Goal: Task Accomplishment & Management: Use online tool/utility

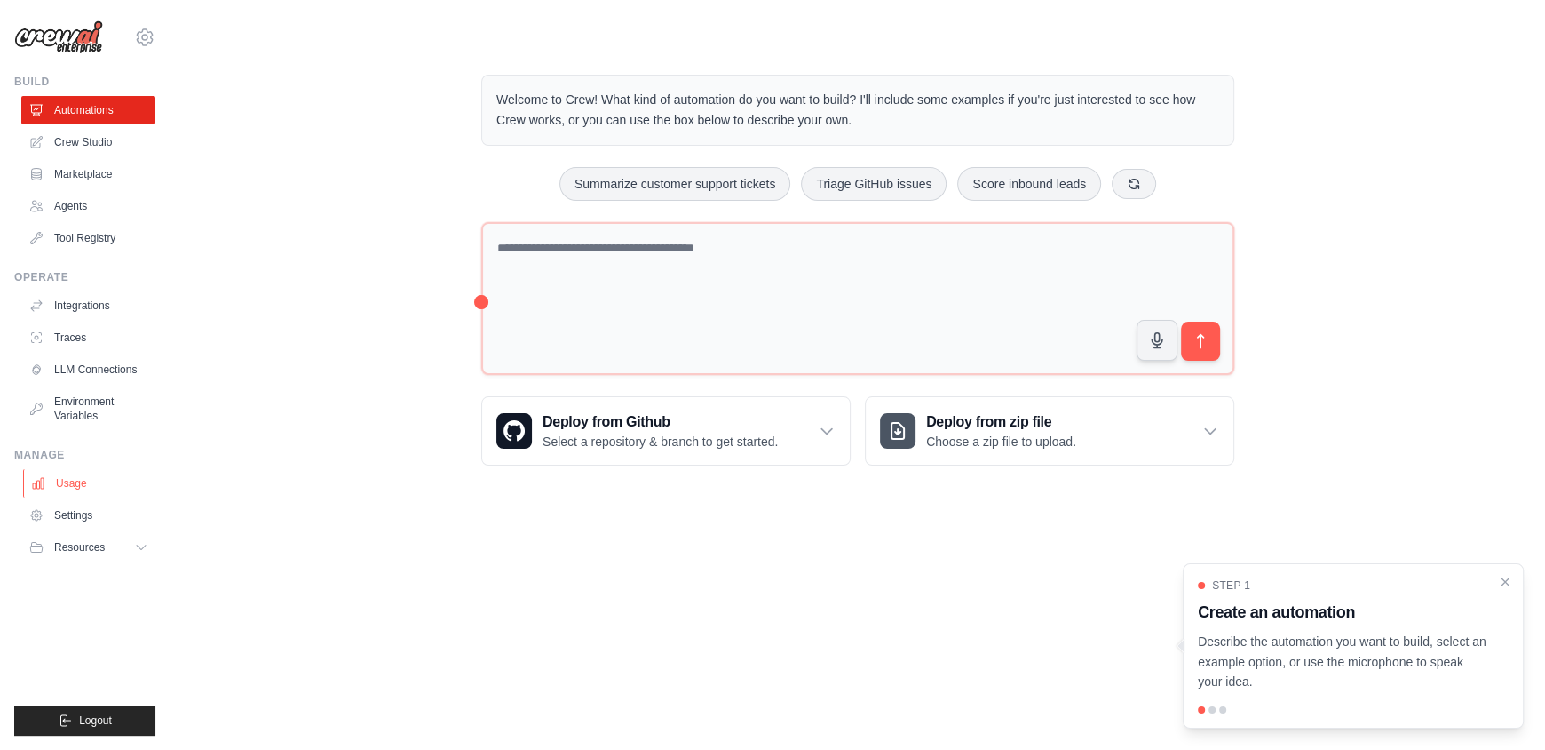
click at [77, 477] on link "Usage" at bounding box center [90, 483] width 134 height 28
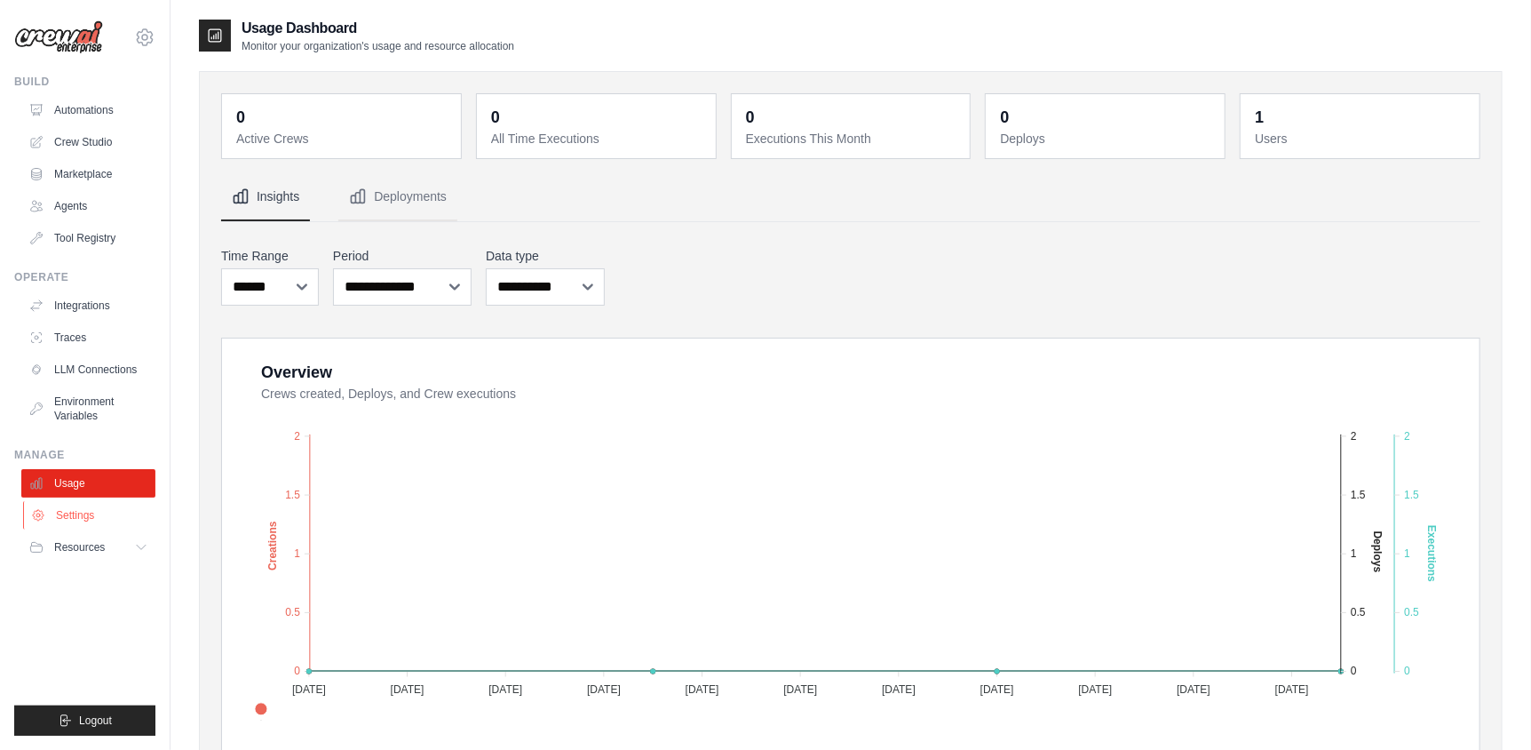
click at [74, 518] on link "Settings" at bounding box center [90, 515] width 134 height 28
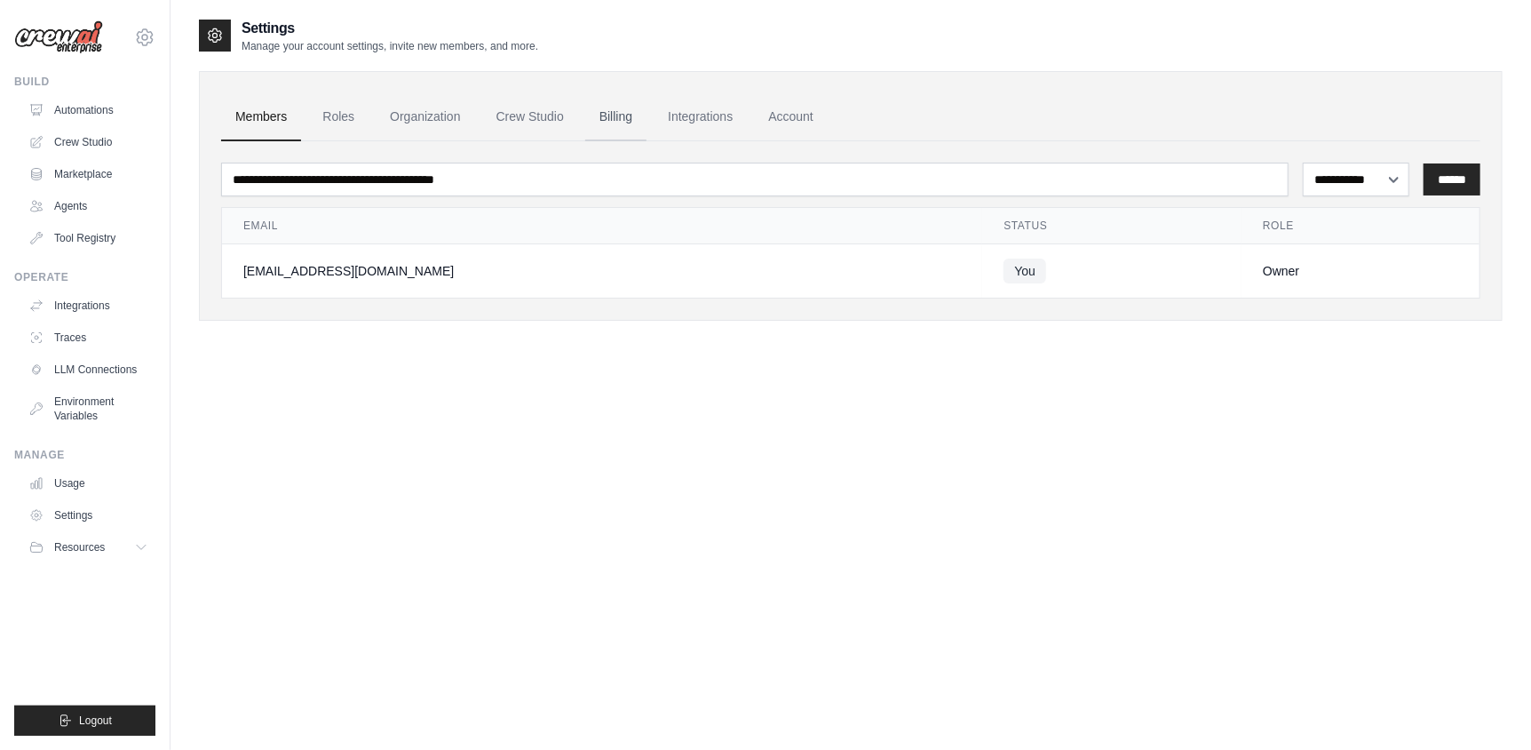
click at [612, 115] on link "Billing" at bounding box center [615, 117] width 61 height 48
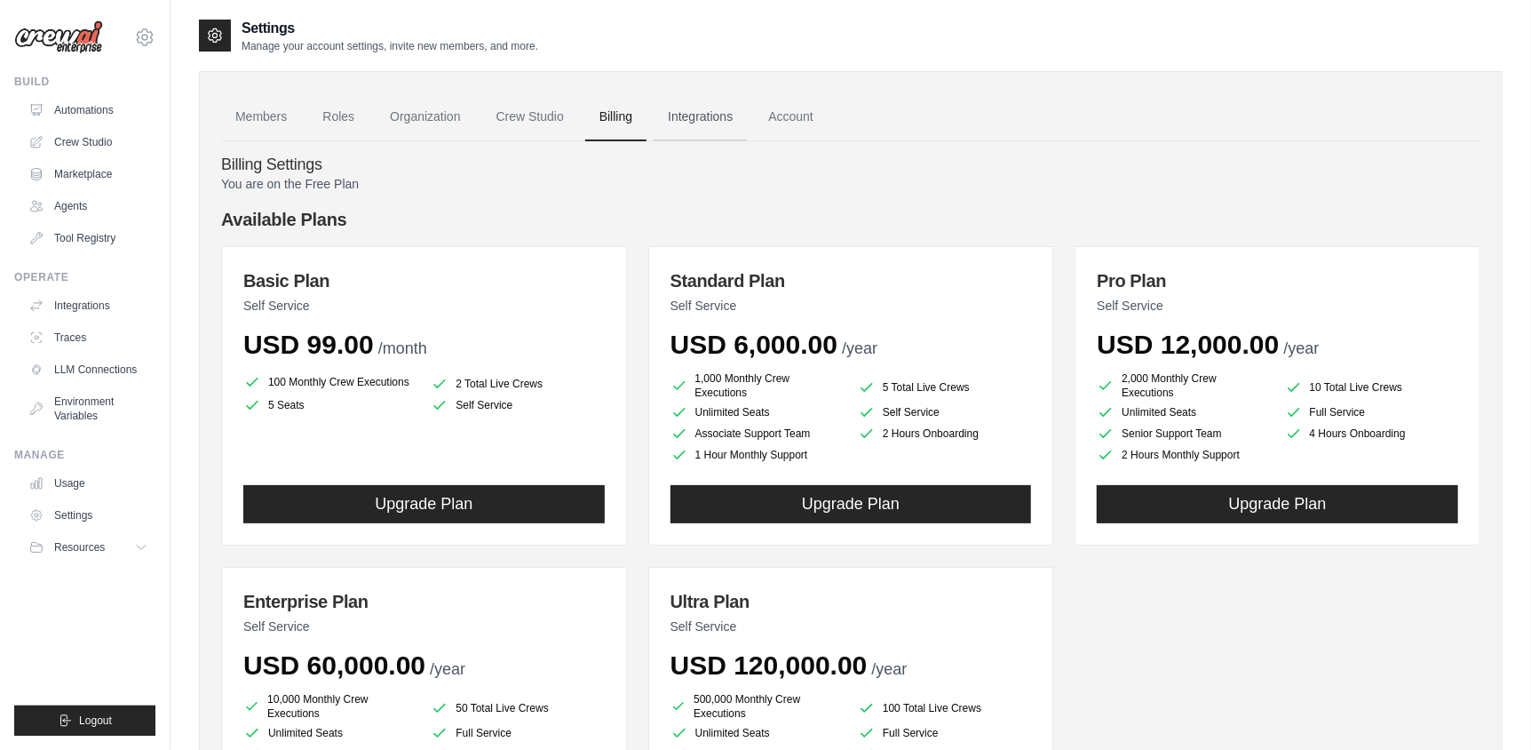
click at [707, 123] on link "Integrations" at bounding box center [700, 117] width 93 height 48
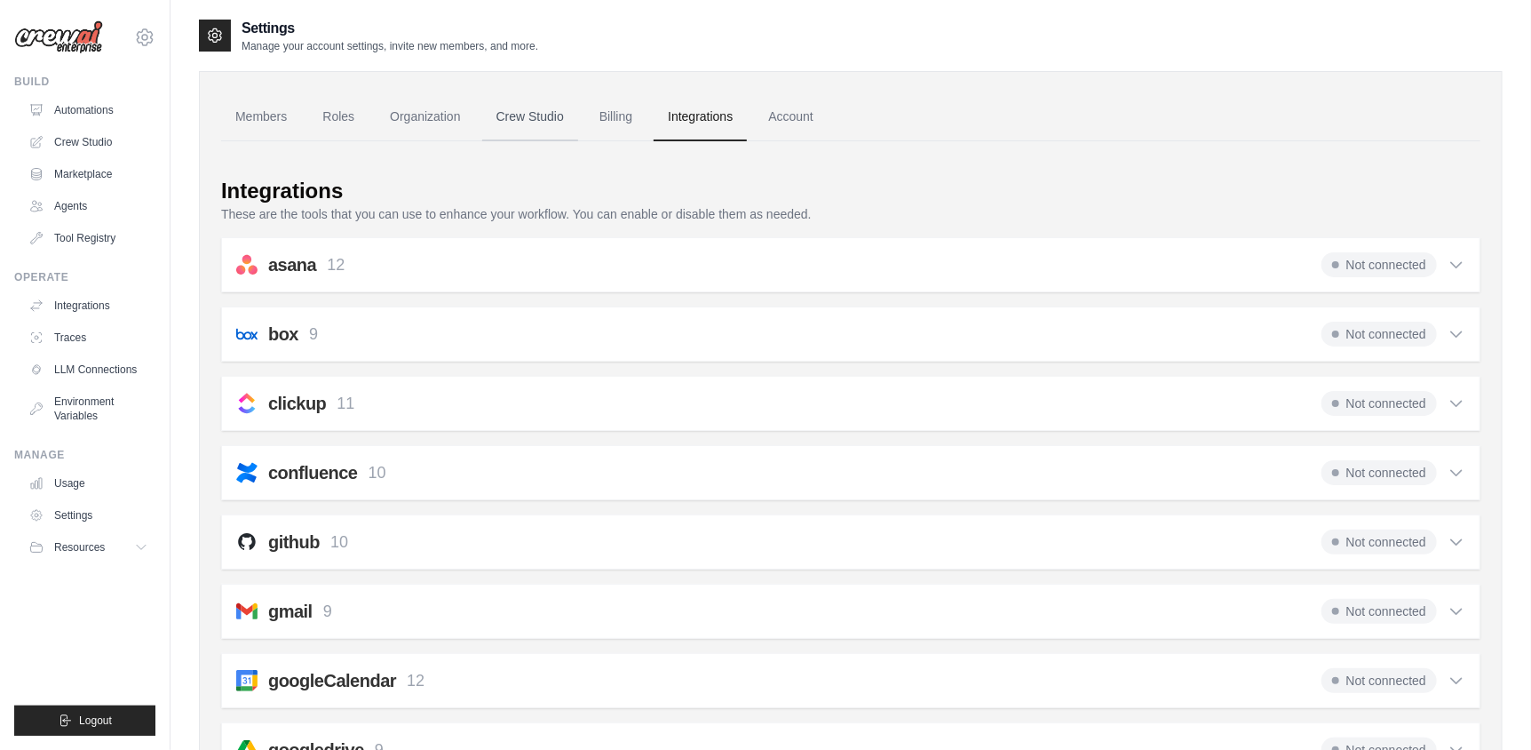
click at [542, 118] on link "Crew Studio" at bounding box center [530, 117] width 96 height 48
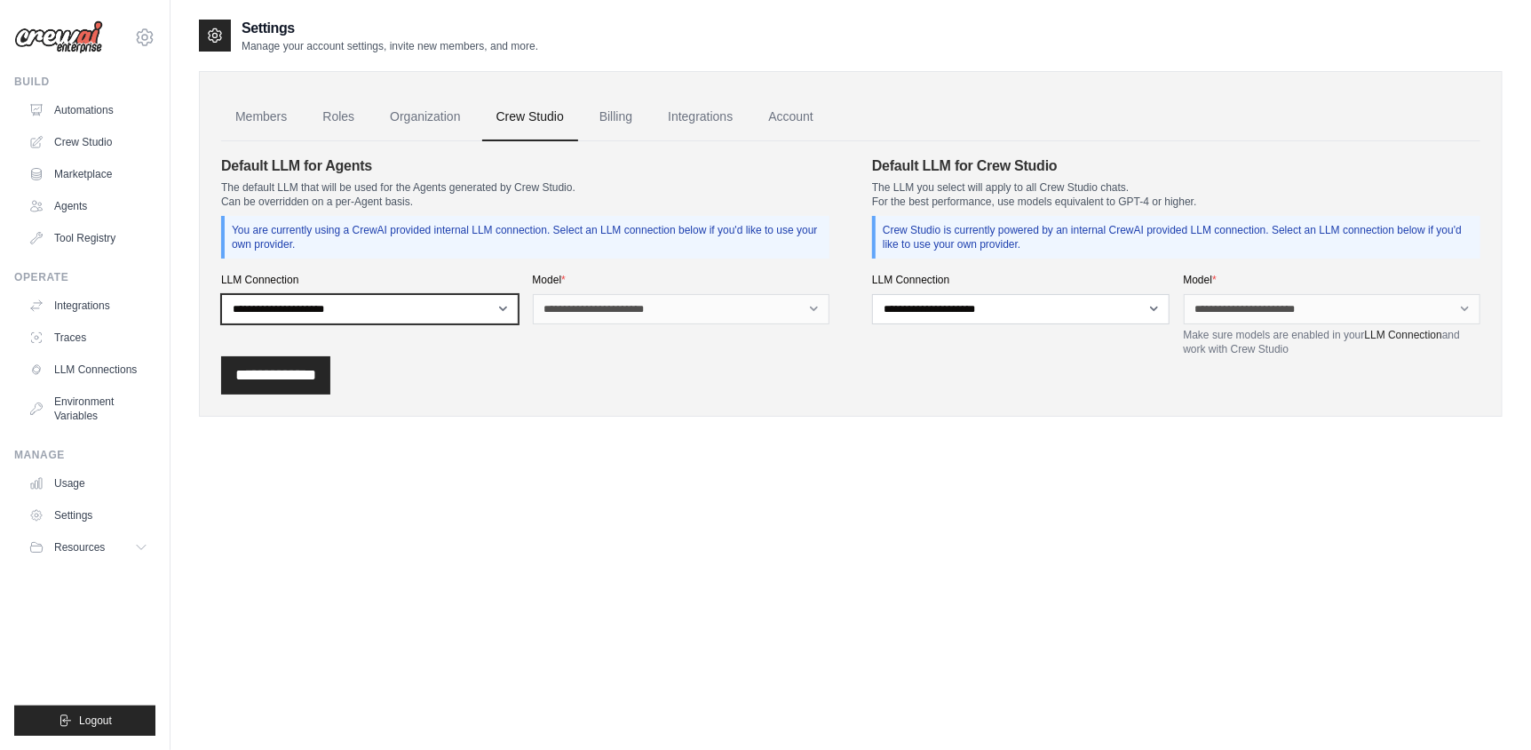
click at [473, 306] on select "**********" at bounding box center [370, 309] width 298 height 30
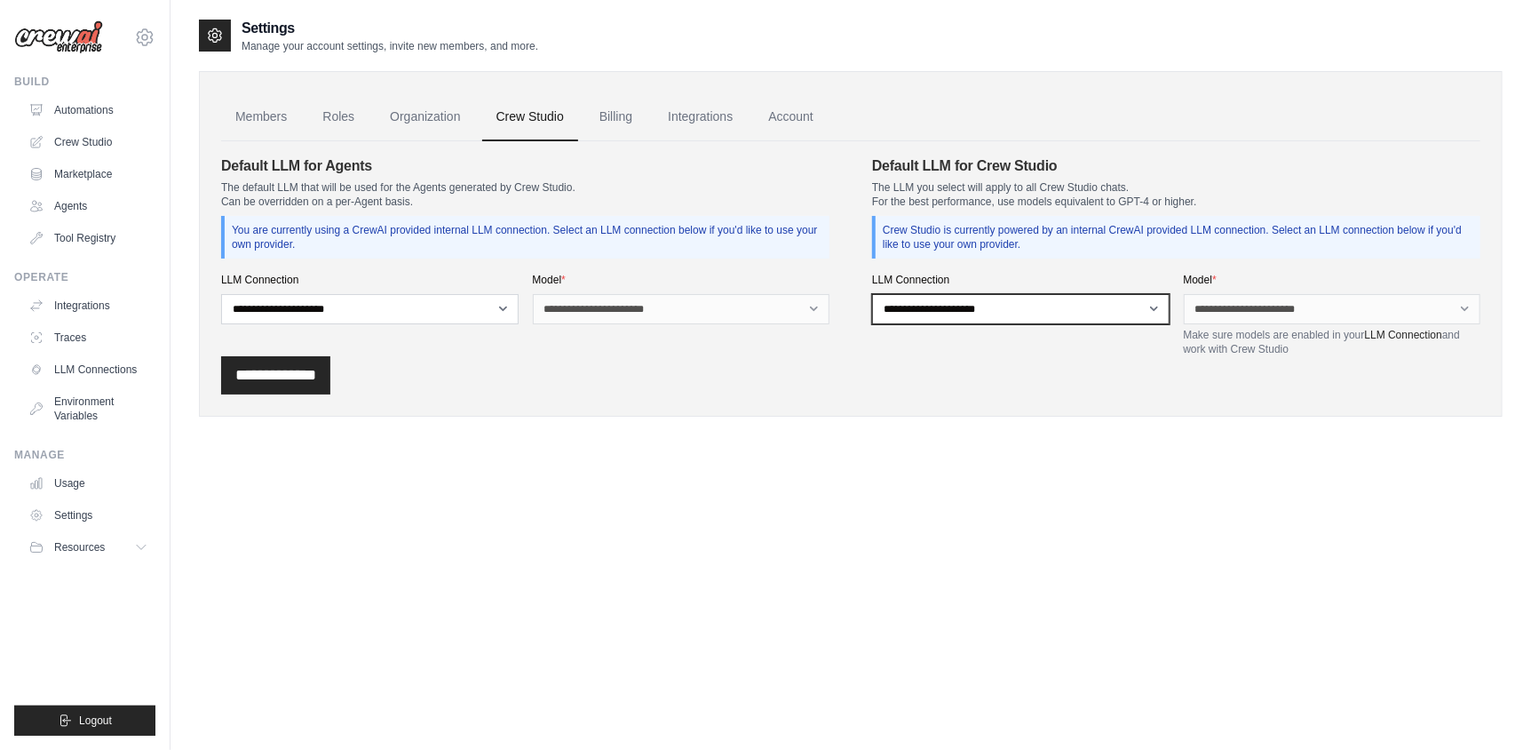
click at [1013, 315] on select "**********" at bounding box center [1021, 309] width 298 height 30
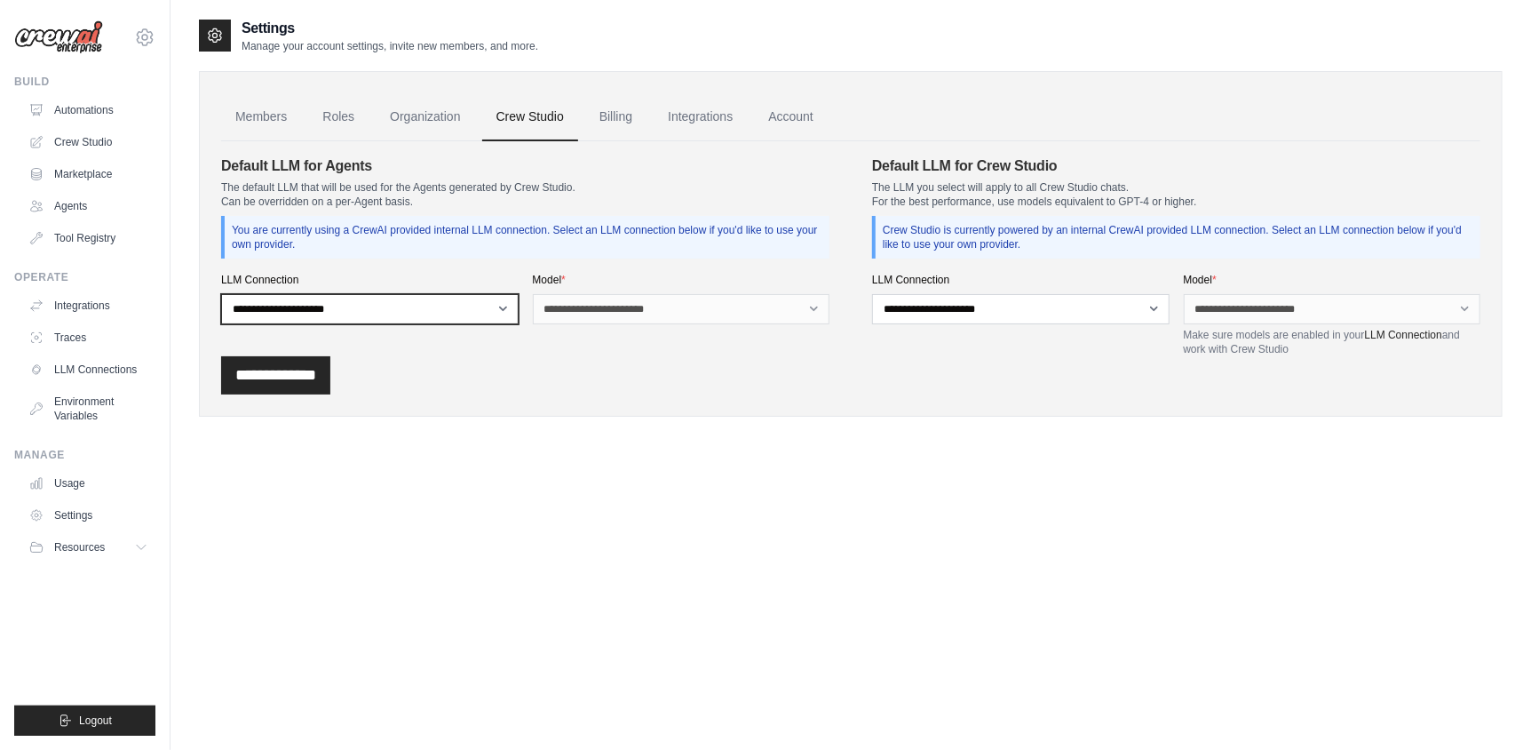
click at [433, 311] on select "**********" at bounding box center [370, 309] width 298 height 30
select select "******"
click at [221, 294] on select "**********" at bounding box center [370, 309] width 298 height 30
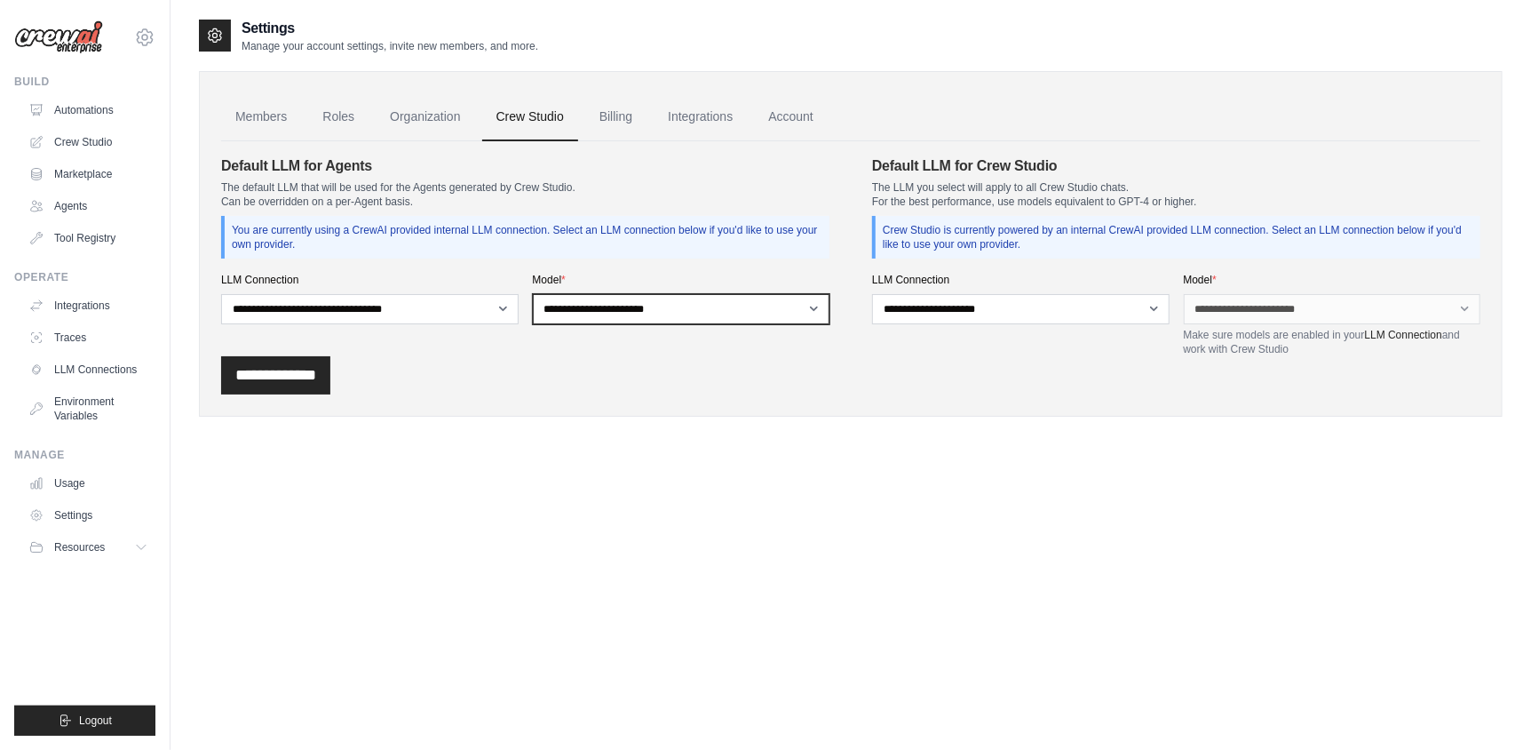
click at [647, 304] on select "**********" at bounding box center [682, 309] width 298 height 30
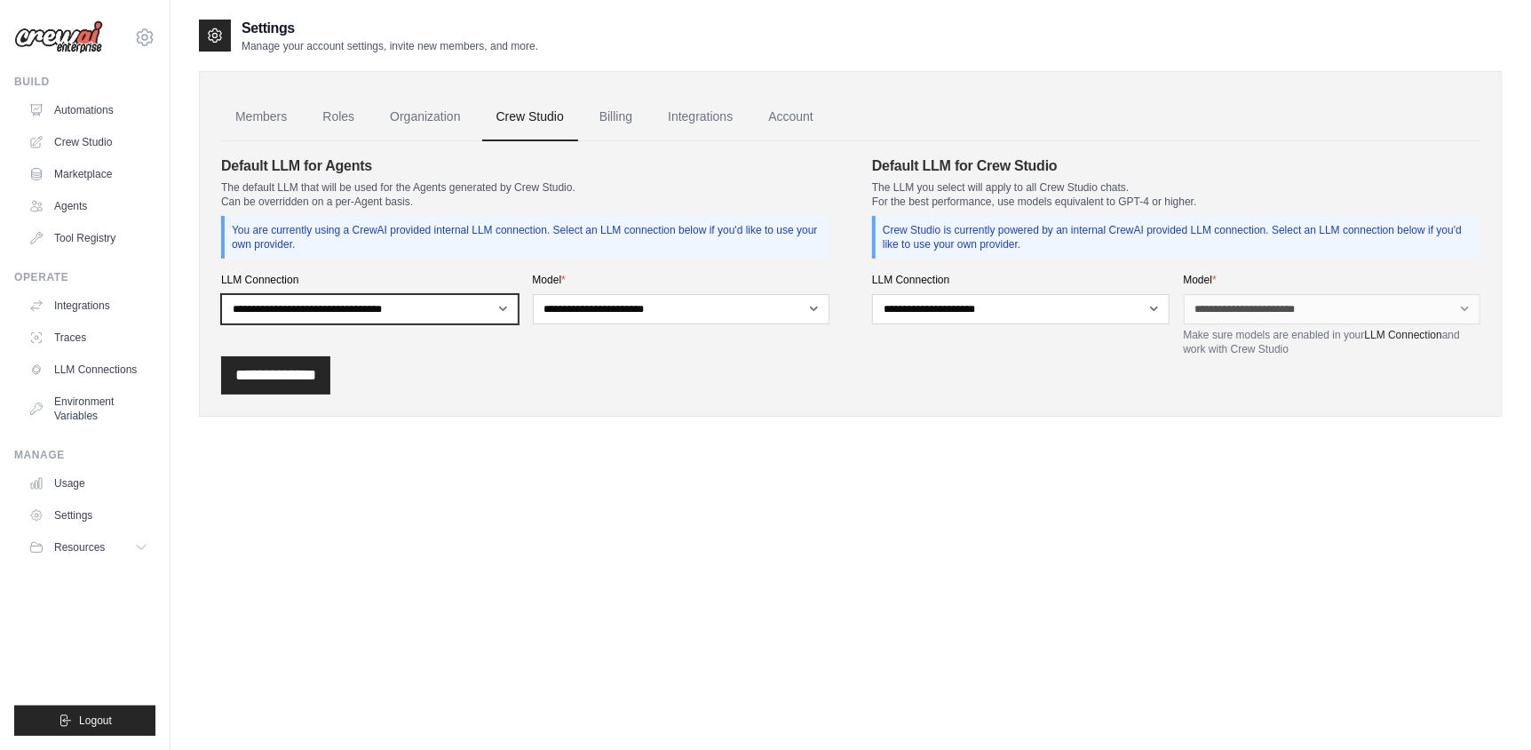
click at [504, 298] on select "**********" at bounding box center [370, 309] width 298 height 30
select select
click at [221, 294] on select "**********" at bounding box center [370, 309] width 298 height 30
click at [261, 123] on link "Members" at bounding box center [261, 117] width 80 height 48
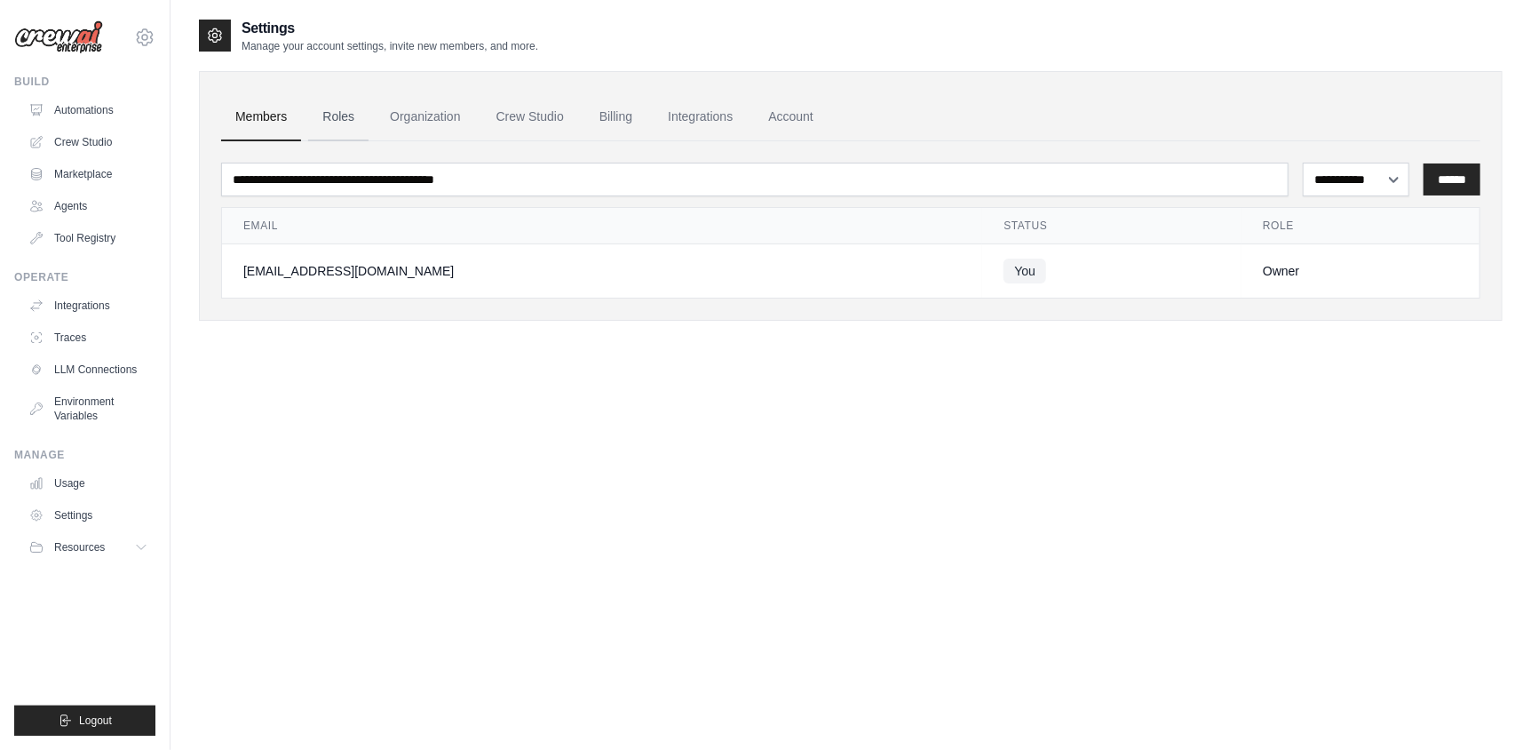
click at [352, 123] on link "Roles" at bounding box center [338, 117] width 60 height 48
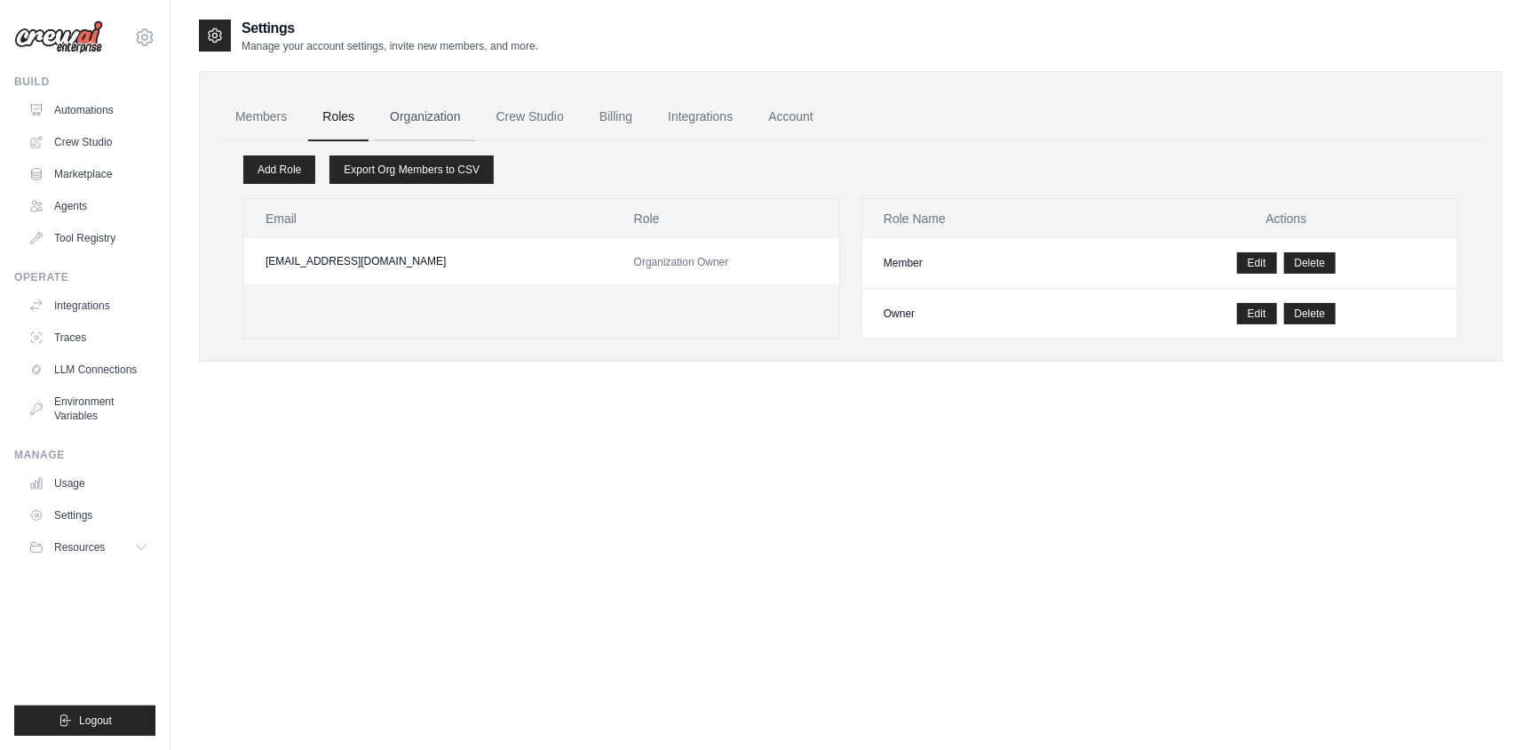
click at [425, 123] on link "Organization" at bounding box center [425, 117] width 99 height 48
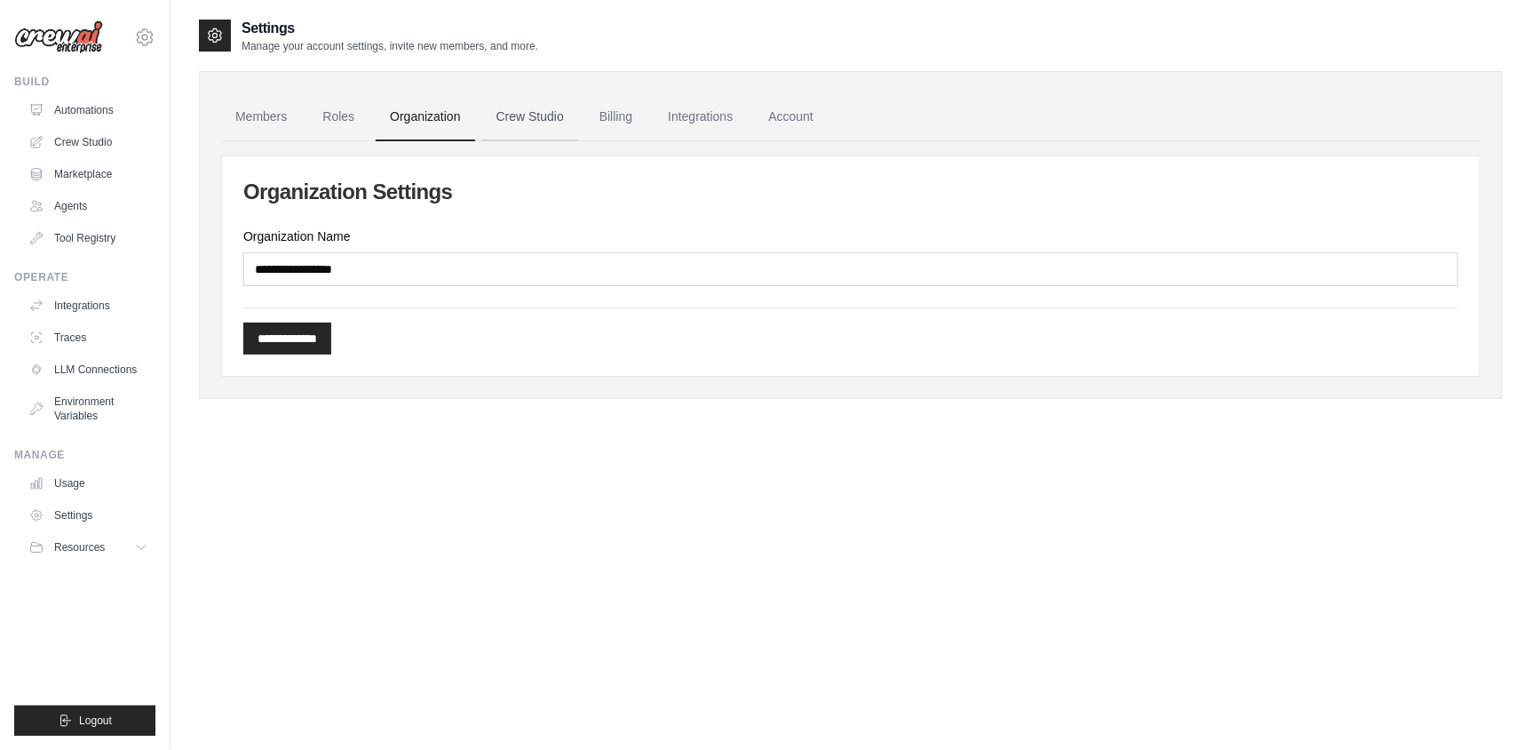
click at [547, 127] on link "Crew Studio" at bounding box center [530, 117] width 96 height 48
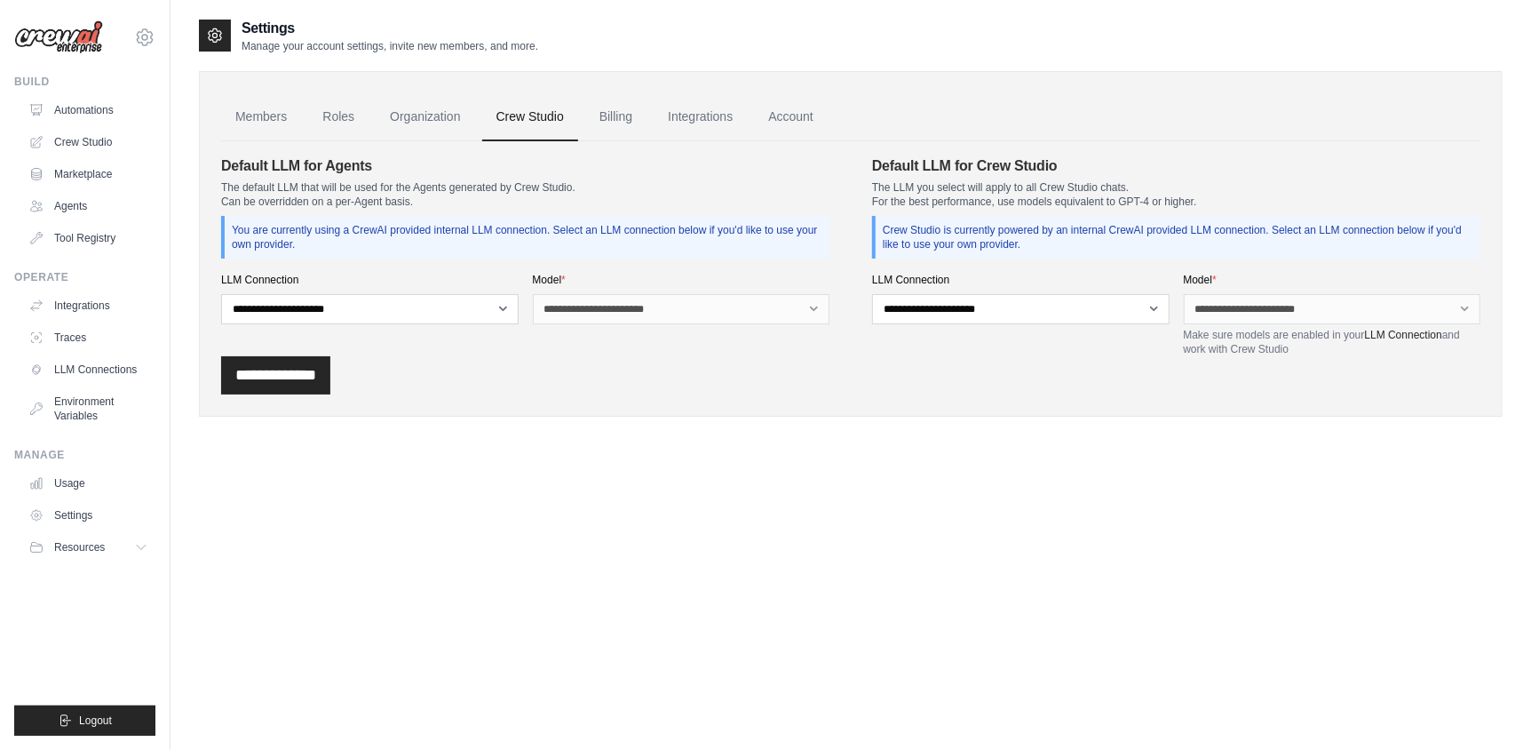
click at [615, 123] on link "Billing" at bounding box center [615, 117] width 61 height 48
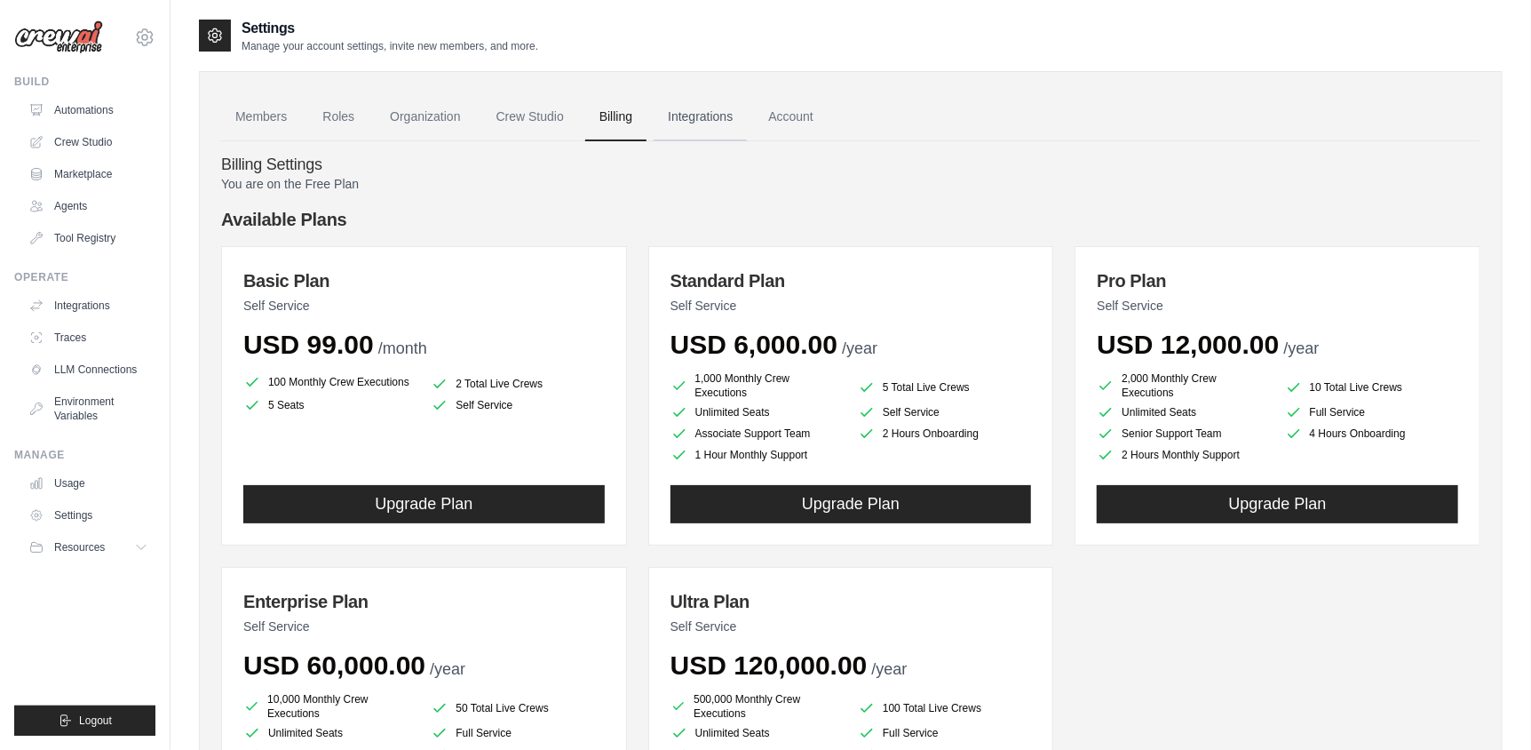
click at [695, 131] on link "Integrations" at bounding box center [700, 117] width 93 height 48
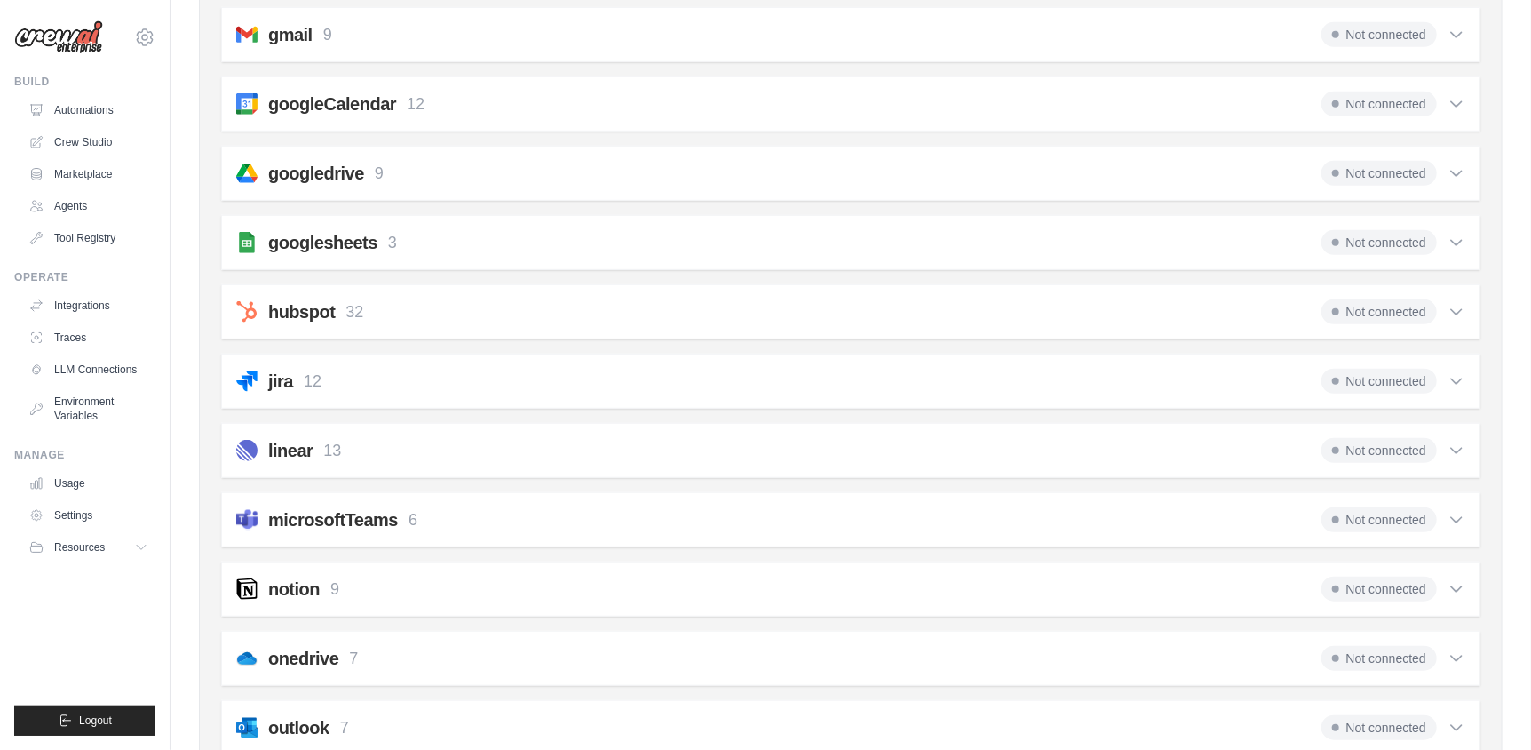
scroll to position [519, 0]
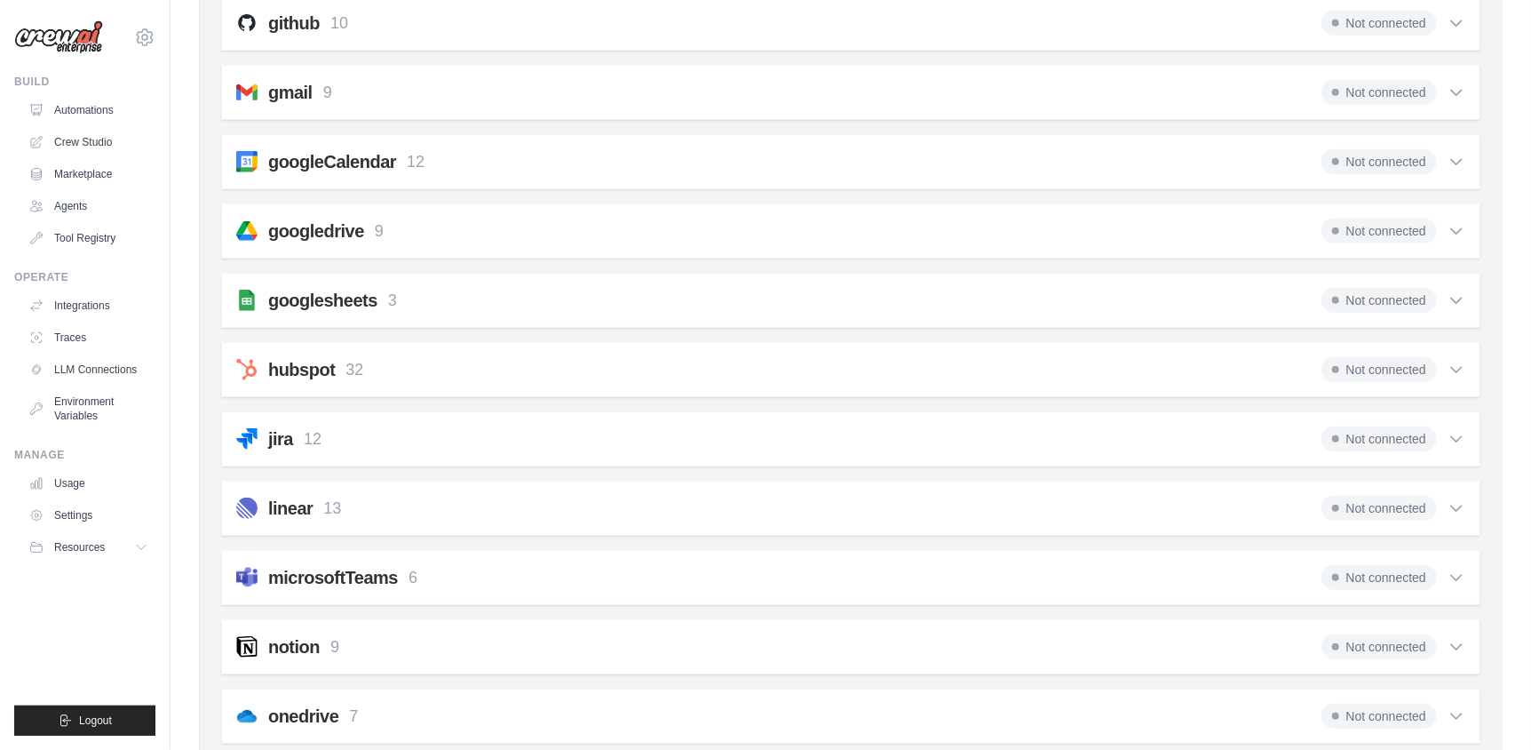
click at [1457, 229] on icon at bounding box center [1457, 231] width 18 height 18
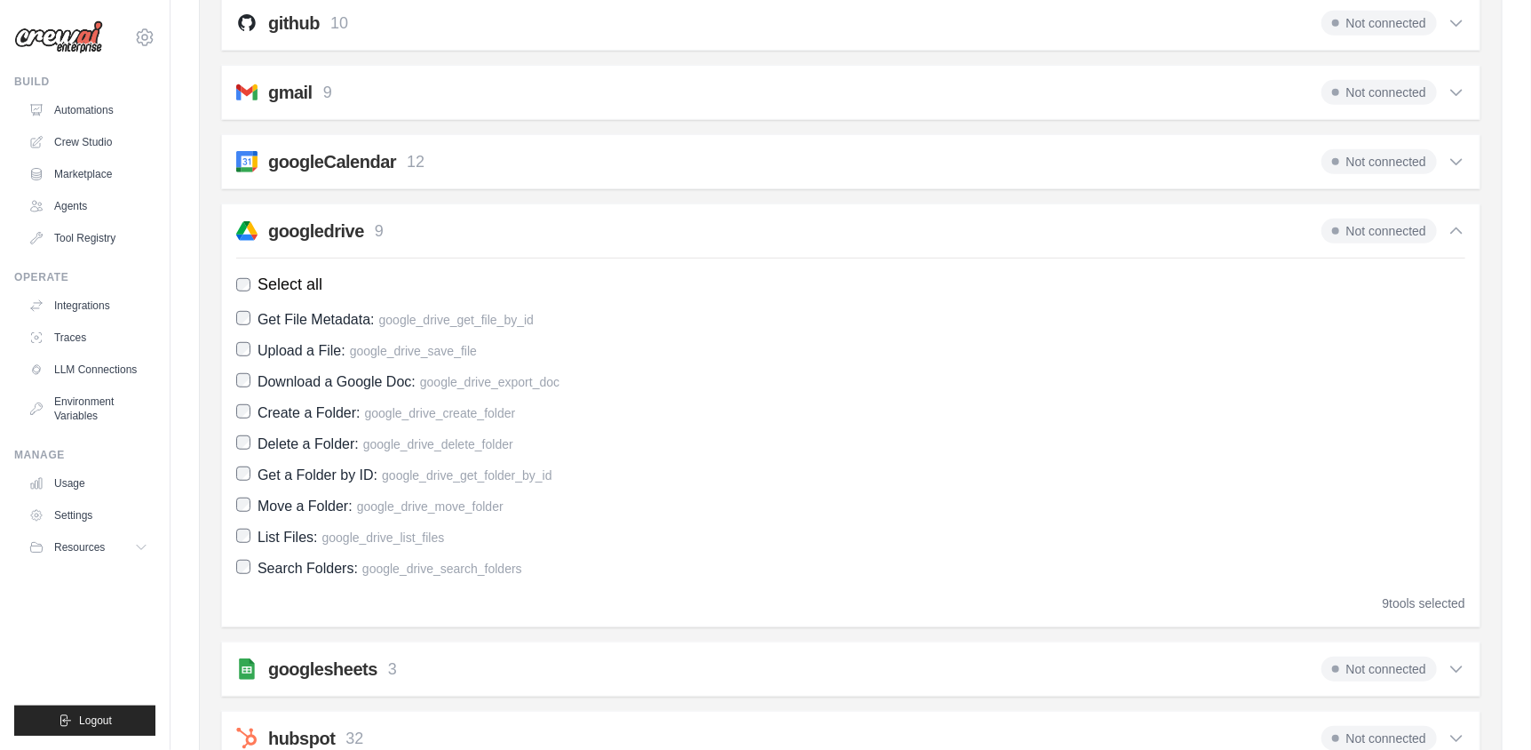
click at [1457, 229] on icon at bounding box center [1457, 231] width 18 height 18
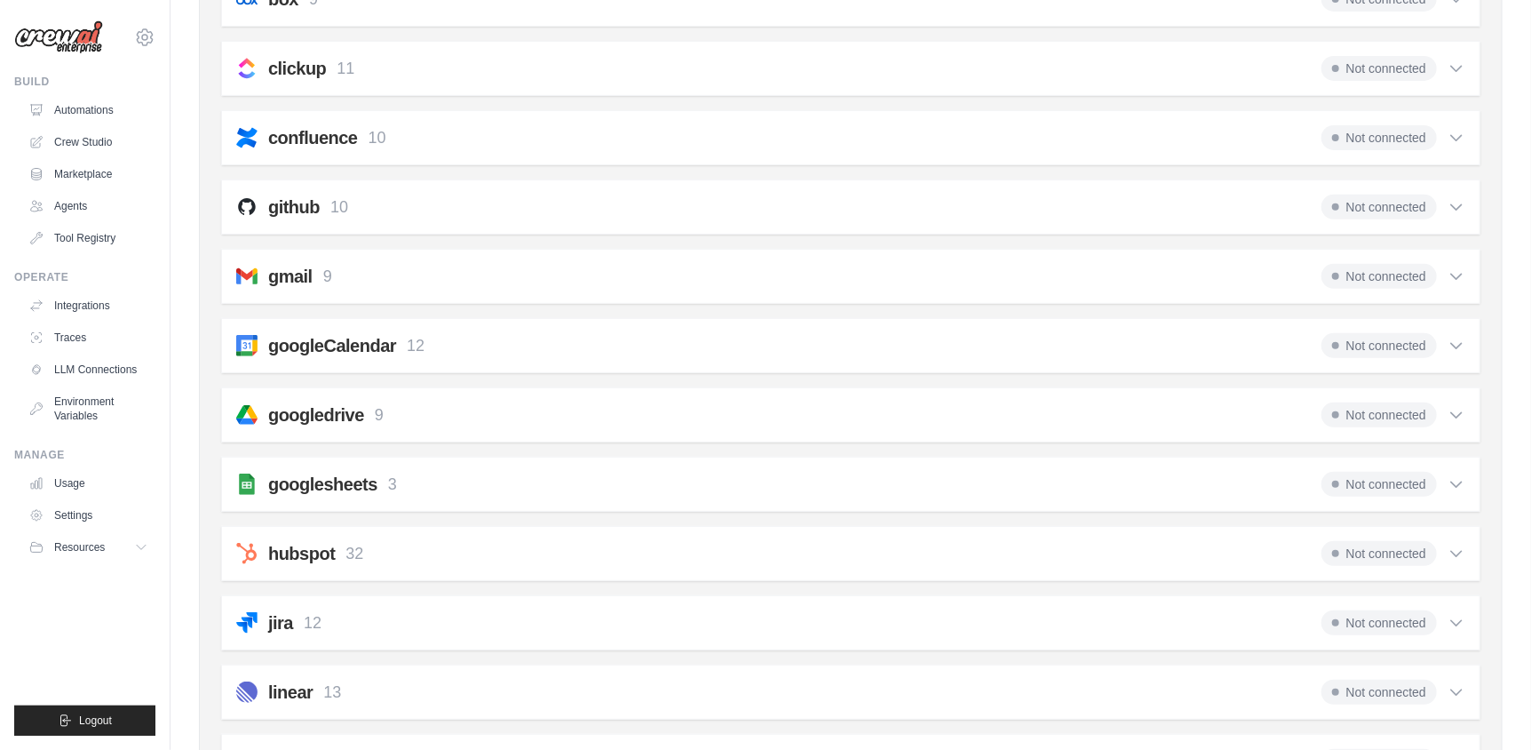
scroll to position [251, 0]
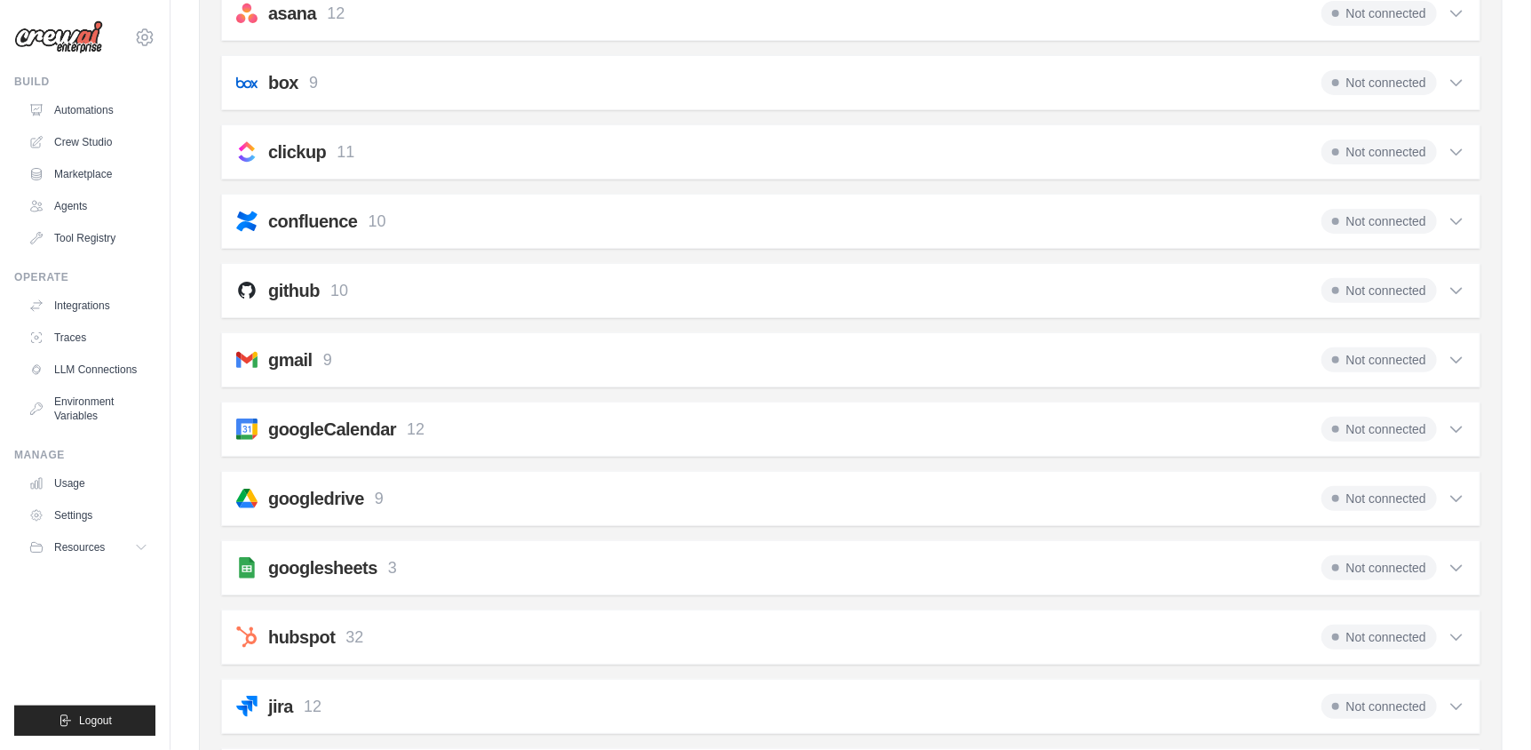
click at [1458, 417] on div "Not connected" at bounding box center [1394, 429] width 144 height 25
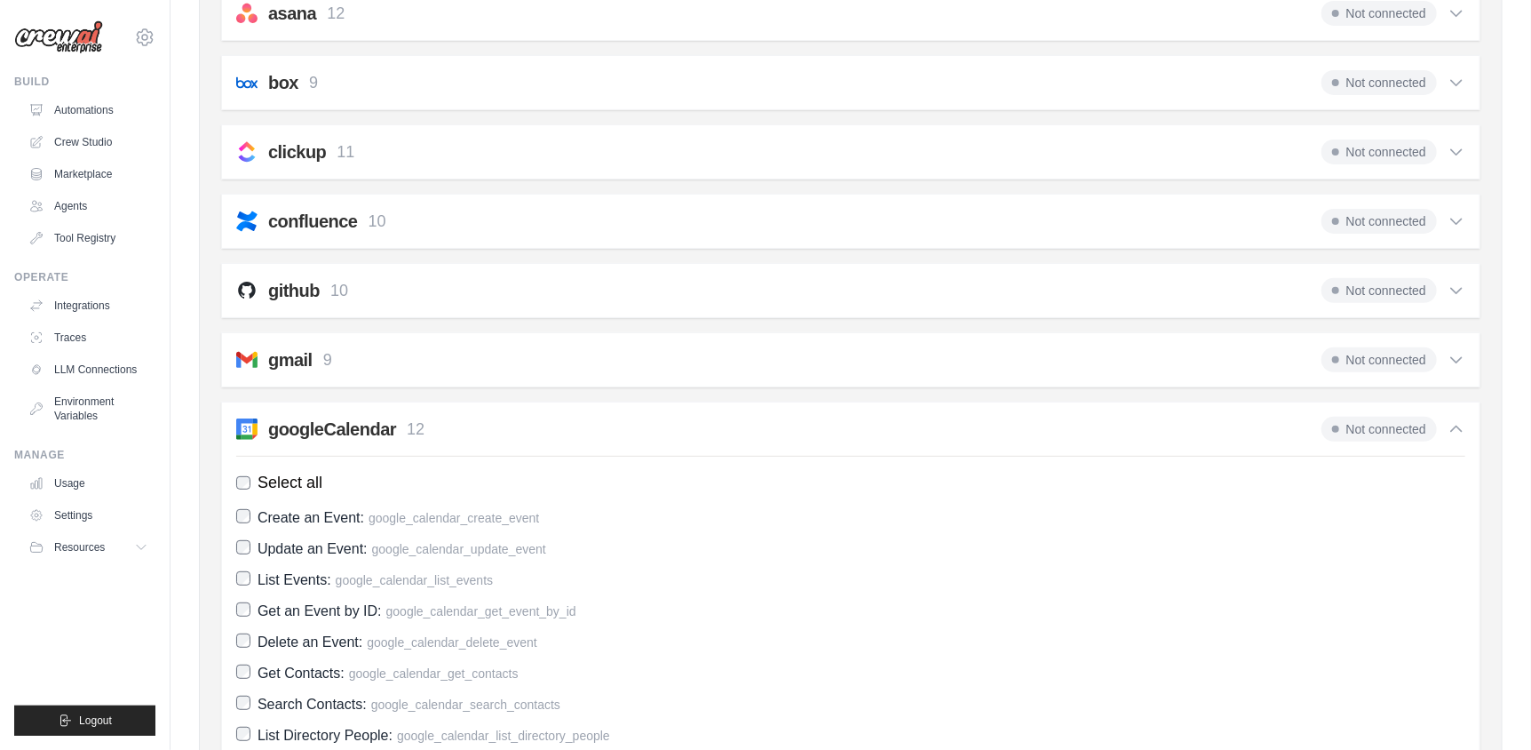
click at [1458, 417] on div "Not connected" at bounding box center [1394, 429] width 144 height 25
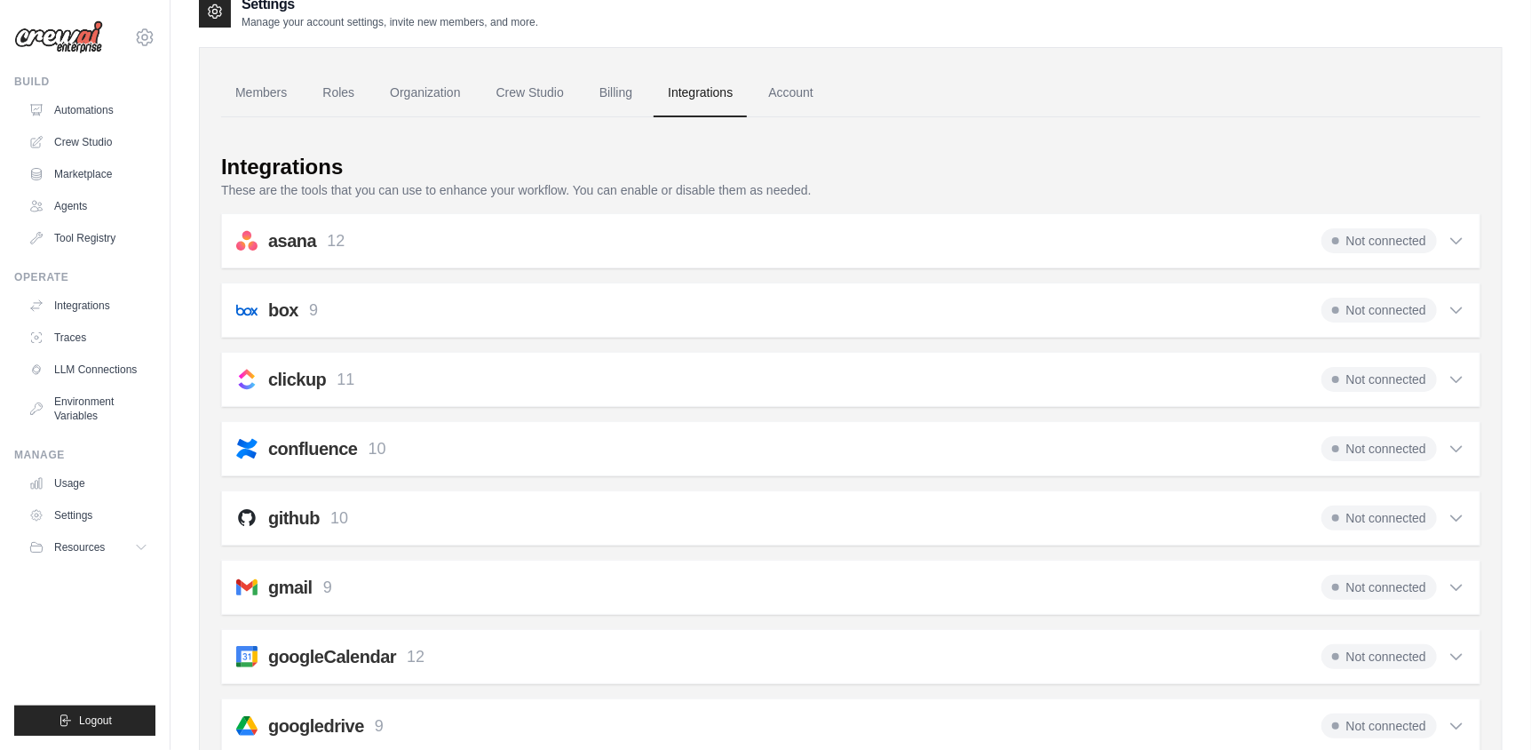
scroll to position [0, 0]
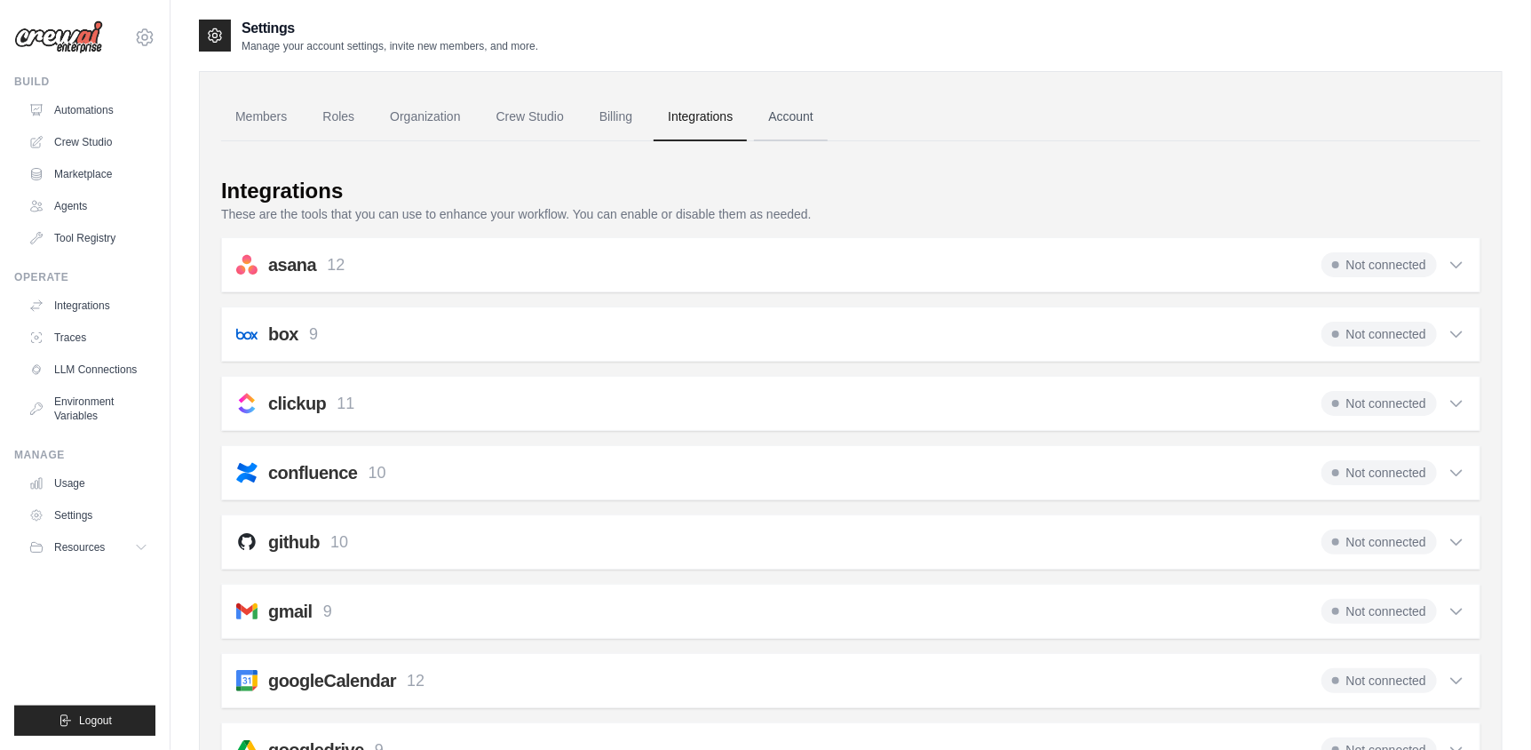
click at [779, 127] on link "Account" at bounding box center [791, 117] width 74 height 48
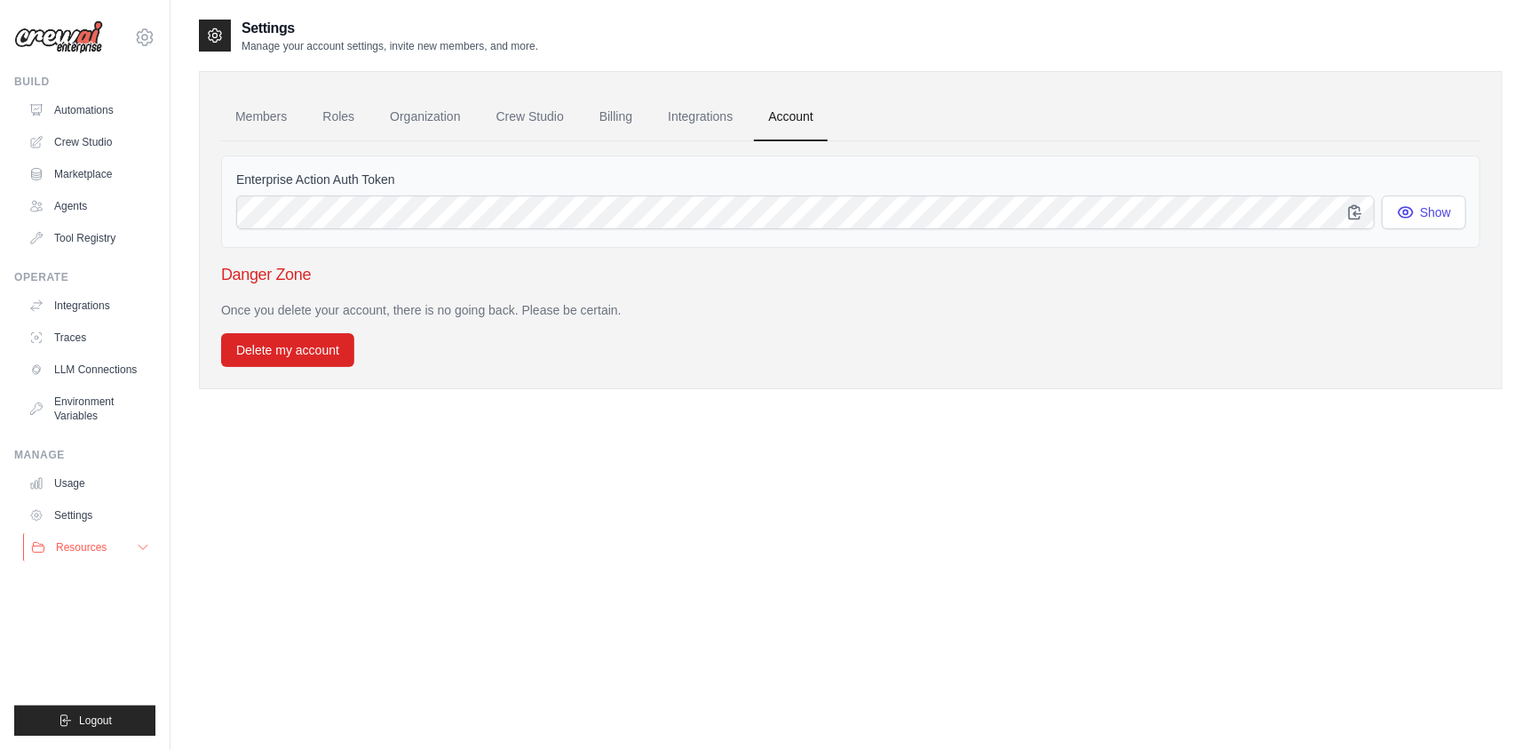
click at [129, 544] on button "Resources" at bounding box center [90, 547] width 134 height 28
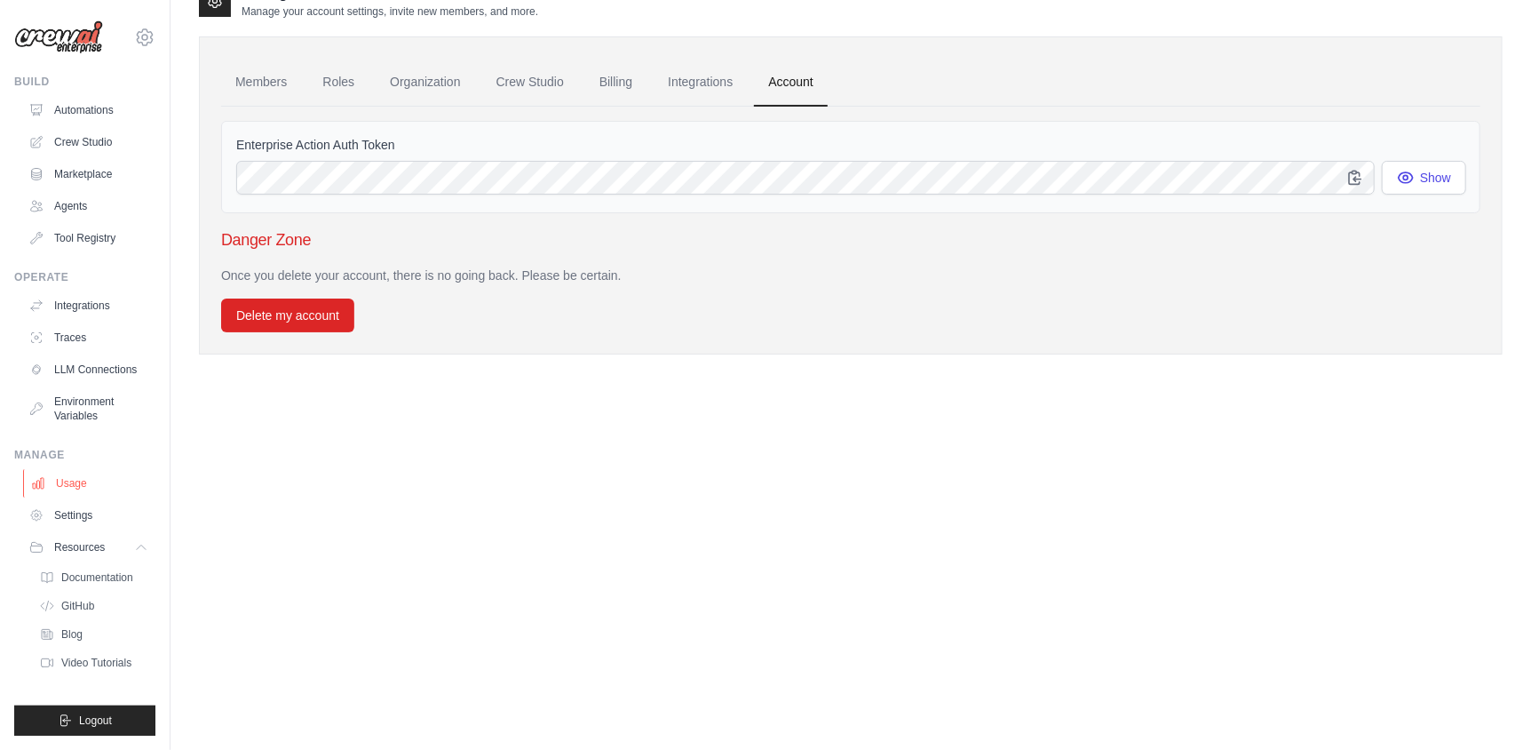
click at [62, 480] on link "Usage" at bounding box center [90, 483] width 134 height 28
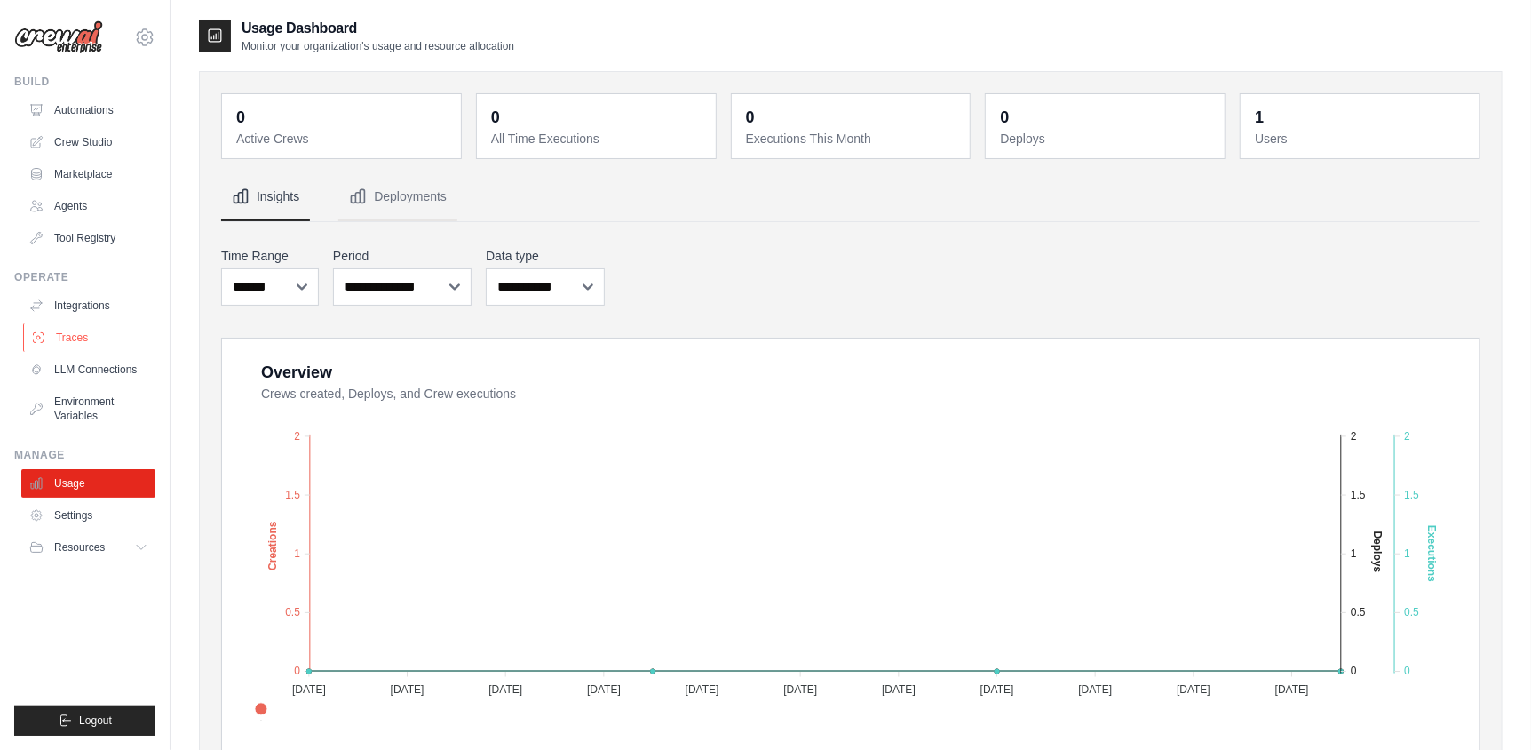
click at [64, 337] on link "Traces" at bounding box center [90, 337] width 134 height 28
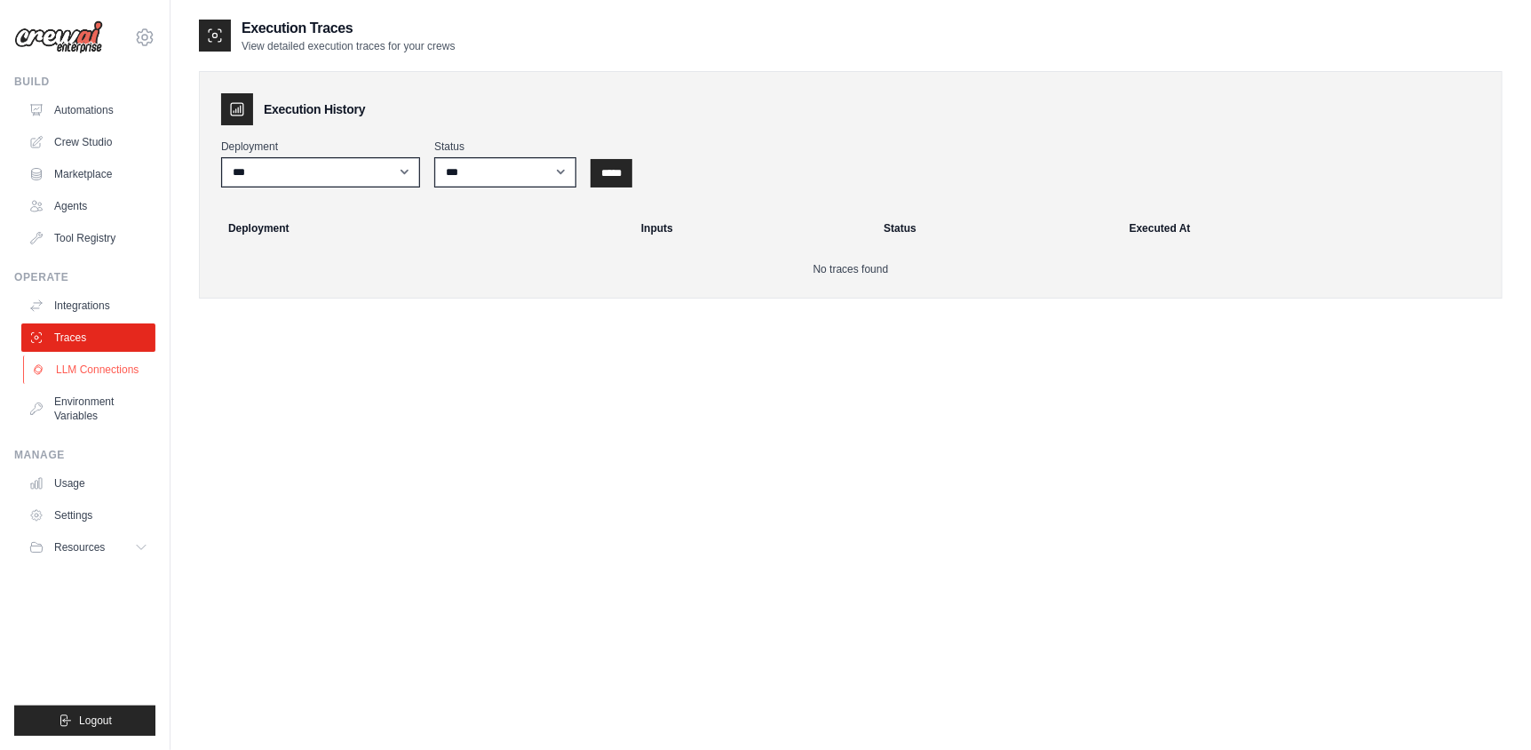
click at [73, 366] on link "LLM Connections" at bounding box center [90, 369] width 134 height 28
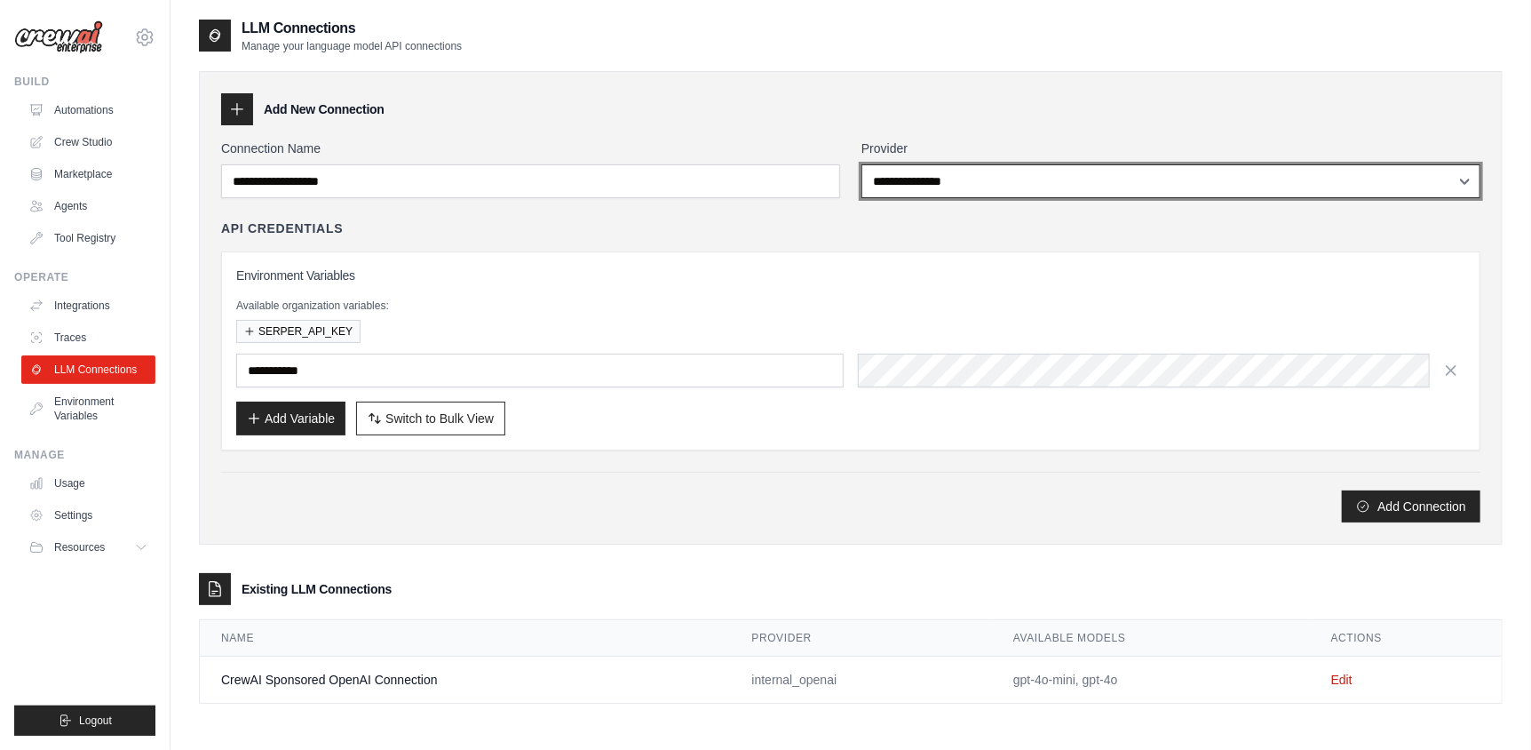
click at [901, 189] on select "**********" at bounding box center [1170, 181] width 619 height 34
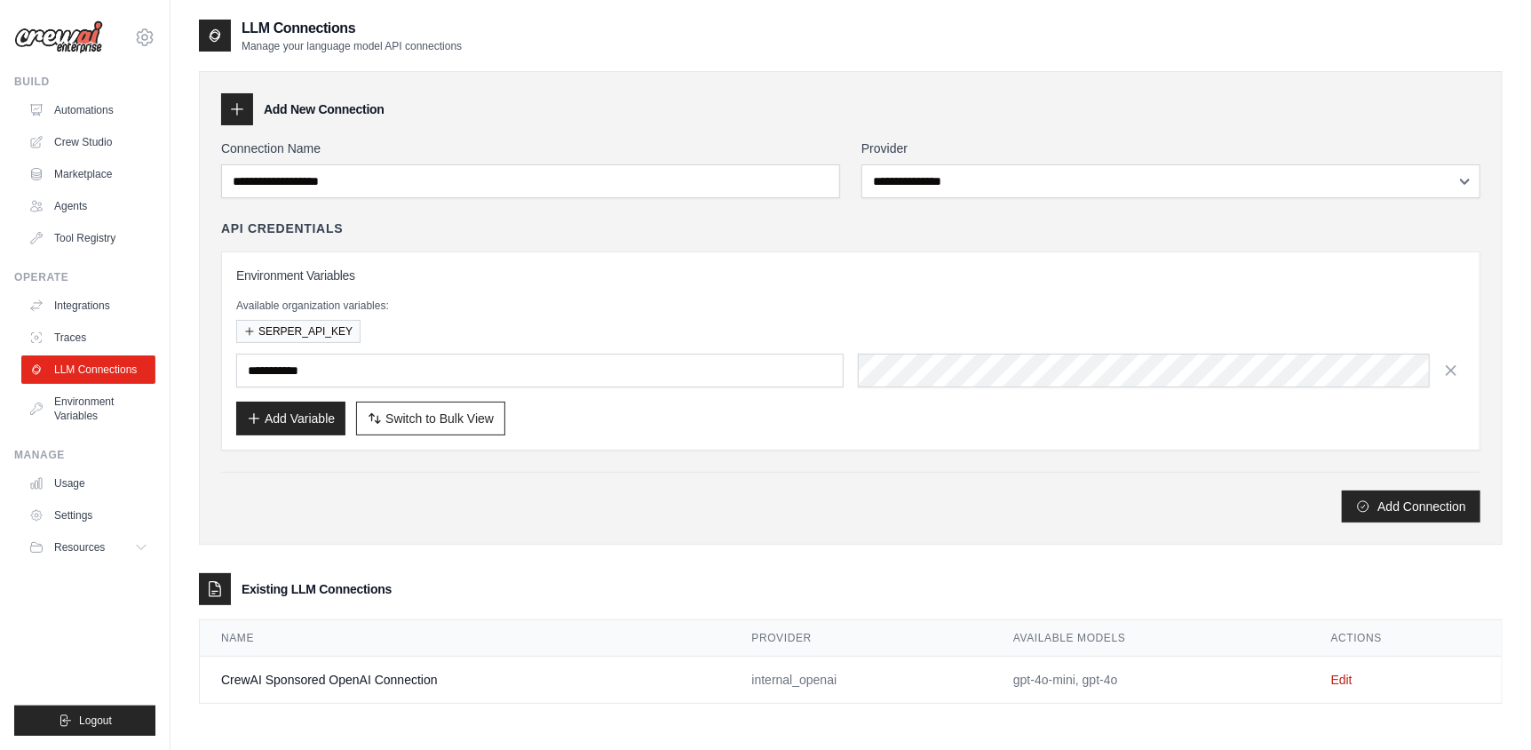
click at [639, 220] on div "API Credentials" at bounding box center [850, 228] width 1259 height 18
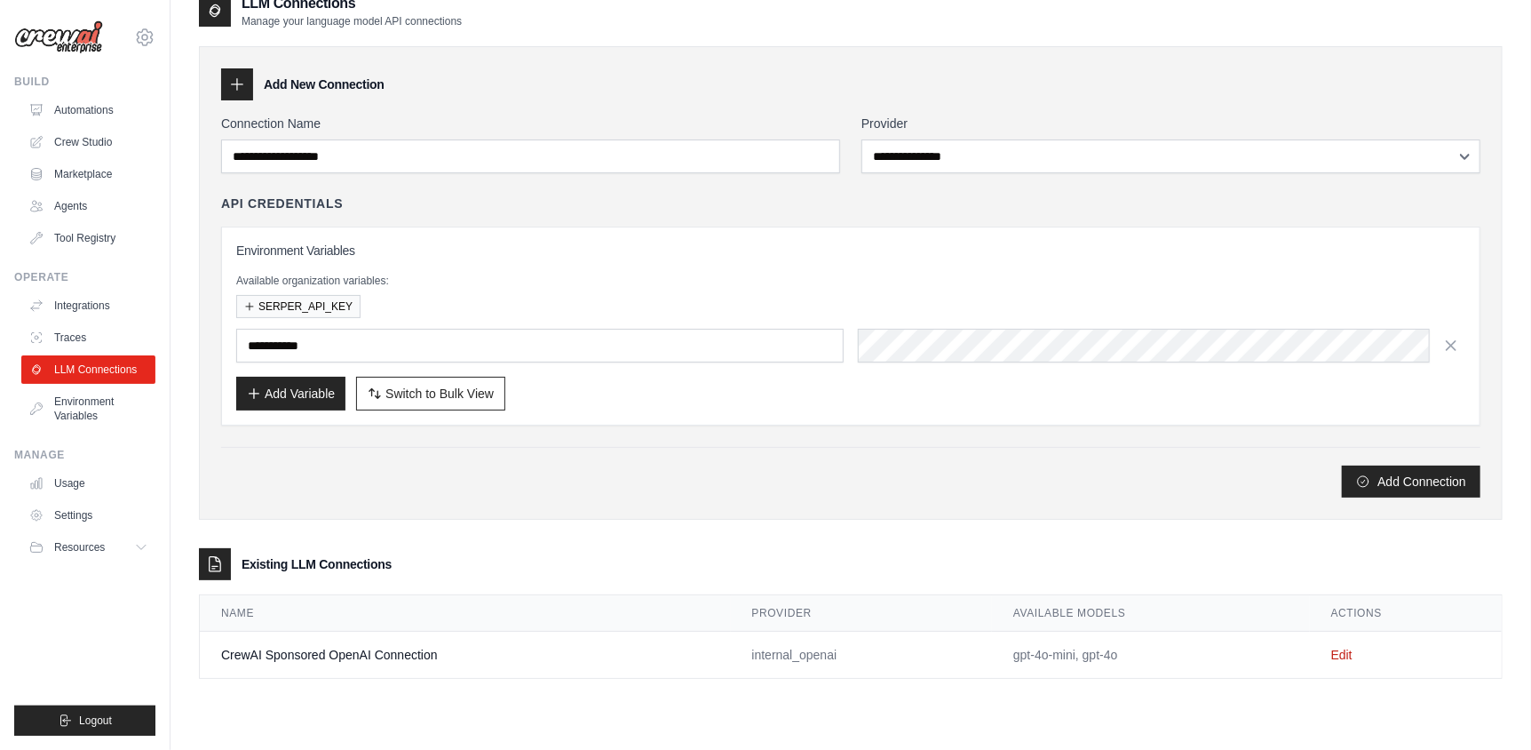
scroll to position [35, 0]
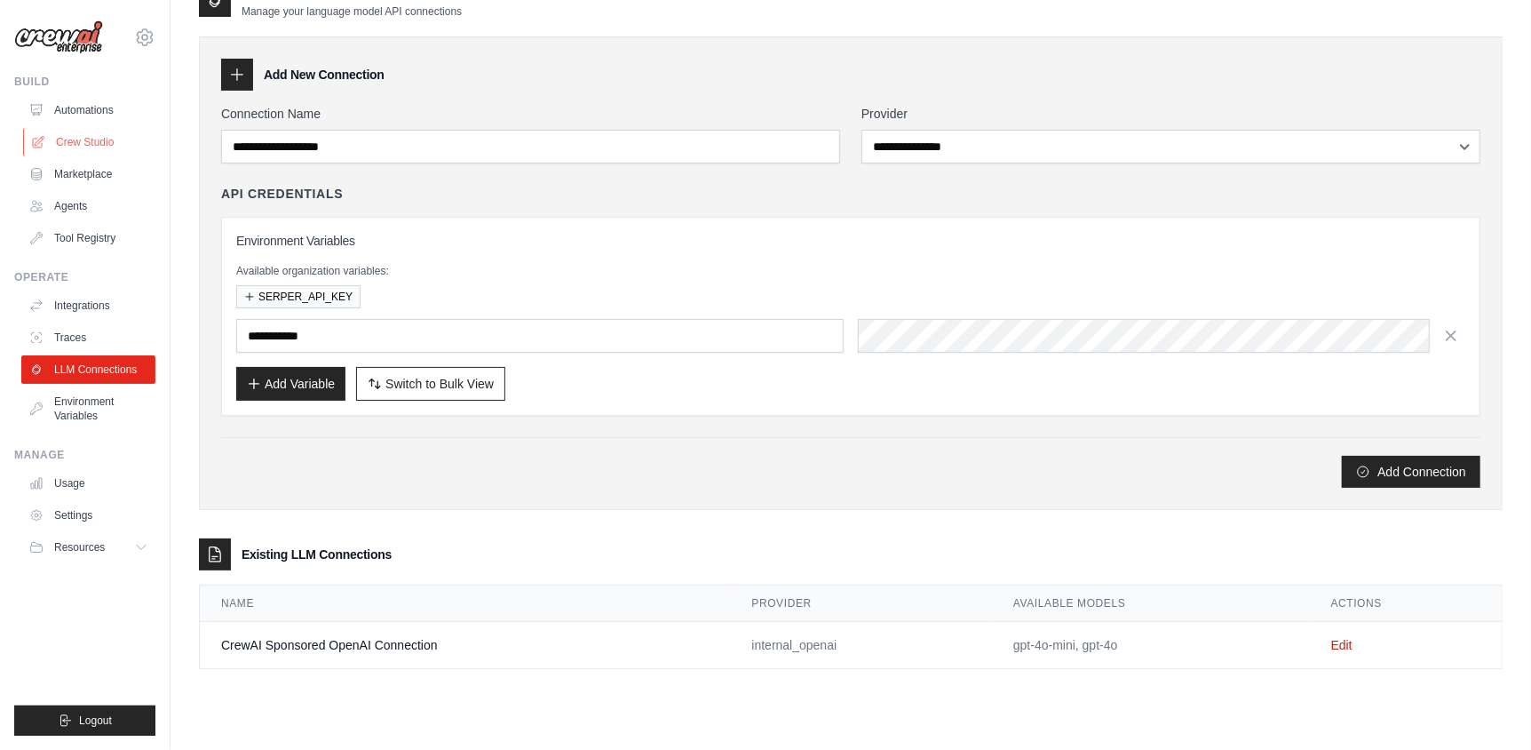
click at [77, 137] on link "Crew Studio" at bounding box center [90, 142] width 134 height 28
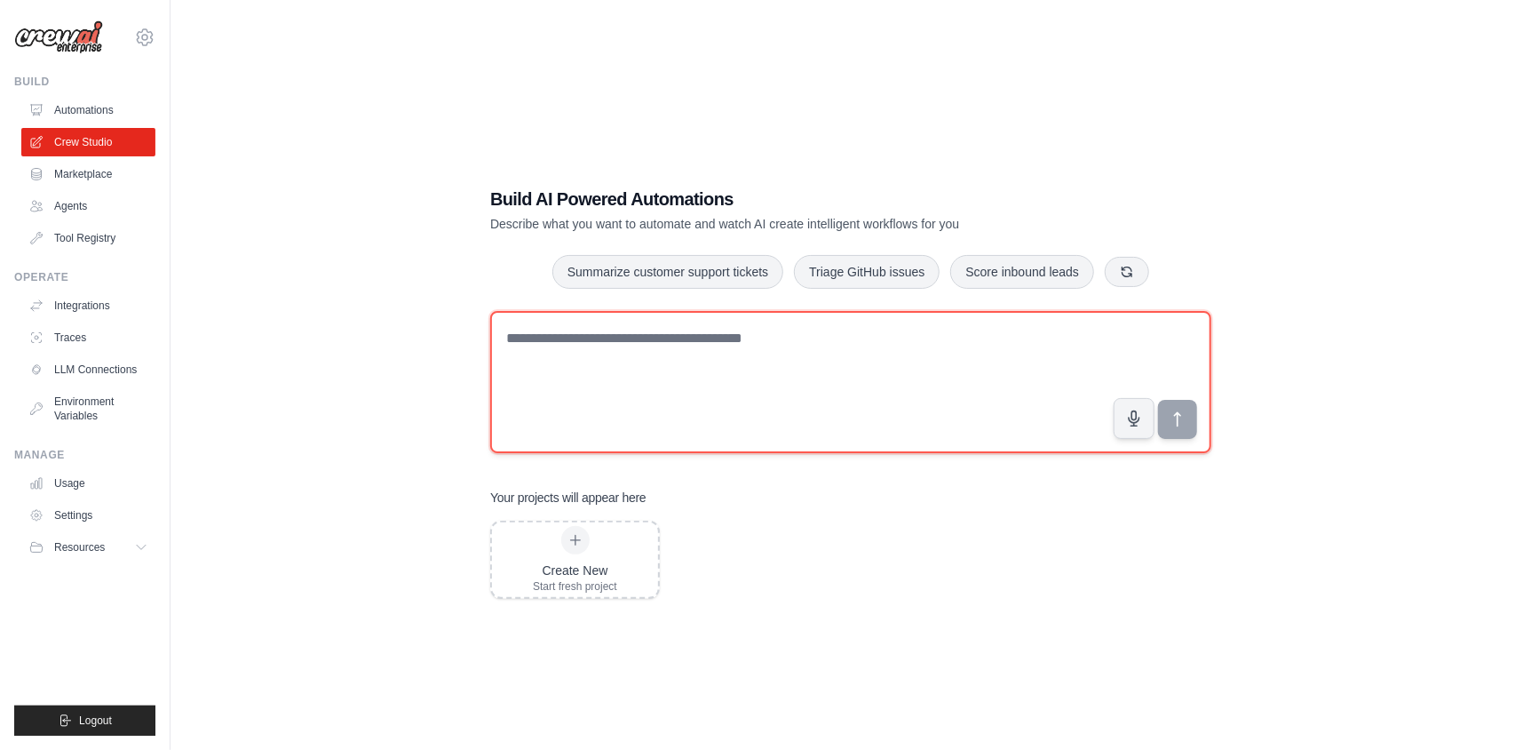
click at [631, 345] on textarea at bounding box center [850, 382] width 721 height 142
type textarea "**********"
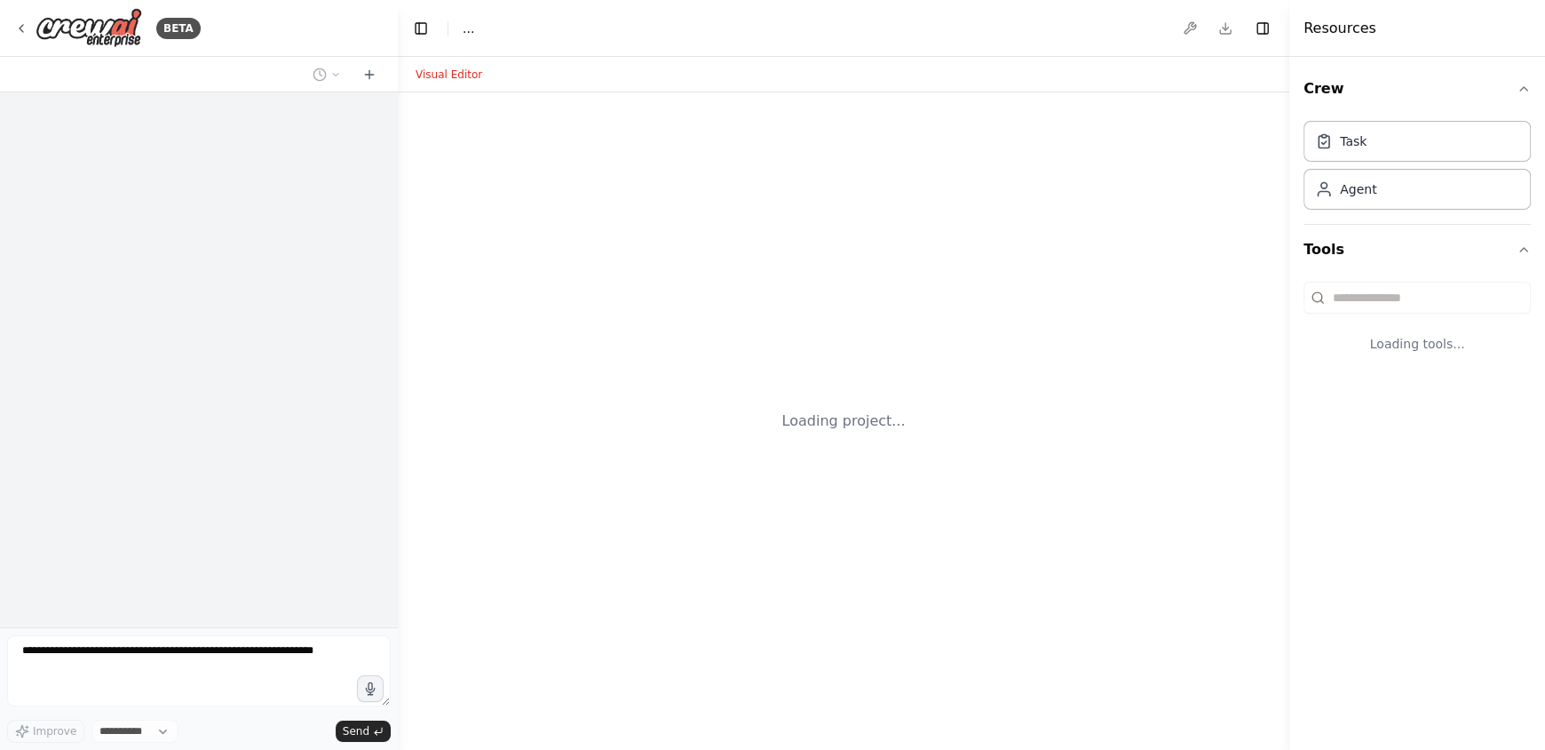
select select "****"
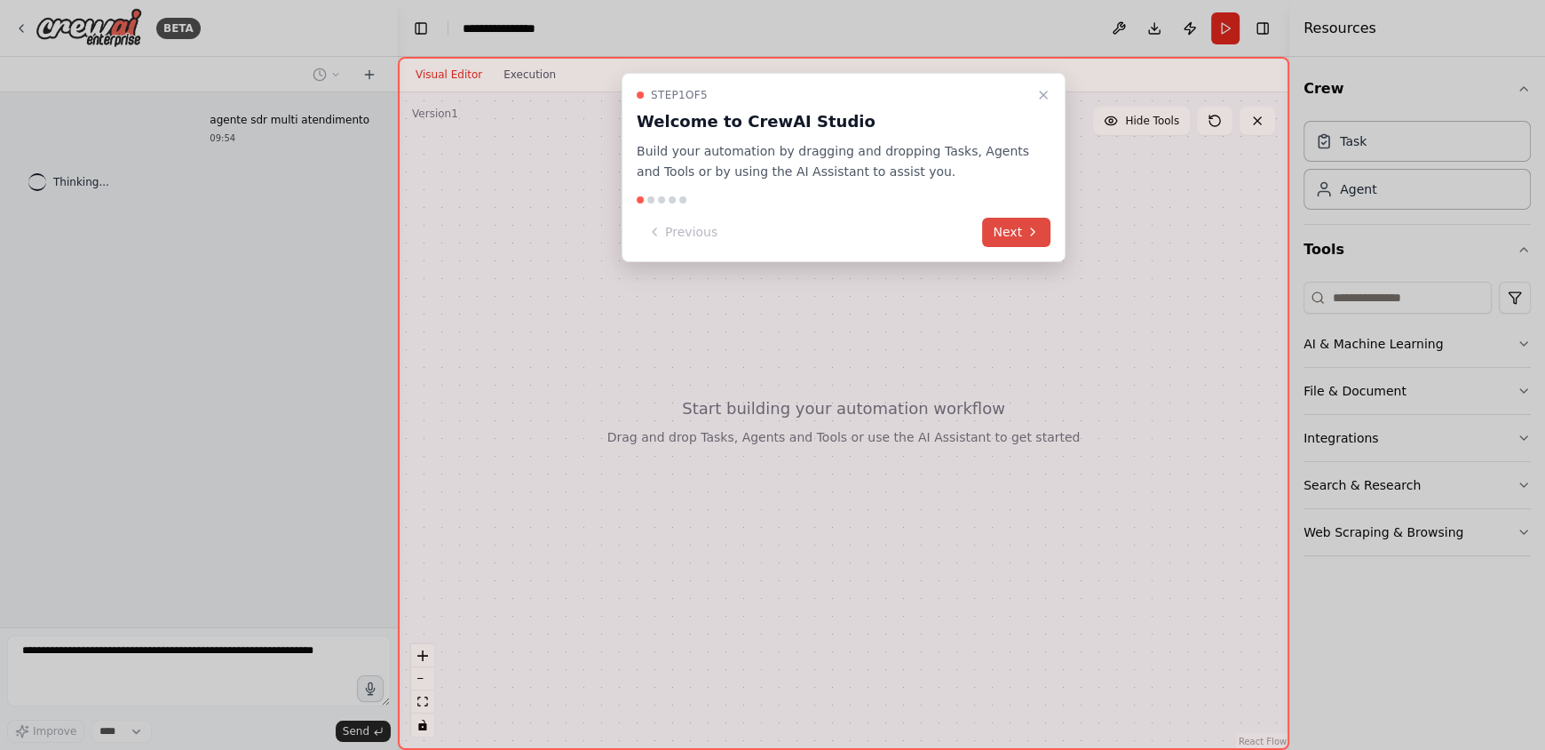
click at [1007, 236] on button "Next" at bounding box center [1016, 232] width 68 height 29
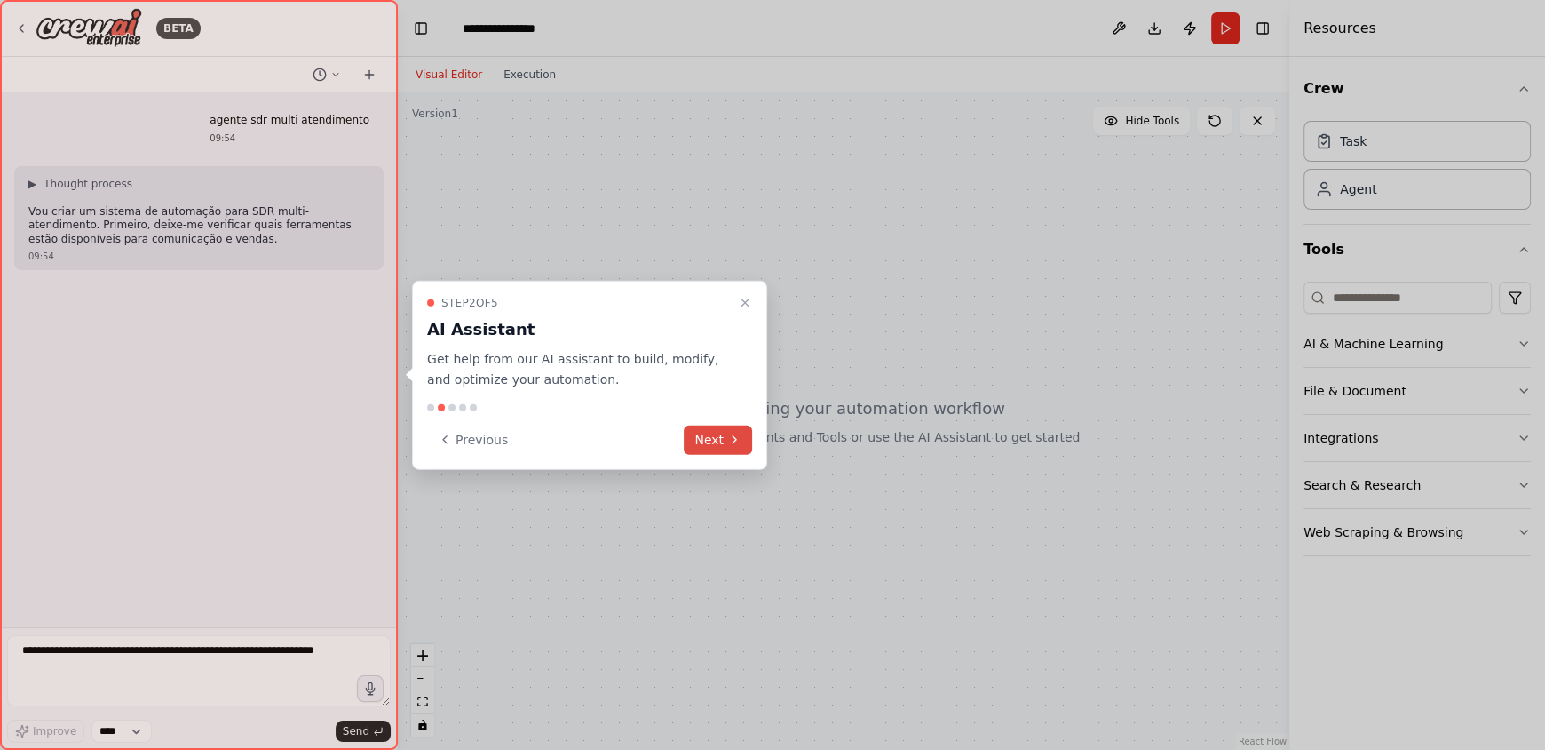
click at [711, 442] on button "Next" at bounding box center [718, 439] width 68 height 29
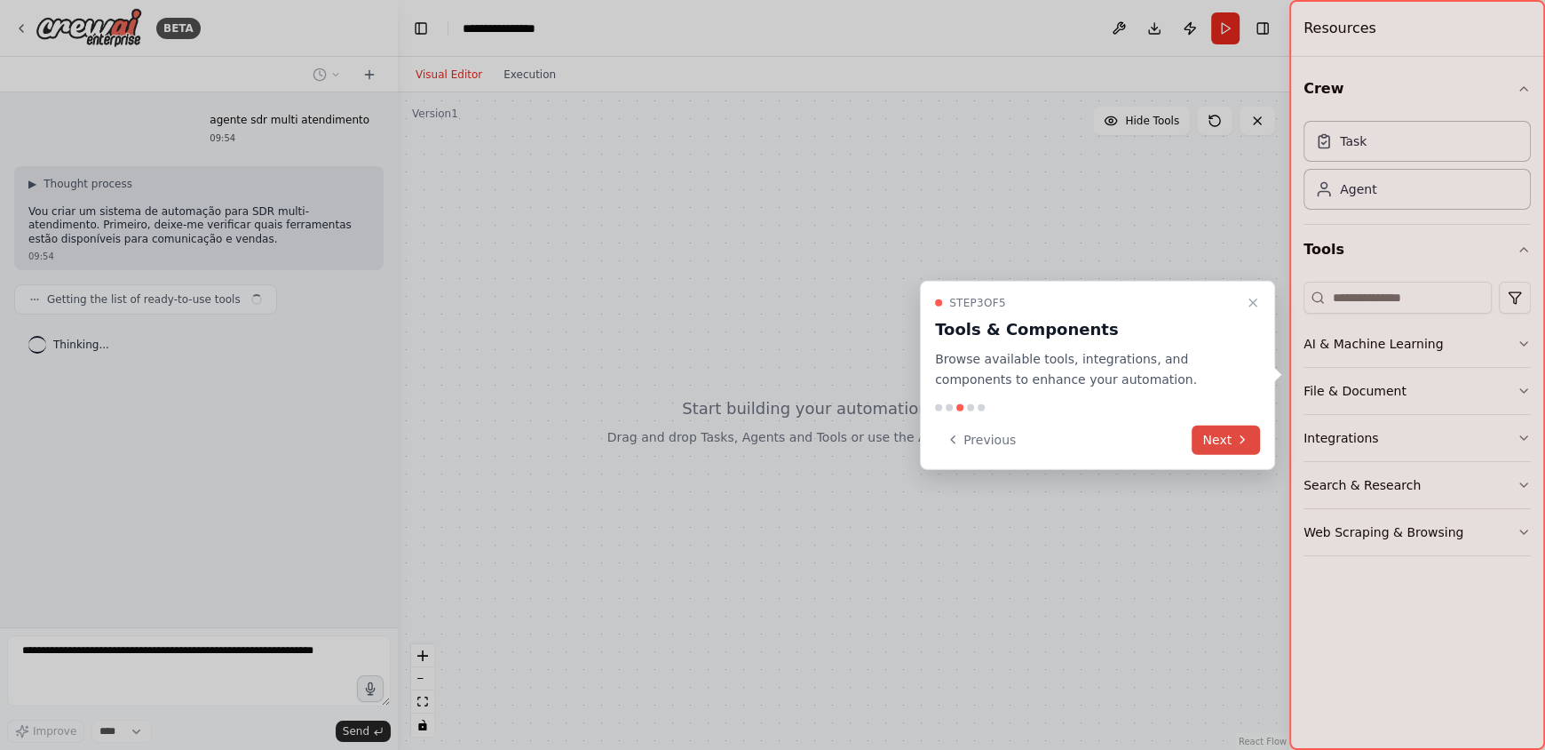
click at [1214, 441] on button "Next" at bounding box center [1226, 439] width 68 height 29
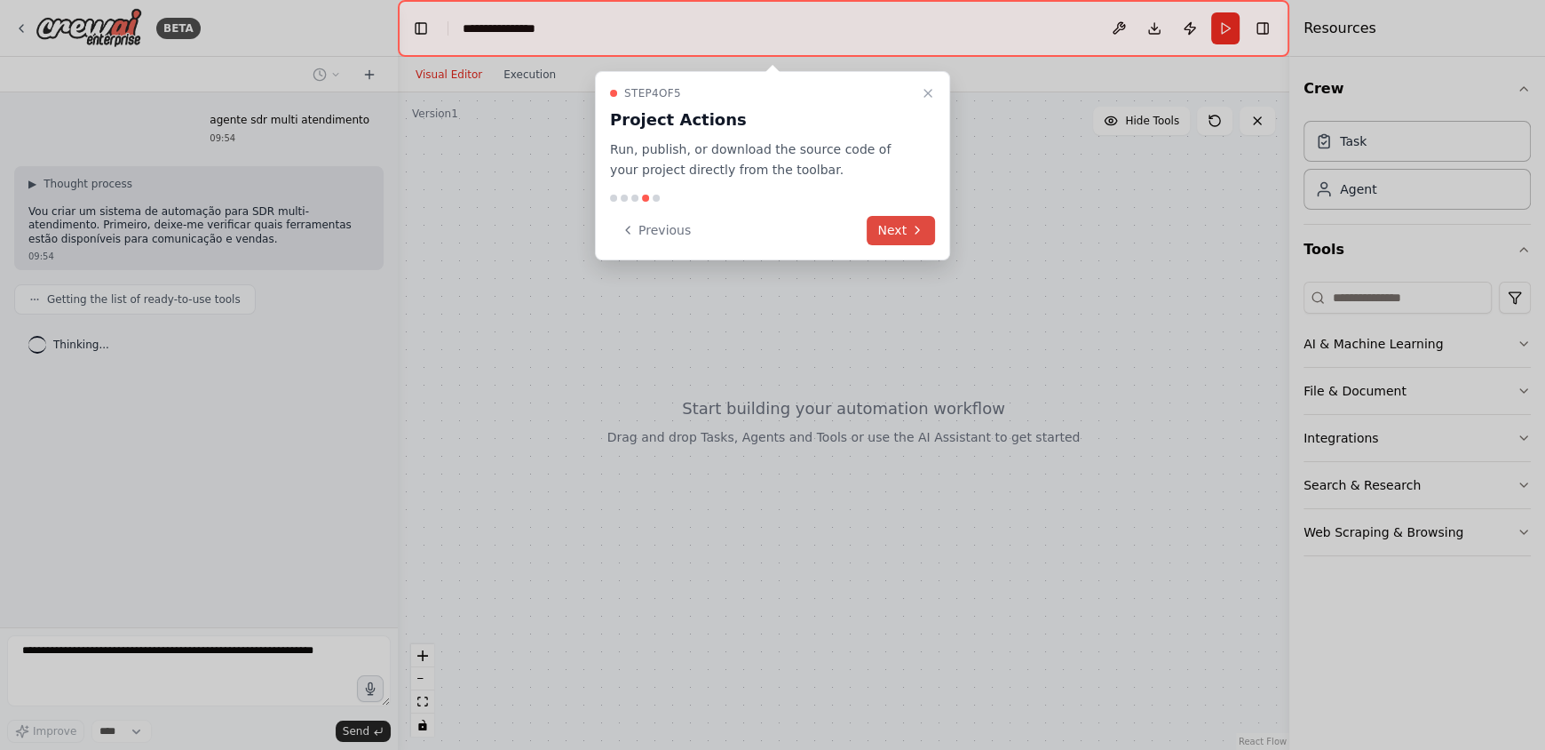
click at [895, 231] on button "Next" at bounding box center [901, 230] width 68 height 29
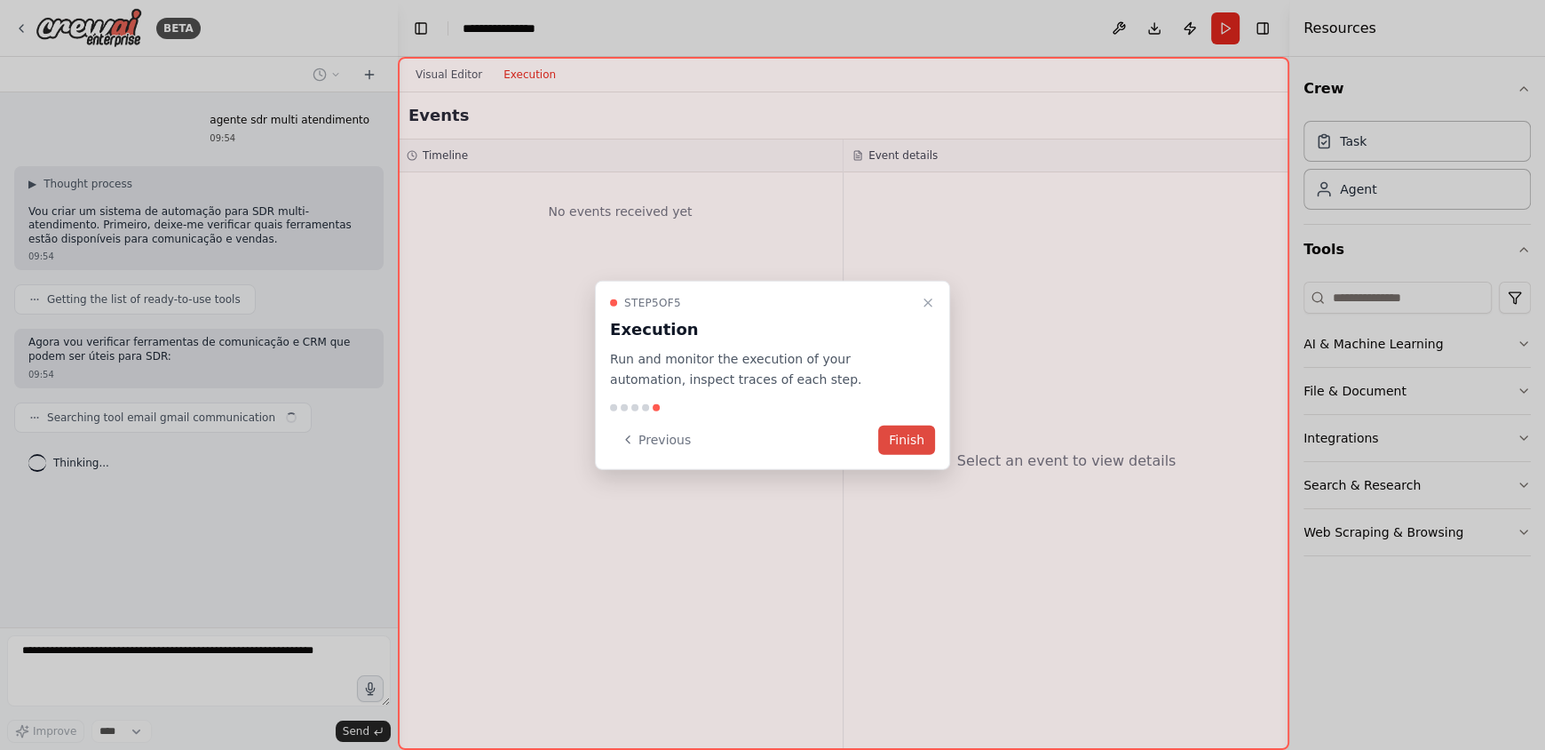
click at [903, 441] on button "Finish" at bounding box center [906, 439] width 57 height 29
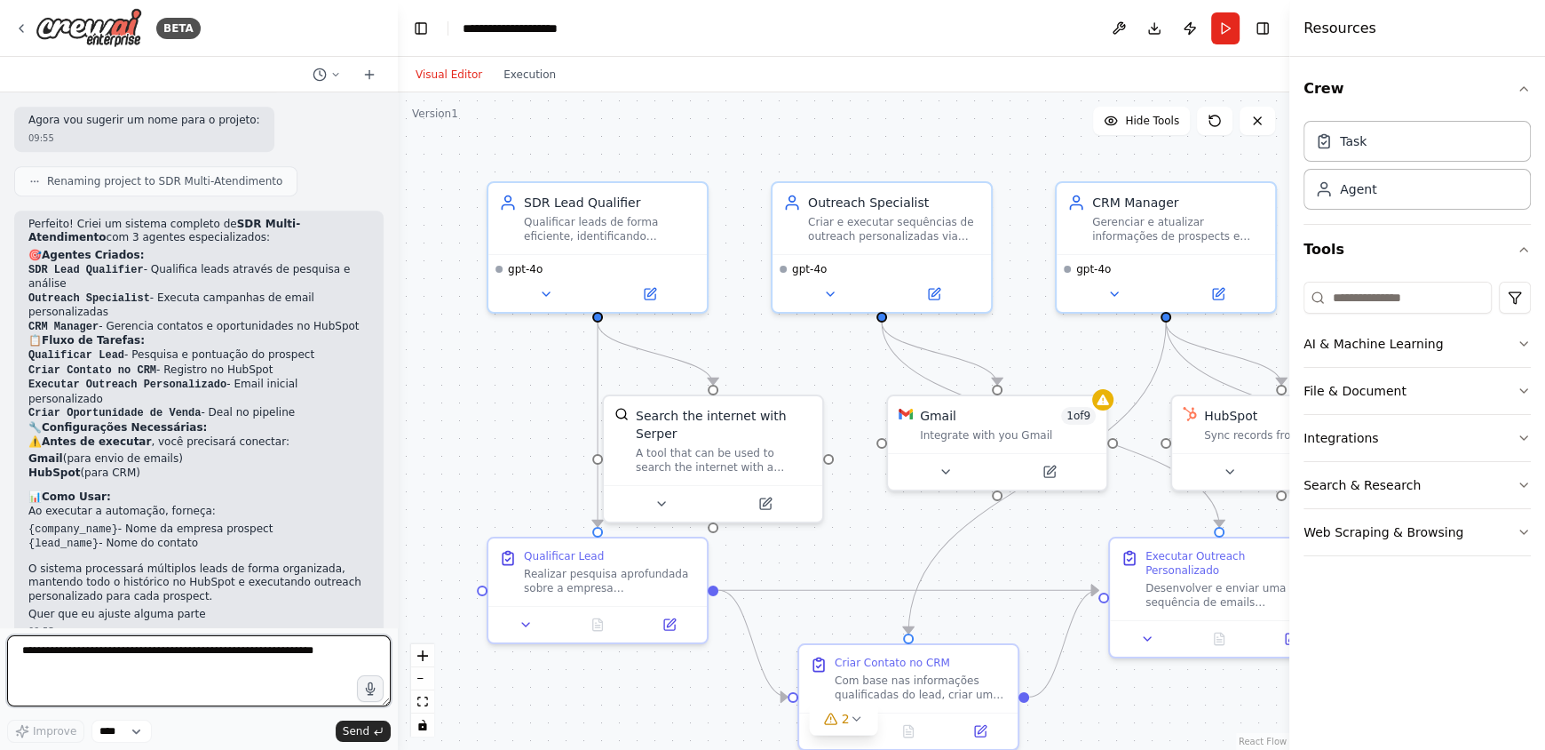
scroll to position [1014, 0]
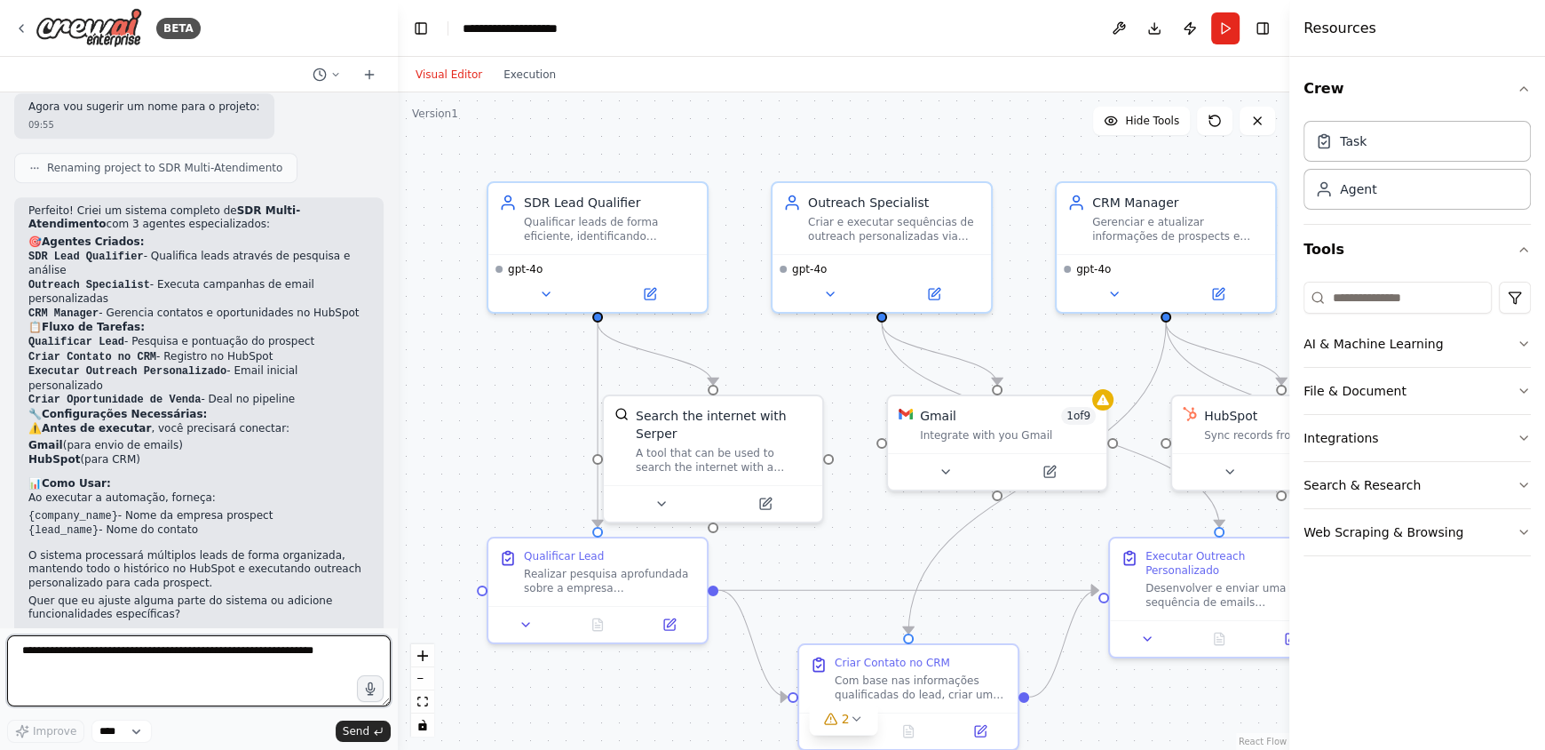
click at [175, 672] on textarea at bounding box center [199, 670] width 384 height 71
type textarea "**********"
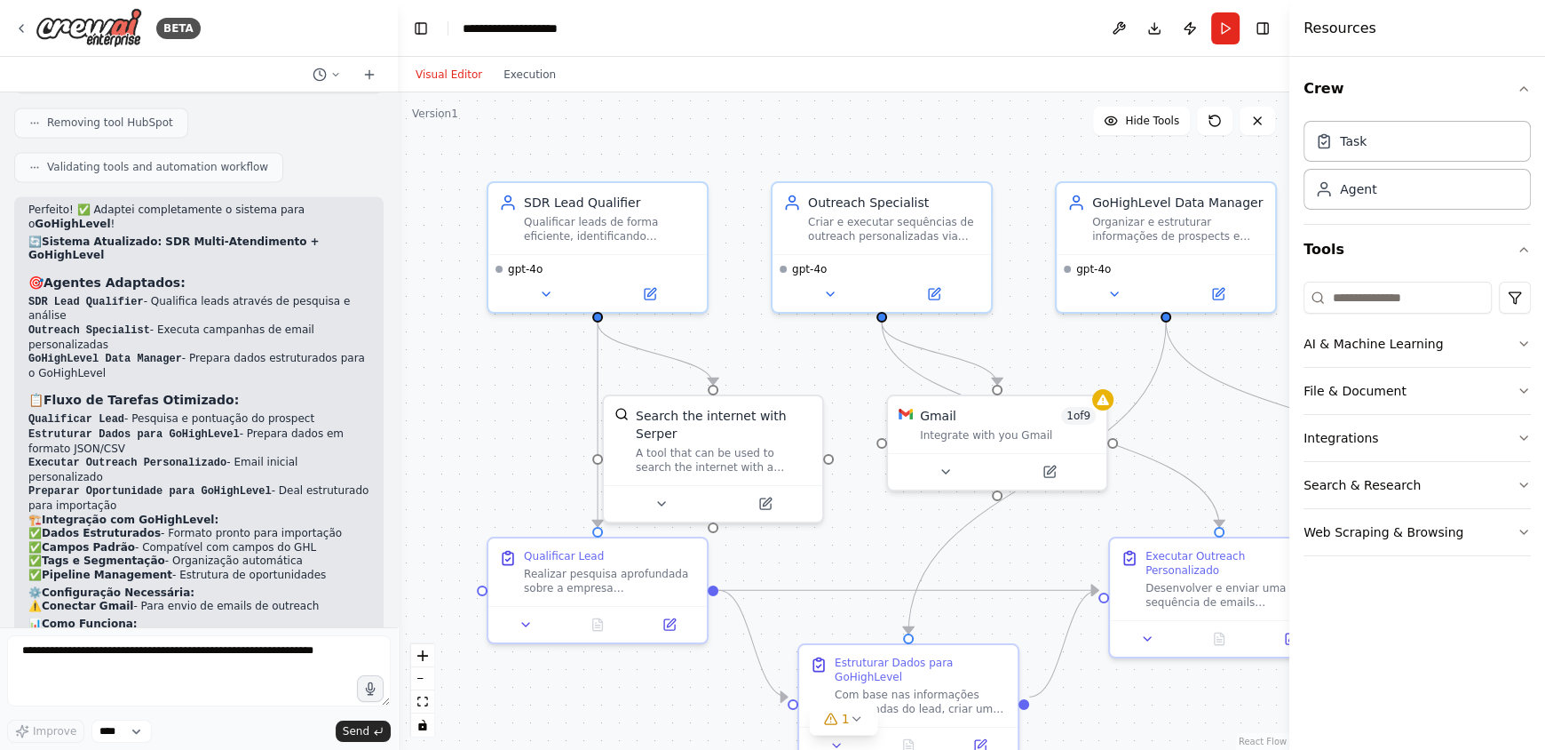
scroll to position [2719, 0]
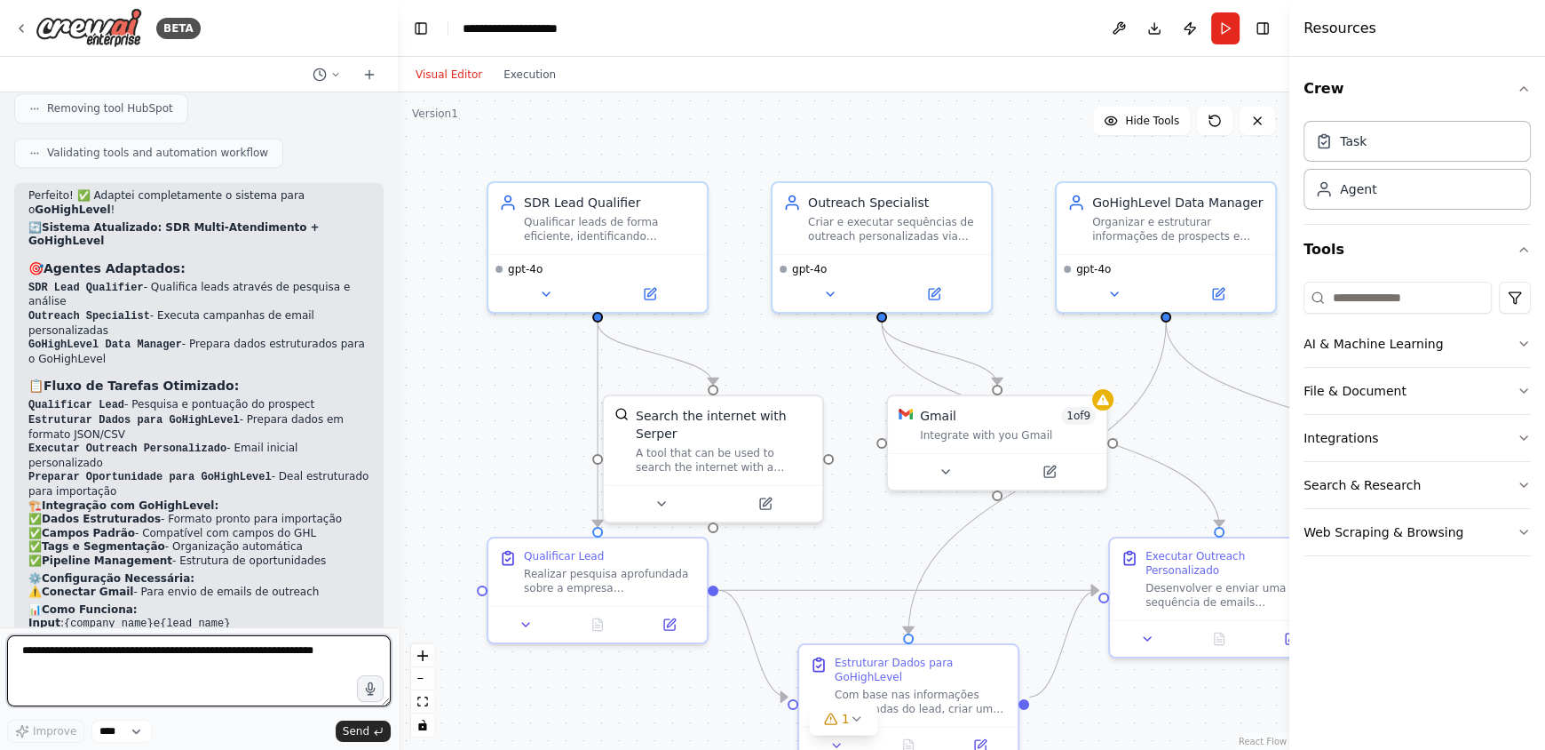
click at [136, 658] on textarea at bounding box center [199, 670] width 384 height 71
type textarea "*"
paste textarea "**********"
type textarea "**********"
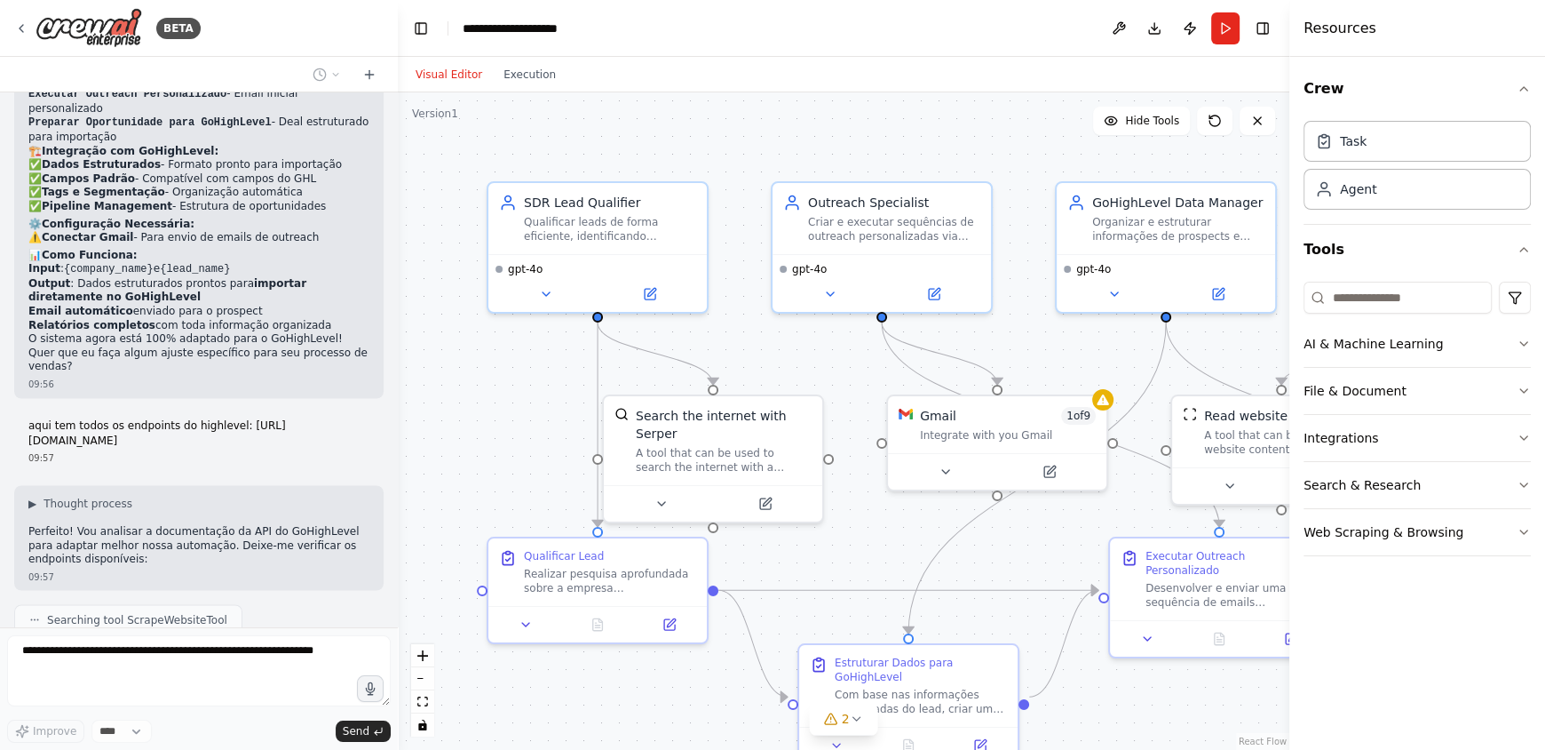
scroll to position [3117, 0]
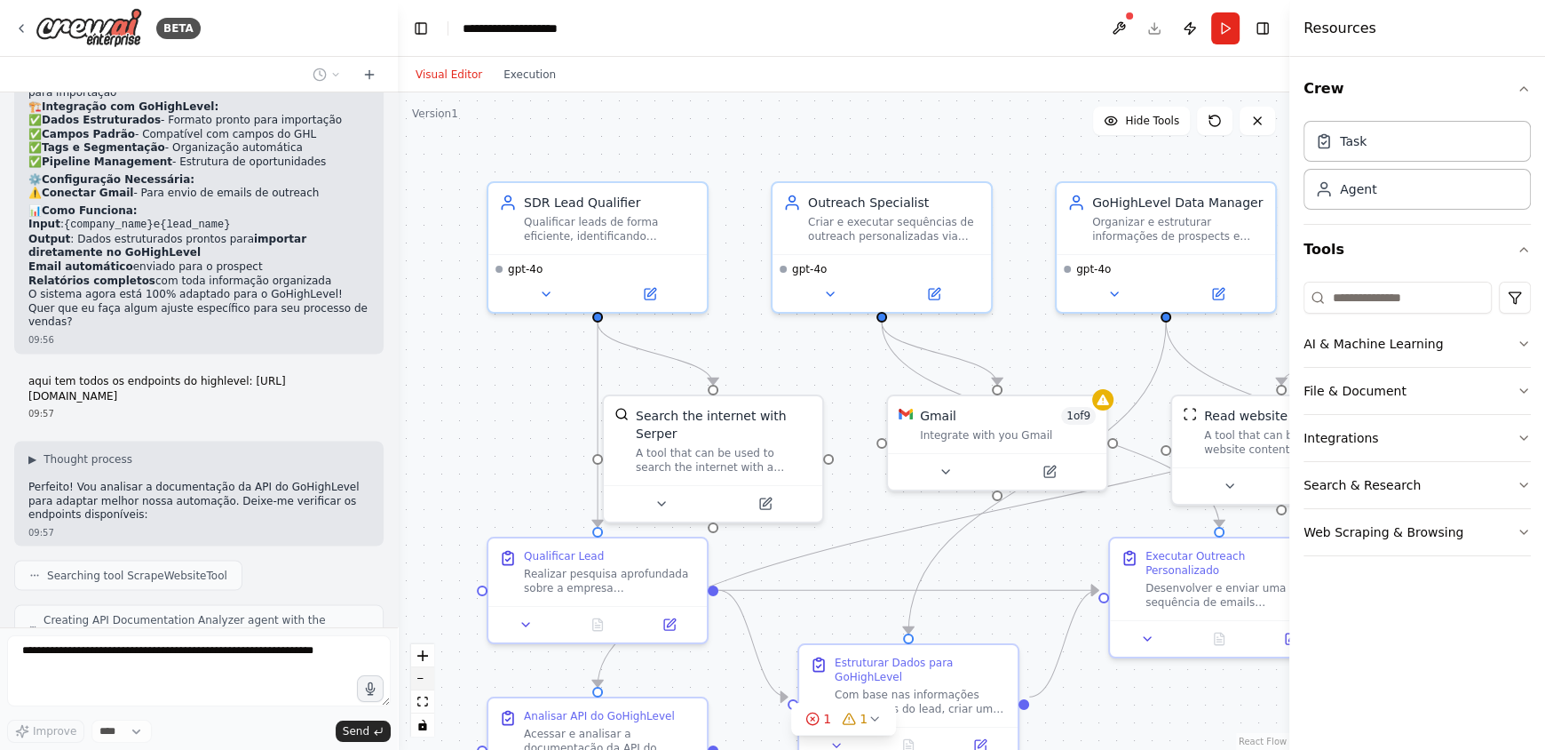
click at [419, 683] on button "zoom out" at bounding box center [422, 678] width 23 height 23
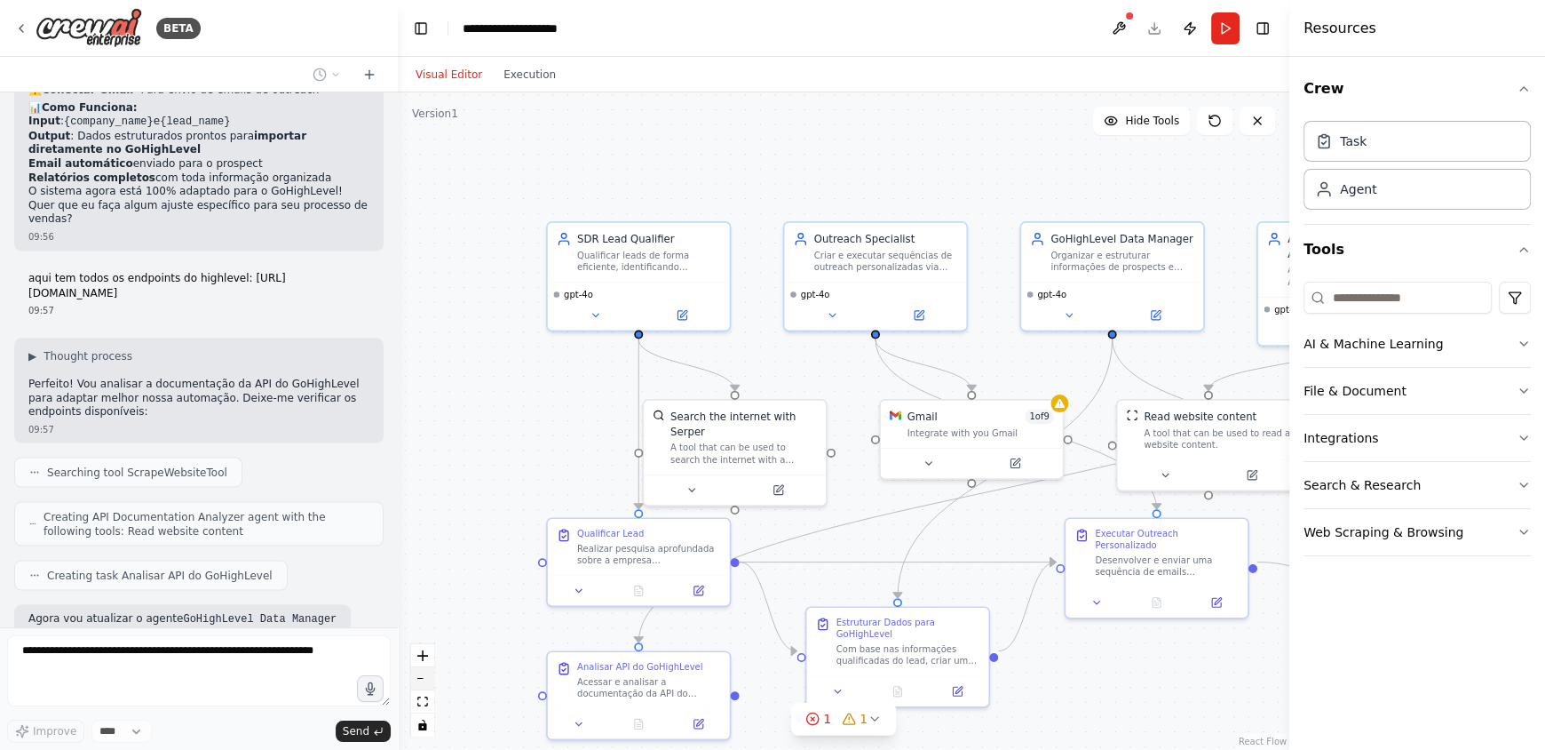
click at [419, 683] on button "zoom out" at bounding box center [422, 678] width 23 height 23
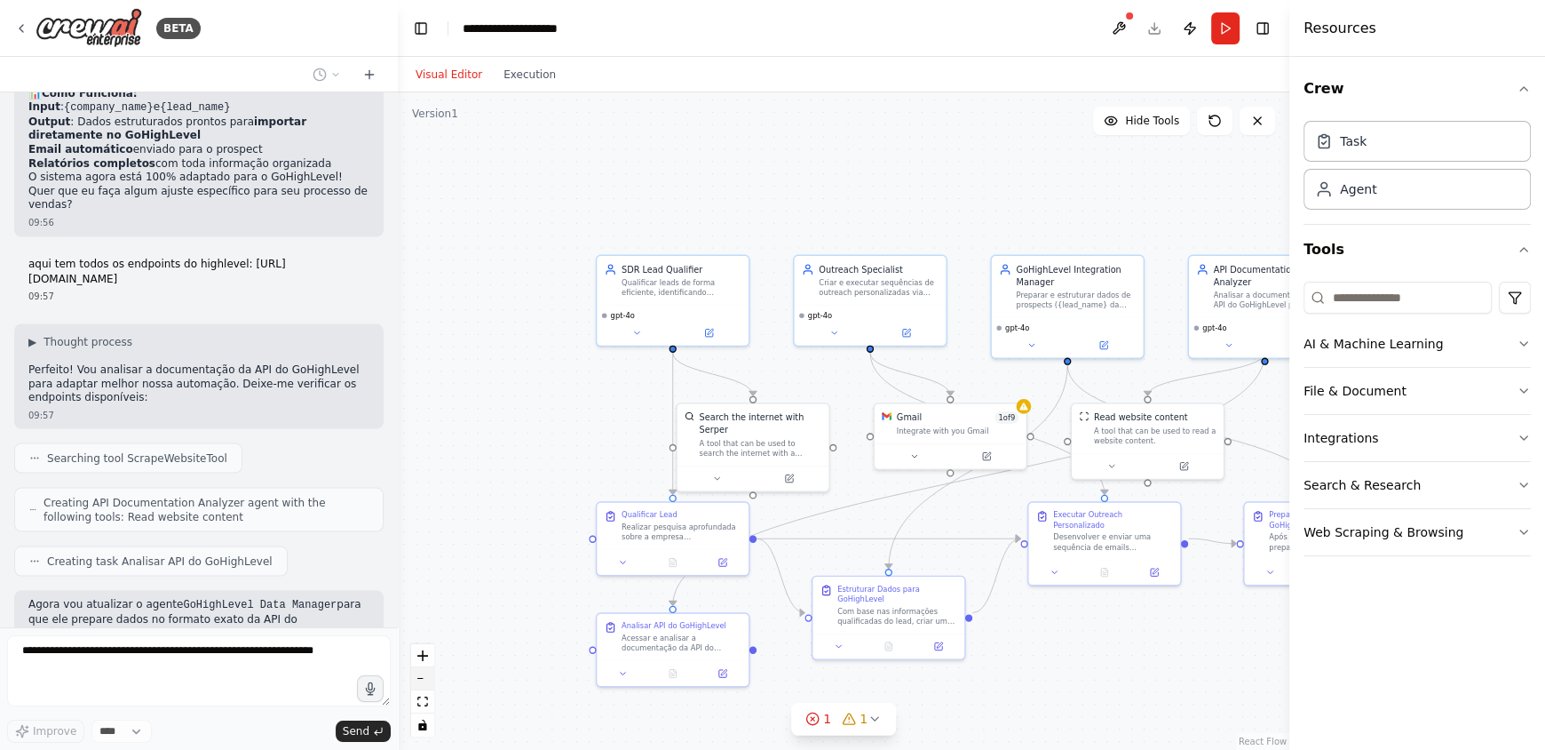
click at [419, 683] on button "zoom out" at bounding box center [422, 678] width 23 height 23
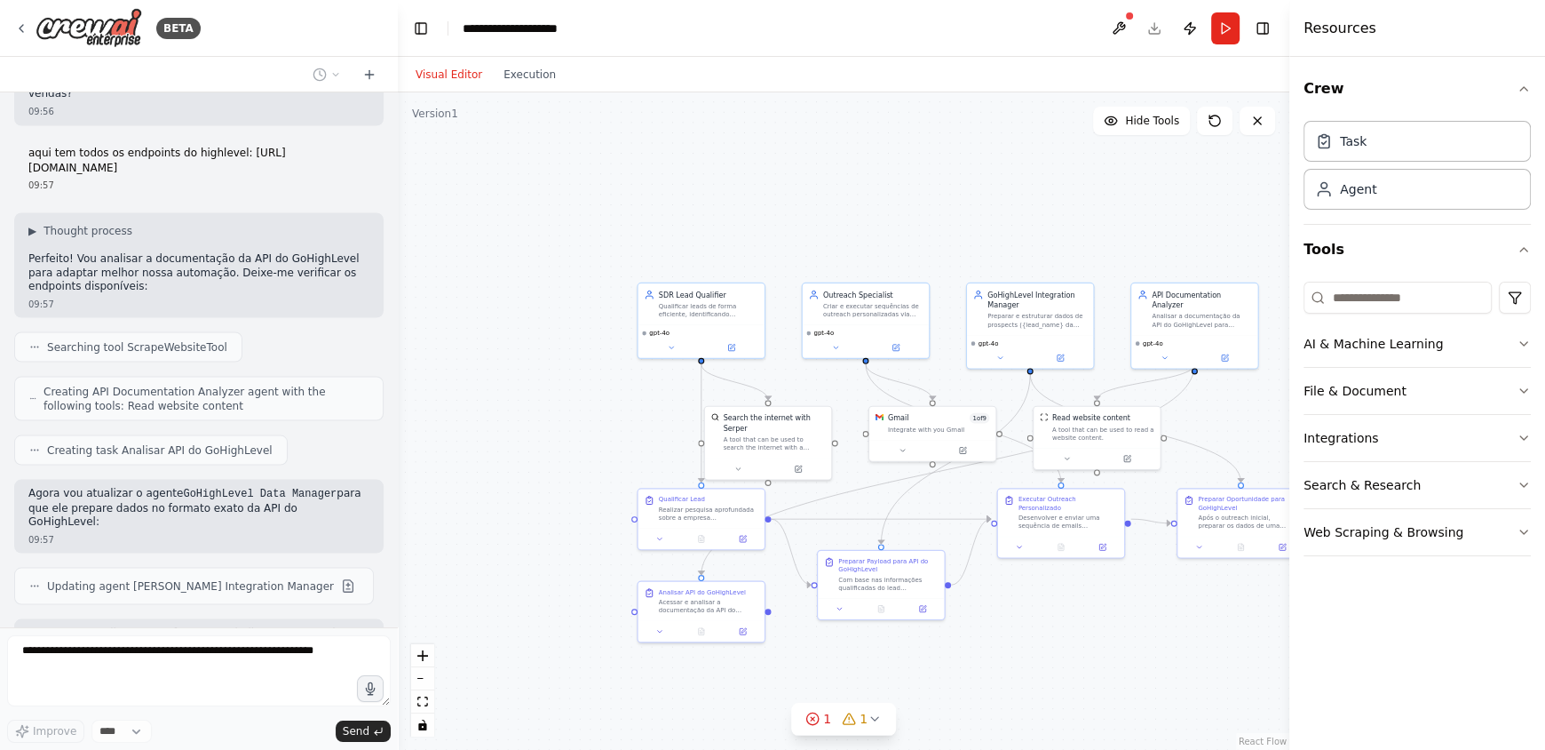
scroll to position [3359, 0]
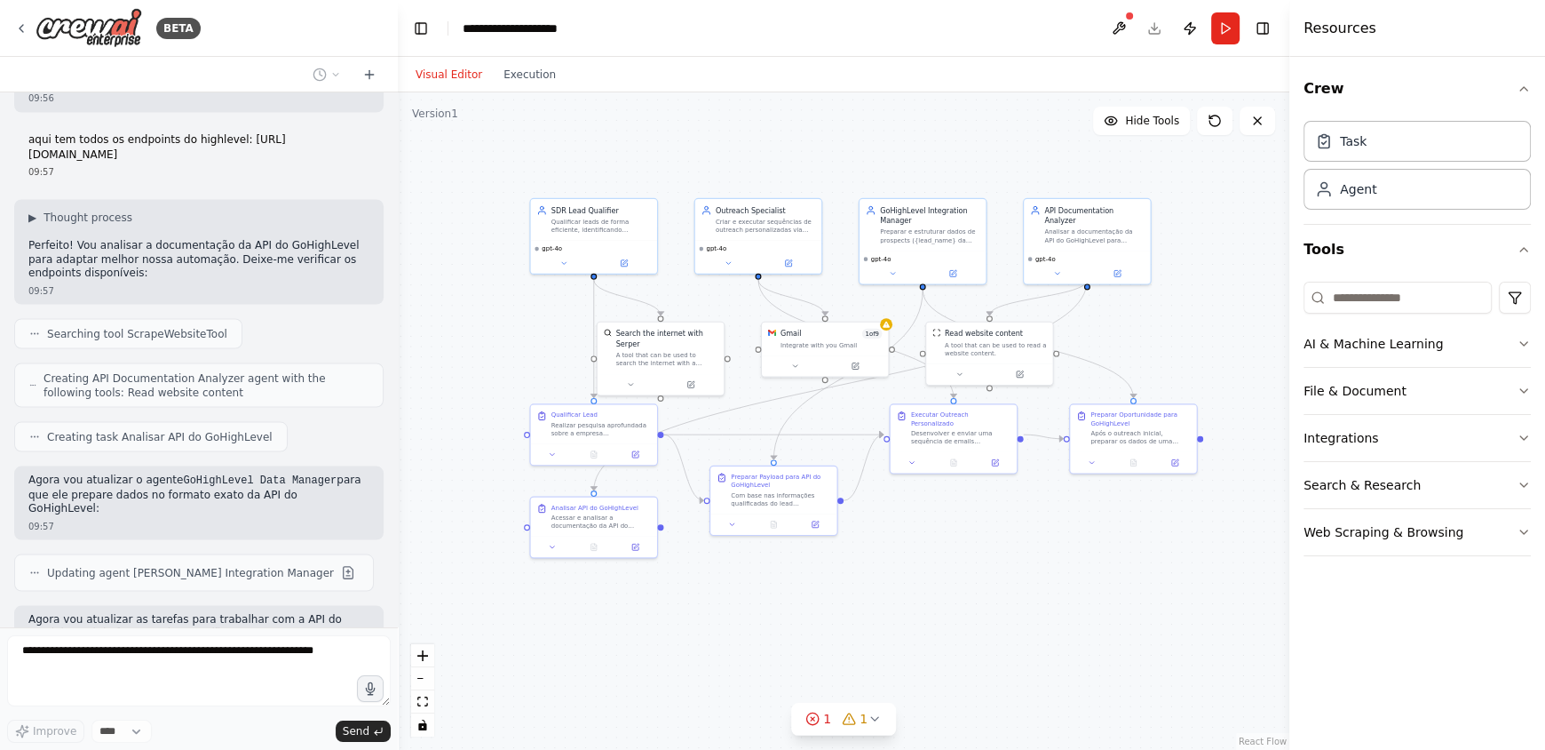
drag, startPoint x: 1183, startPoint y: 623, endPoint x: 1076, endPoint y: 539, distance: 136.6
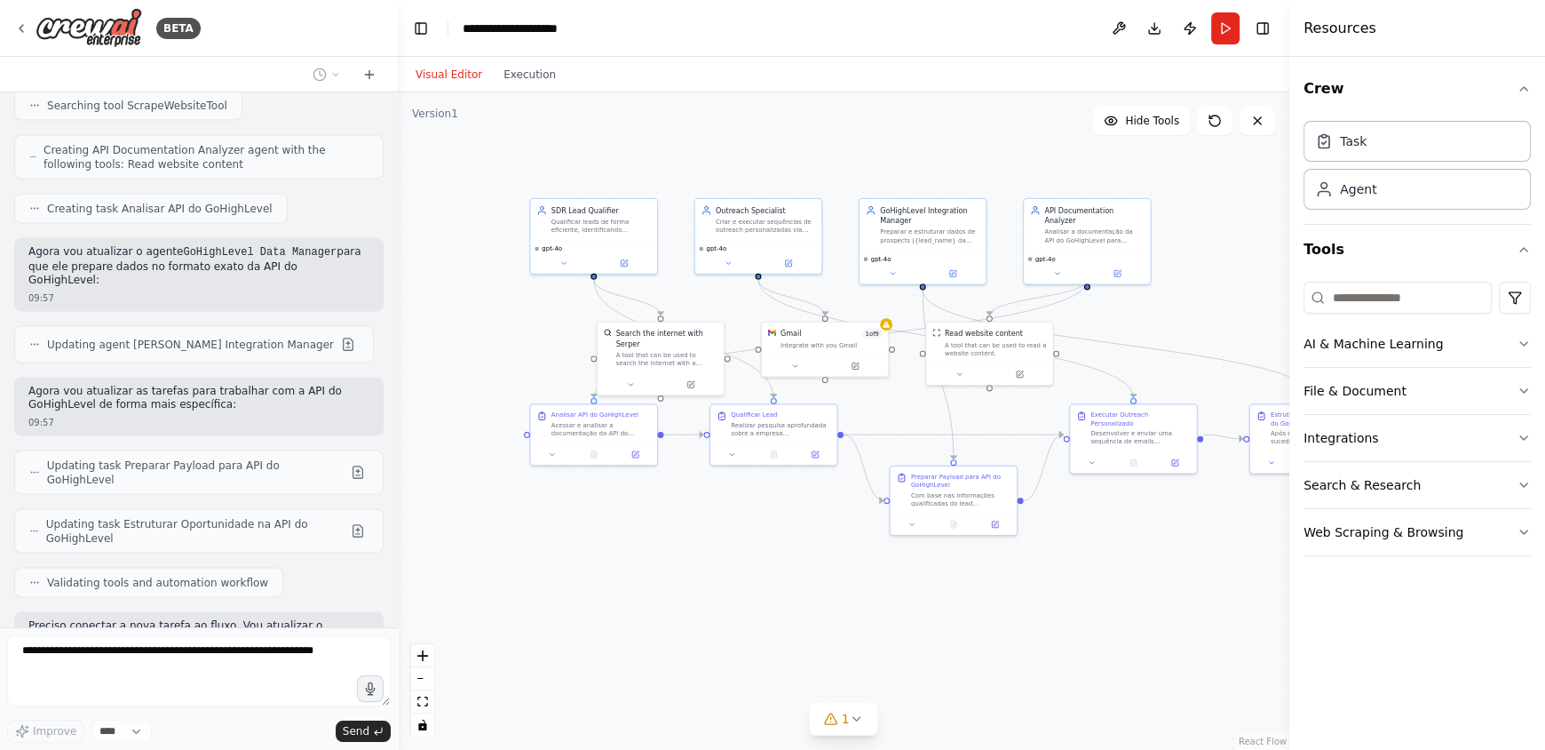
scroll to position [3638, 0]
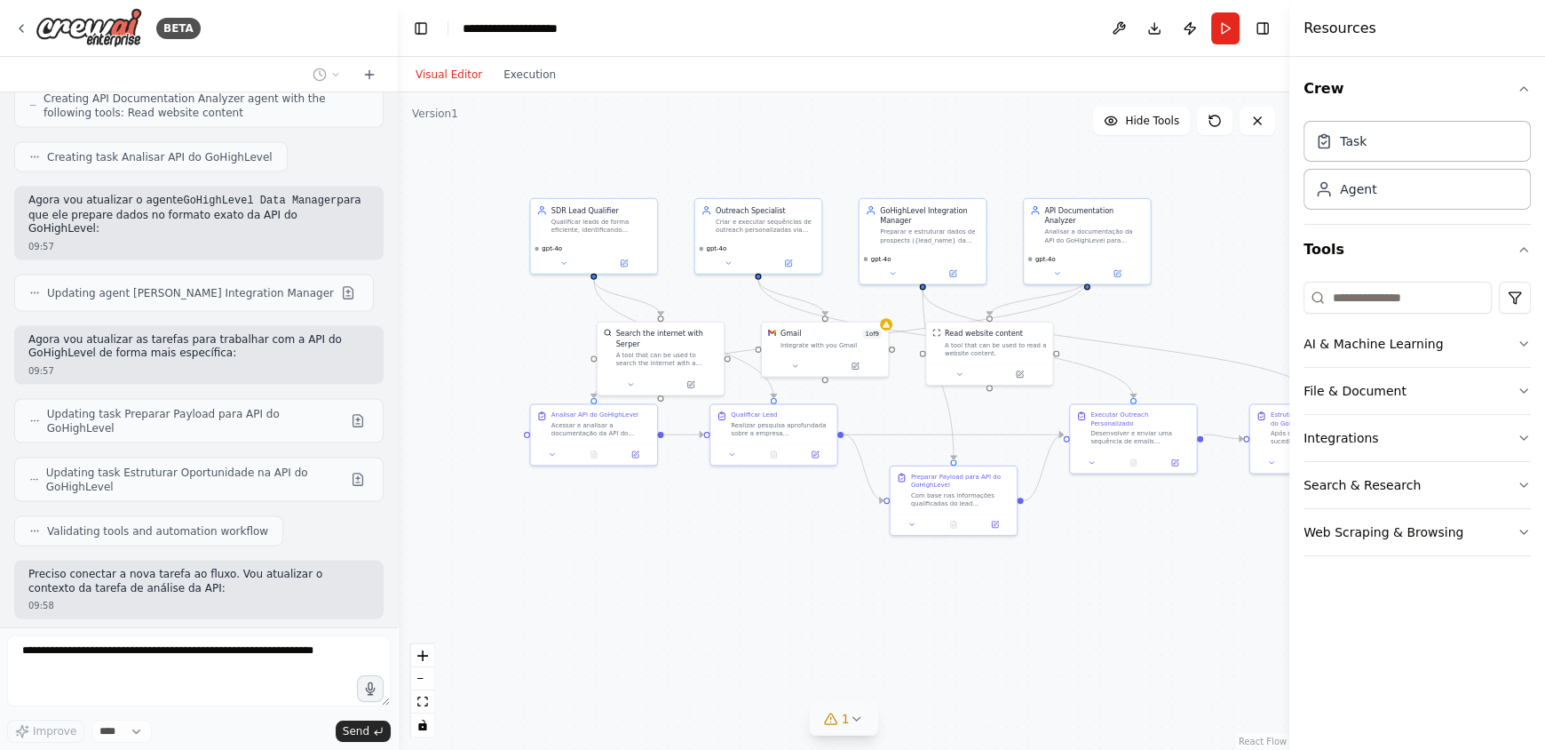
click at [854, 718] on icon at bounding box center [856, 718] width 14 height 14
click at [1126, 643] on div ".deletable-edge-delete-btn { width: 20px; height: 20px; border: 0px solid #ffff…" at bounding box center [844, 420] width 892 height 657
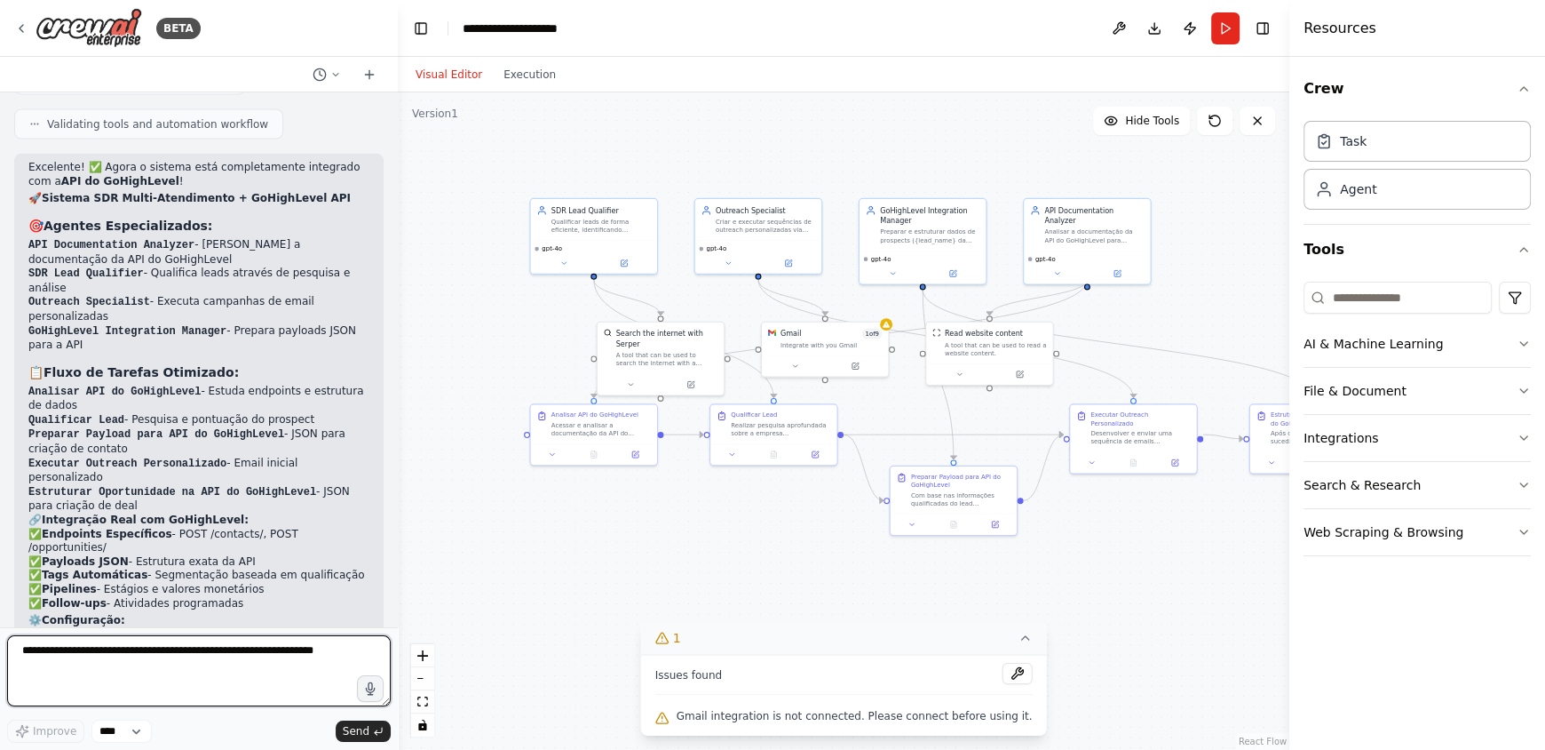
scroll to position [4228, 0]
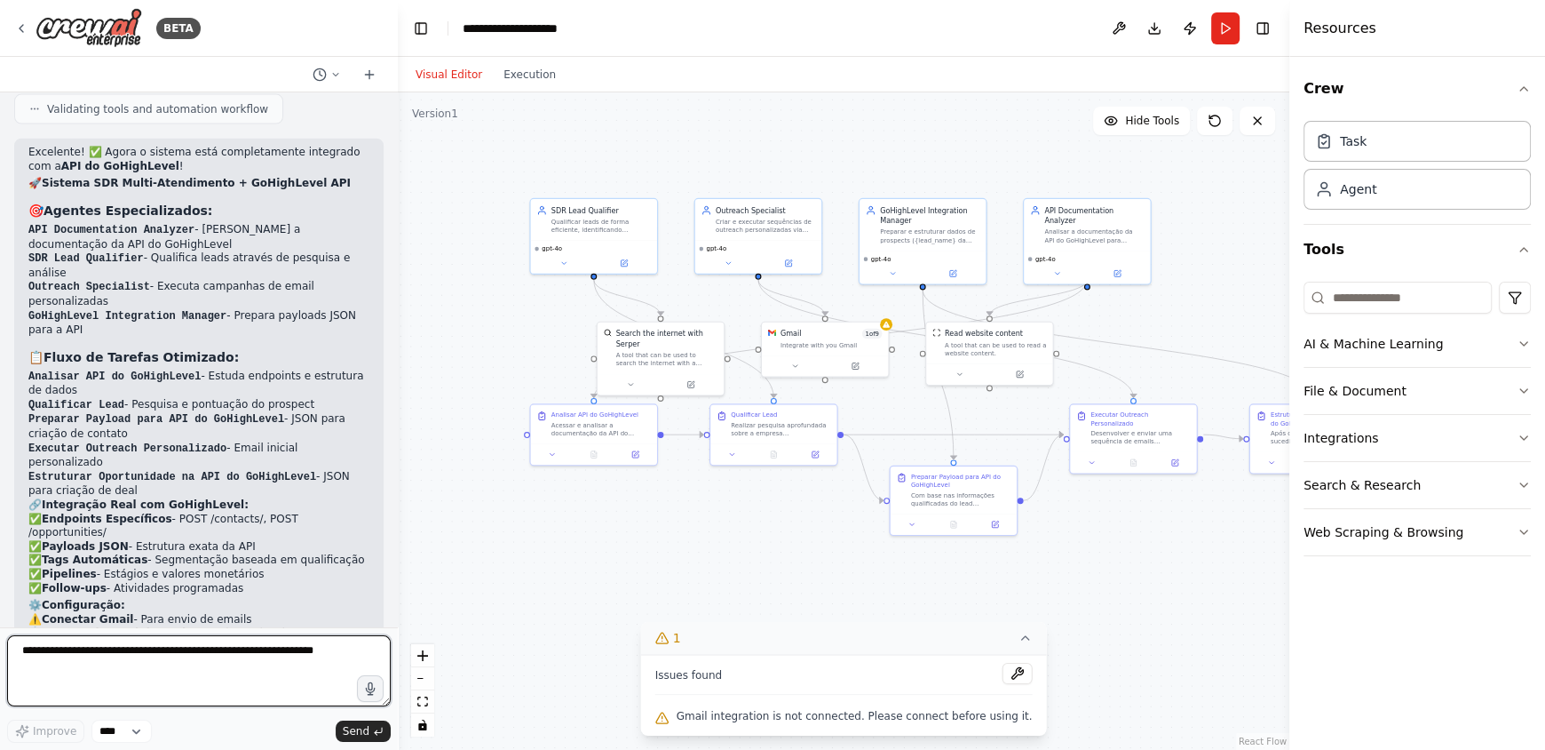
click at [131, 668] on textarea at bounding box center [199, 670] width 384 height 71
type textarea "**********"
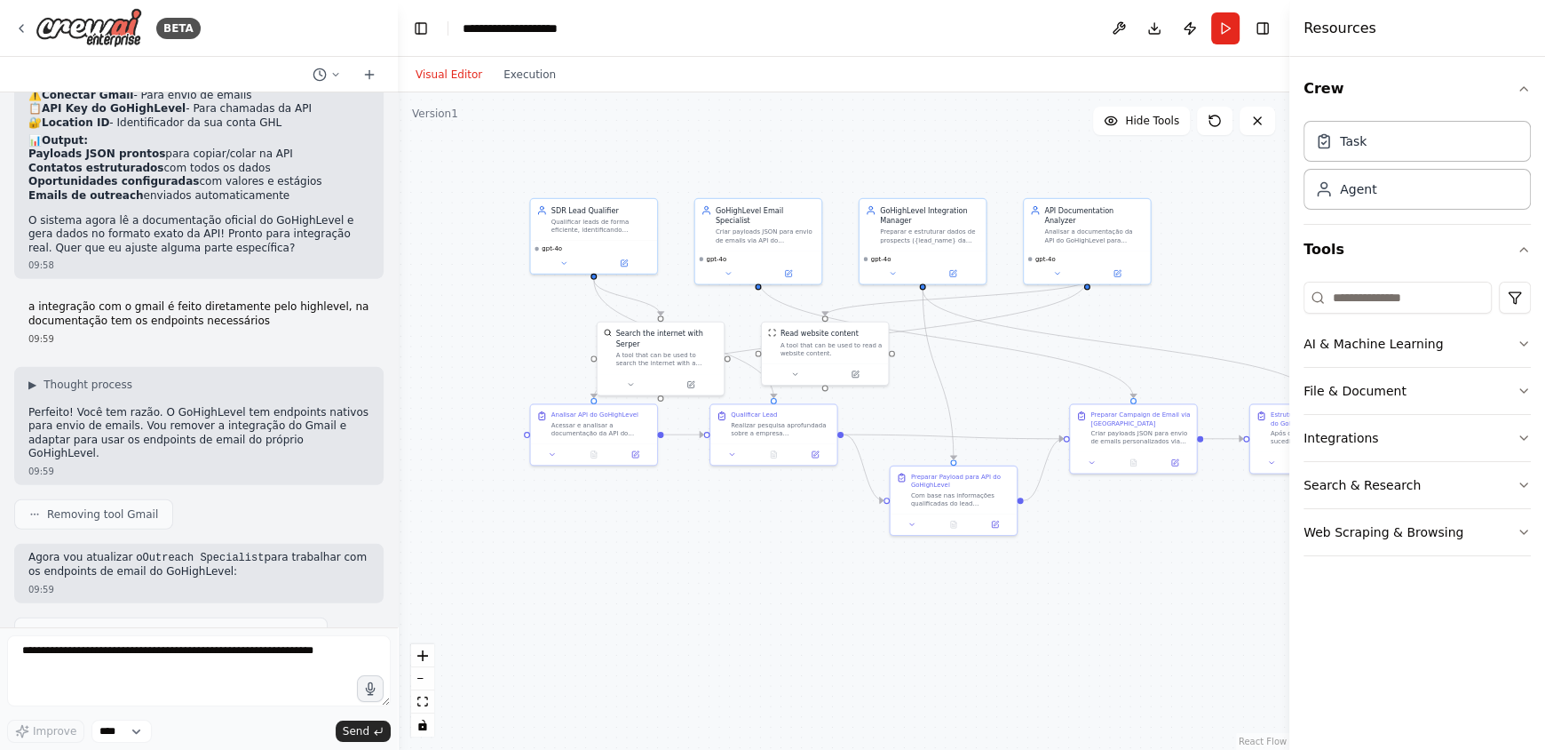
scroll to position [4862, 0]
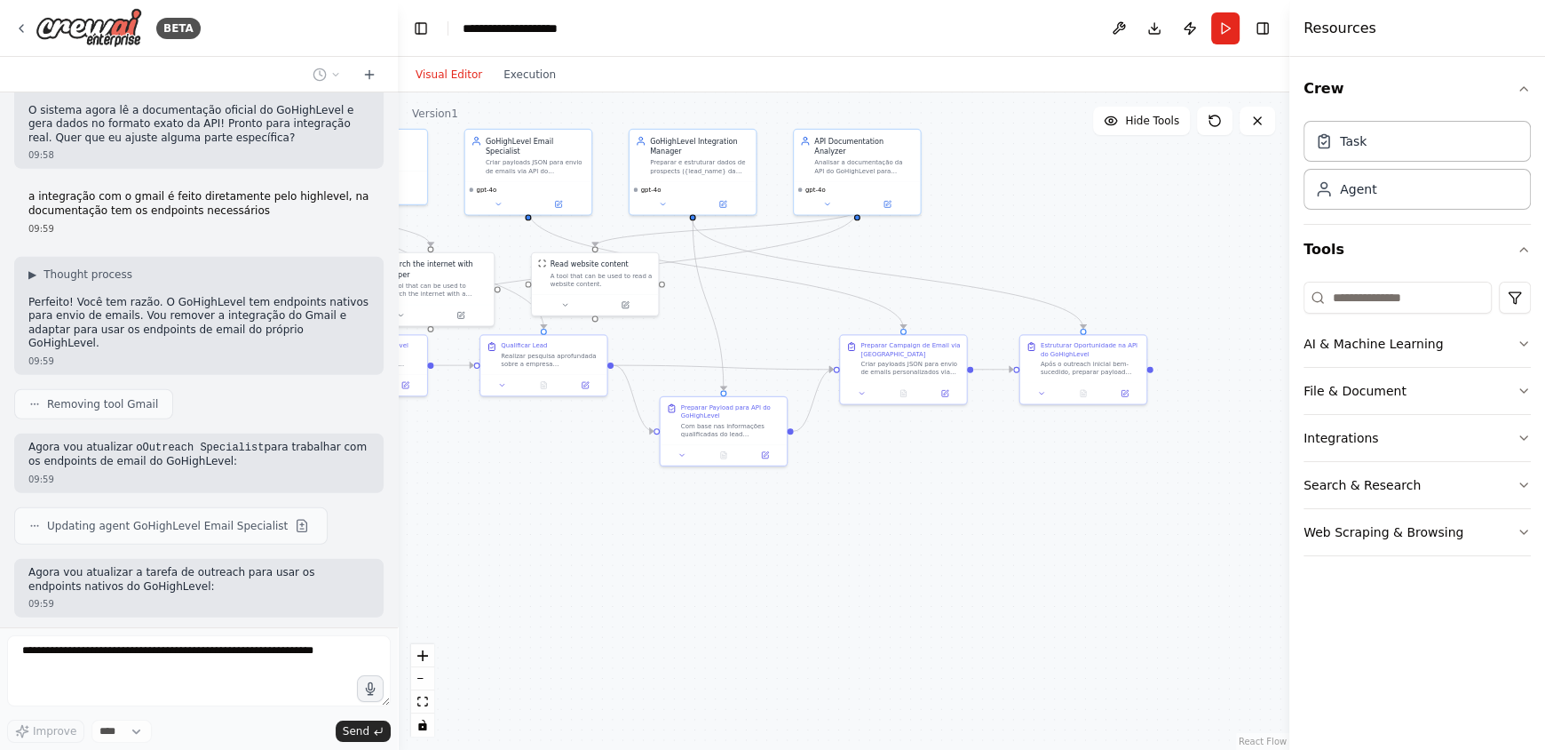
drag, startPoint x: 1122, startPoint y: 608, endPoint x: 895, endPoint y: 538, distance: 237.1
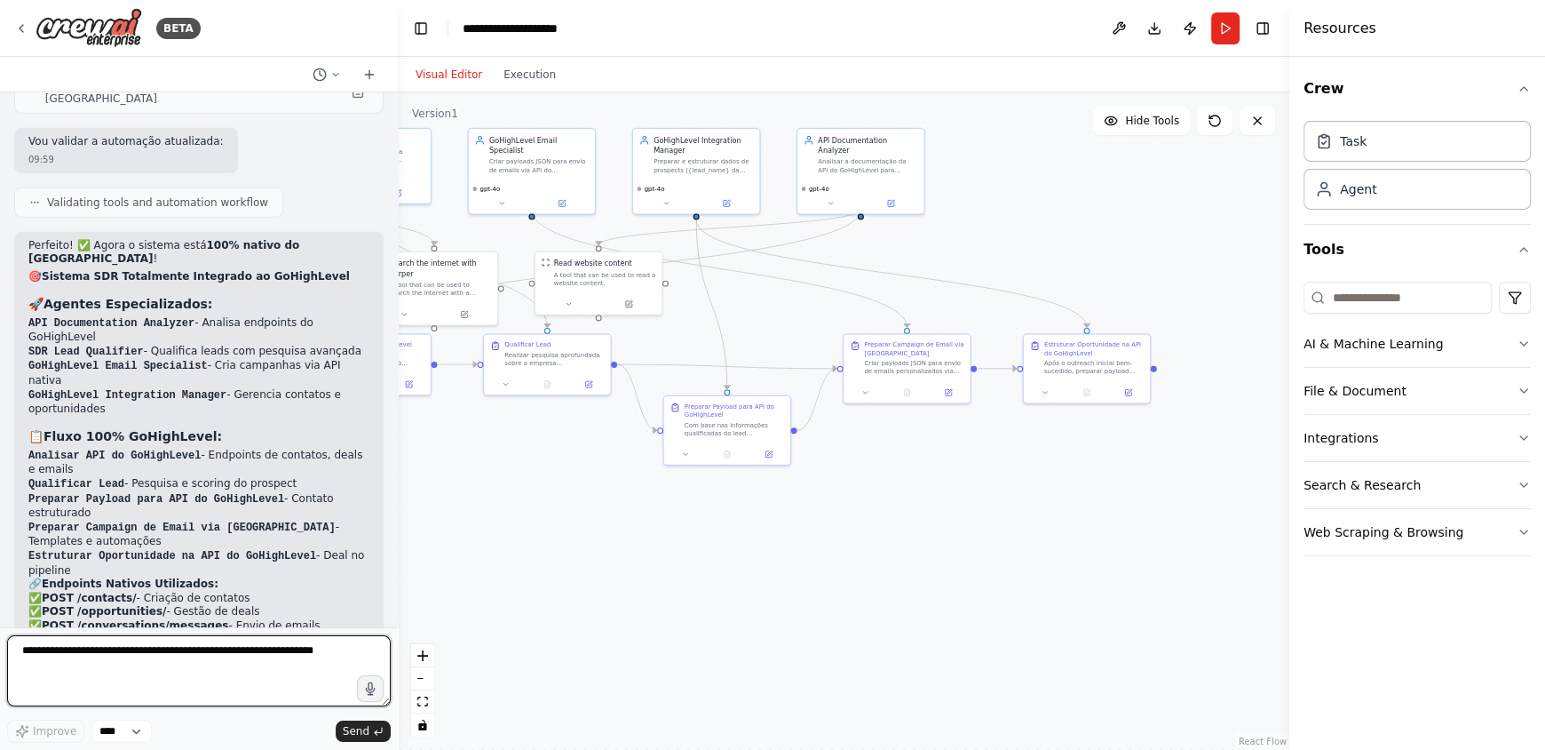
scroll to position [5439, 0]
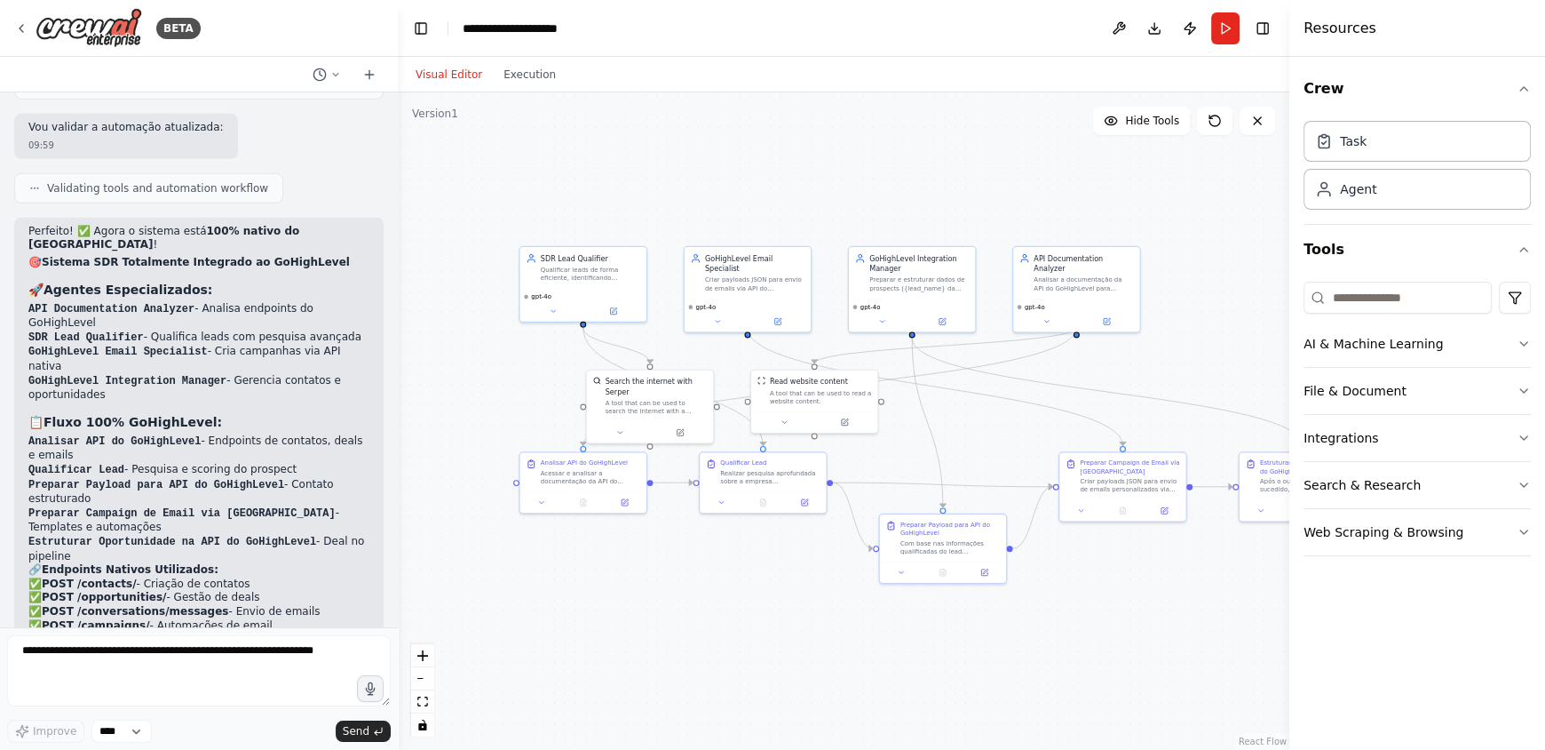
drag, startPoint x: 513, startPoint y: 510, endPoint x: 729, endPoint y: 628, distance: 246.0
click at [426, 647] on button "zoom in" at bounding box center [422, 655] width 23 height 23
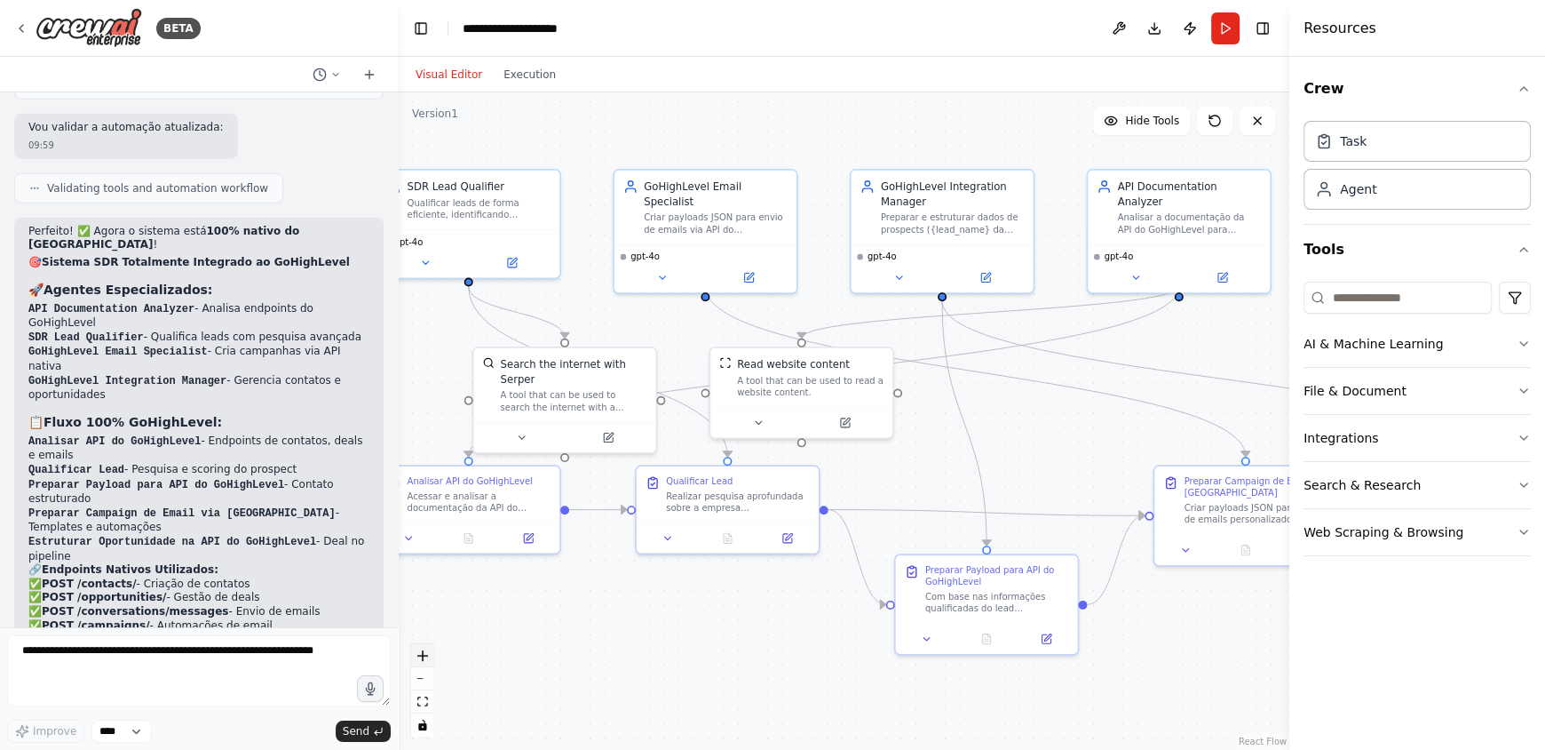
click at [426, 647] on button "zoom in" at bounding box center [422, 655] width 23 height 23
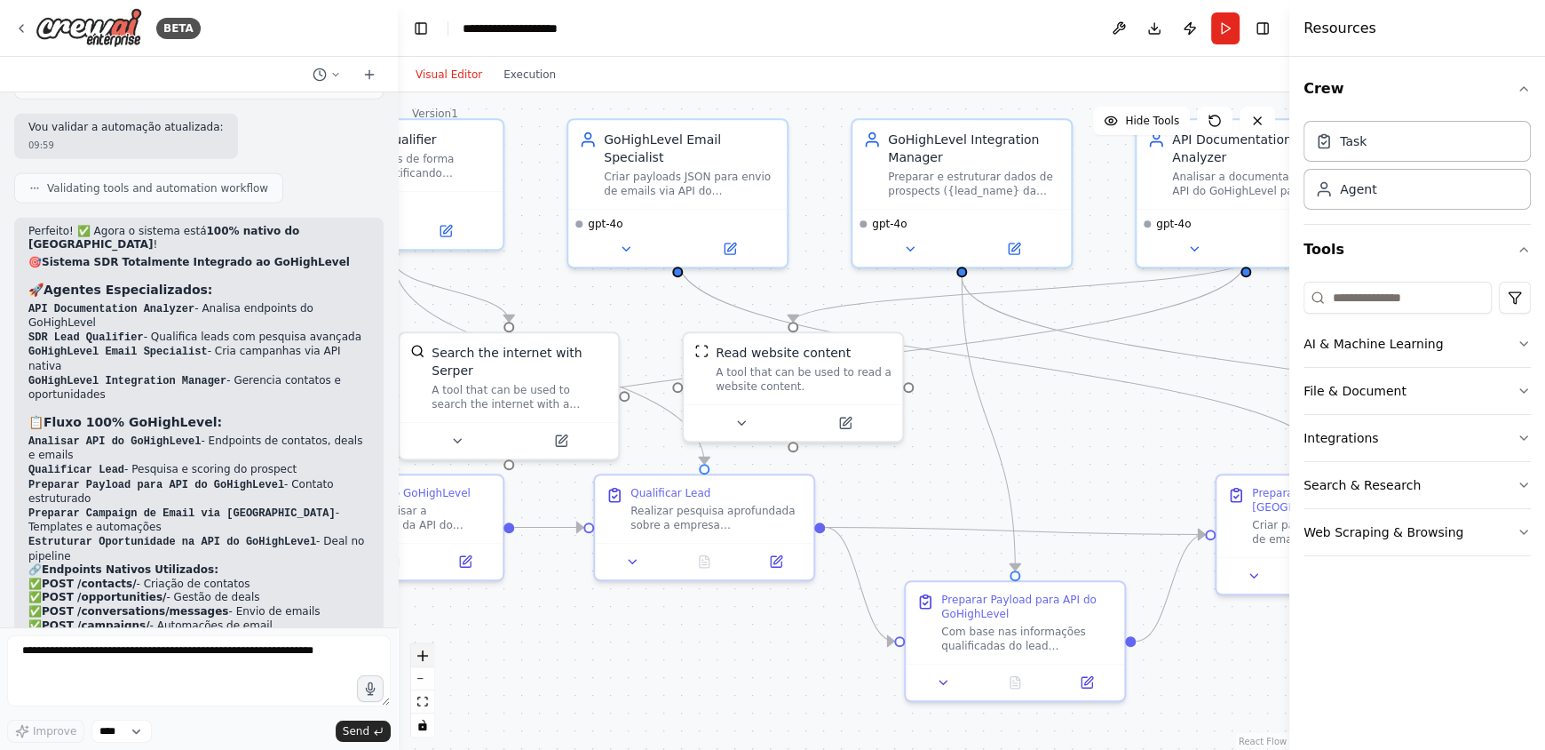
click at [426, 647] on button "zoom in" at bounding box center [422, 655] width 23 height 23
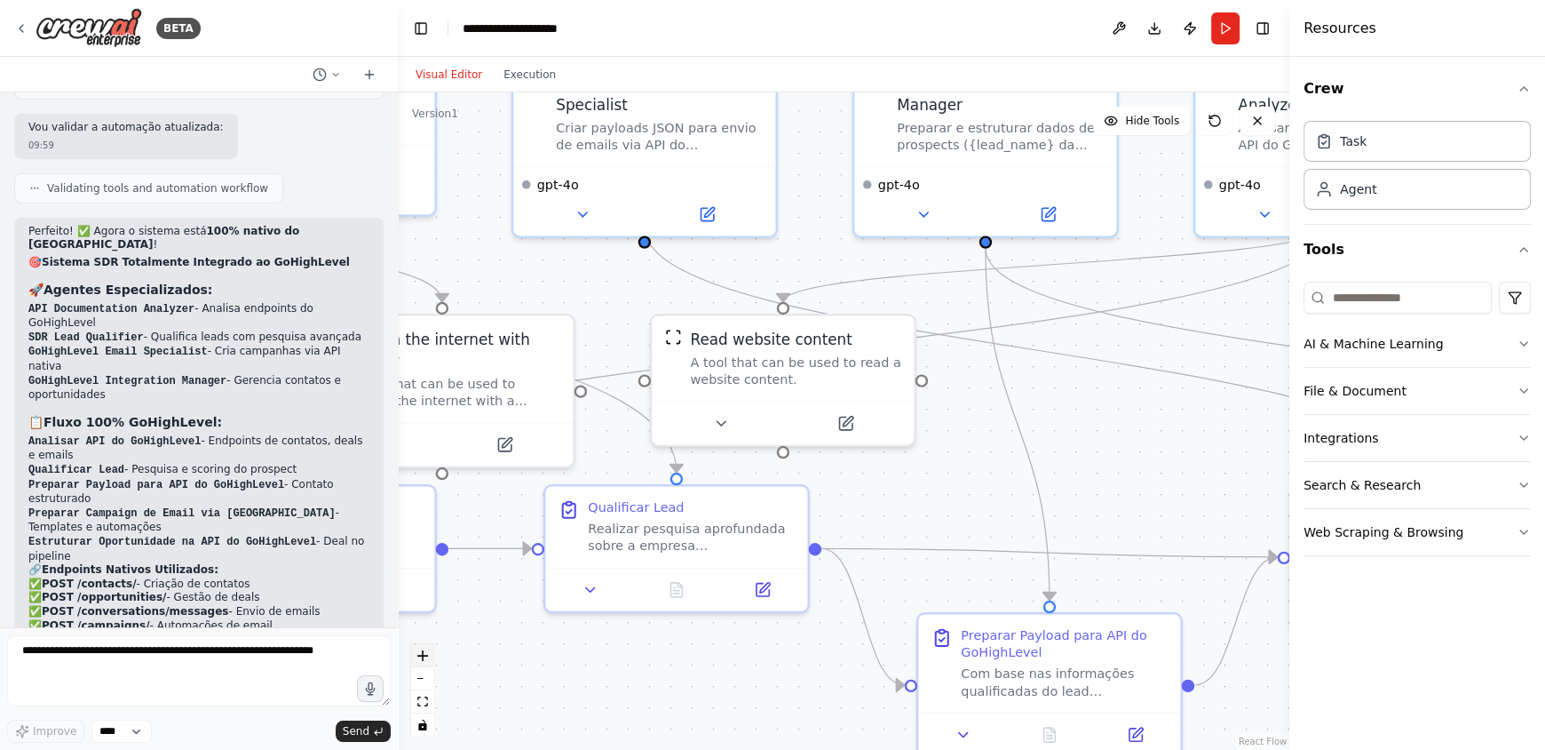
click at [426, 647] on button "zoom in" at bounding box center [422, 655] width 23 height 23
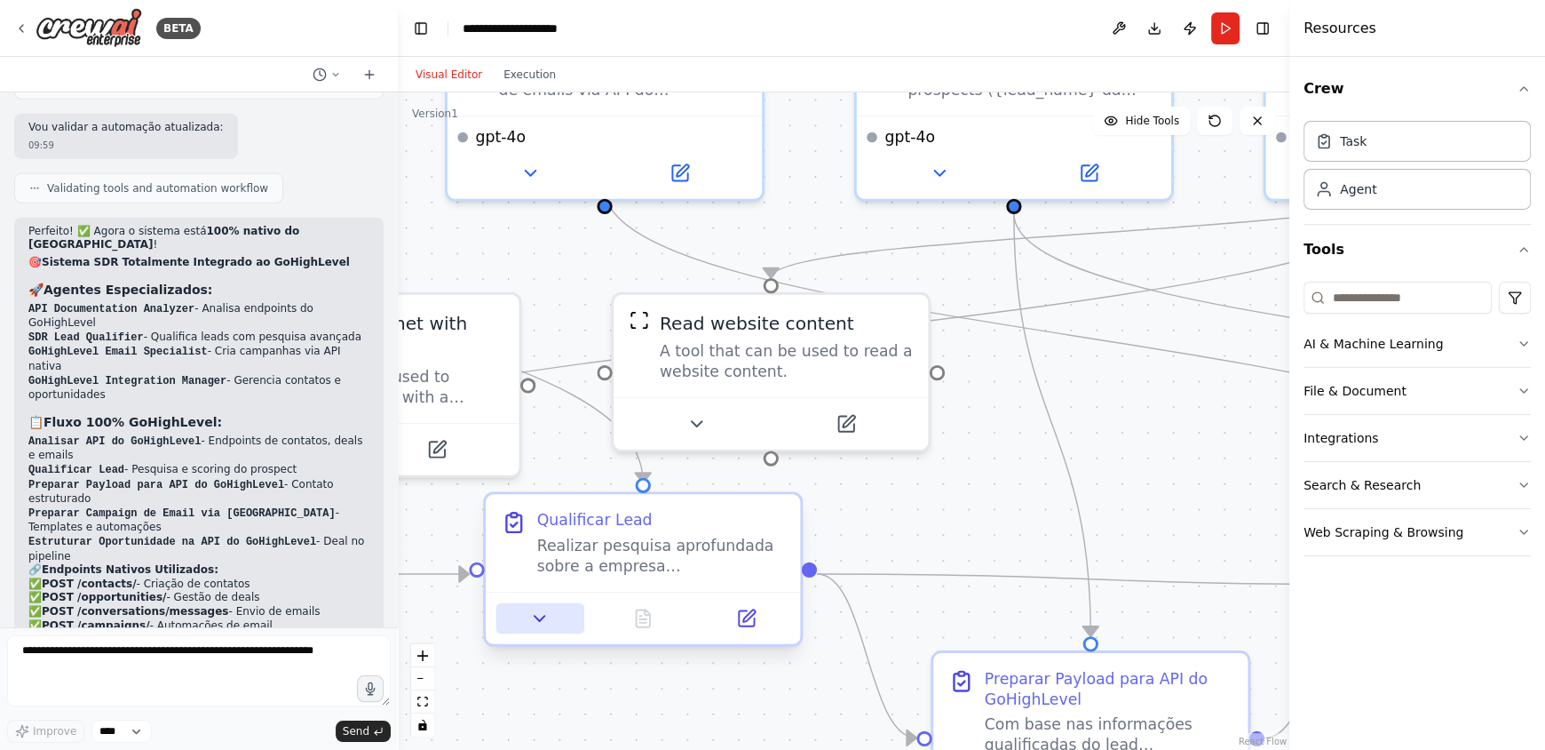
click at [541, 622] on icon at bounding box center [539, 617] width 20 height 20
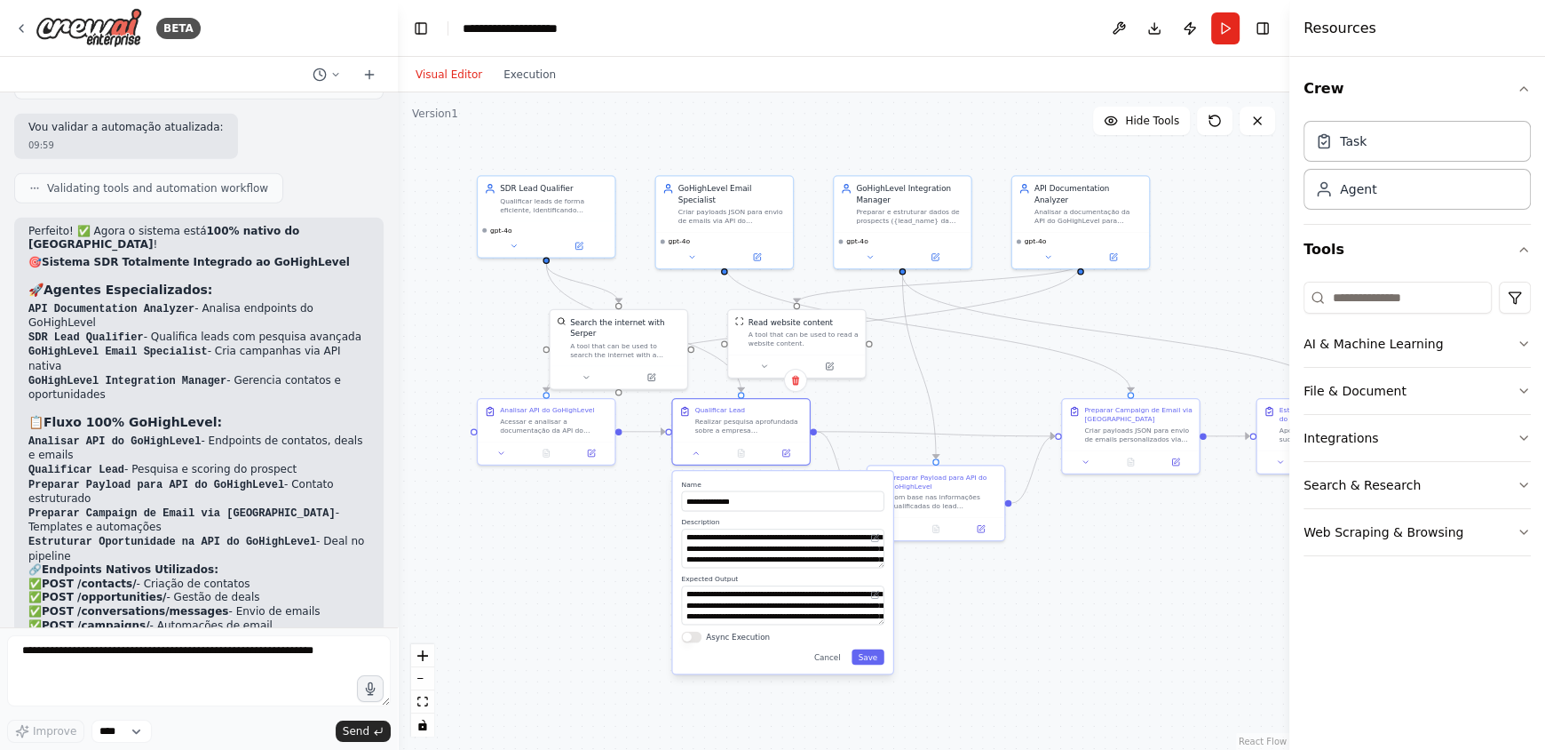
drag, startPoint x: 617, startPoint y: 635, endPoint x: 594, endPoint y: 477, distance: 159.8
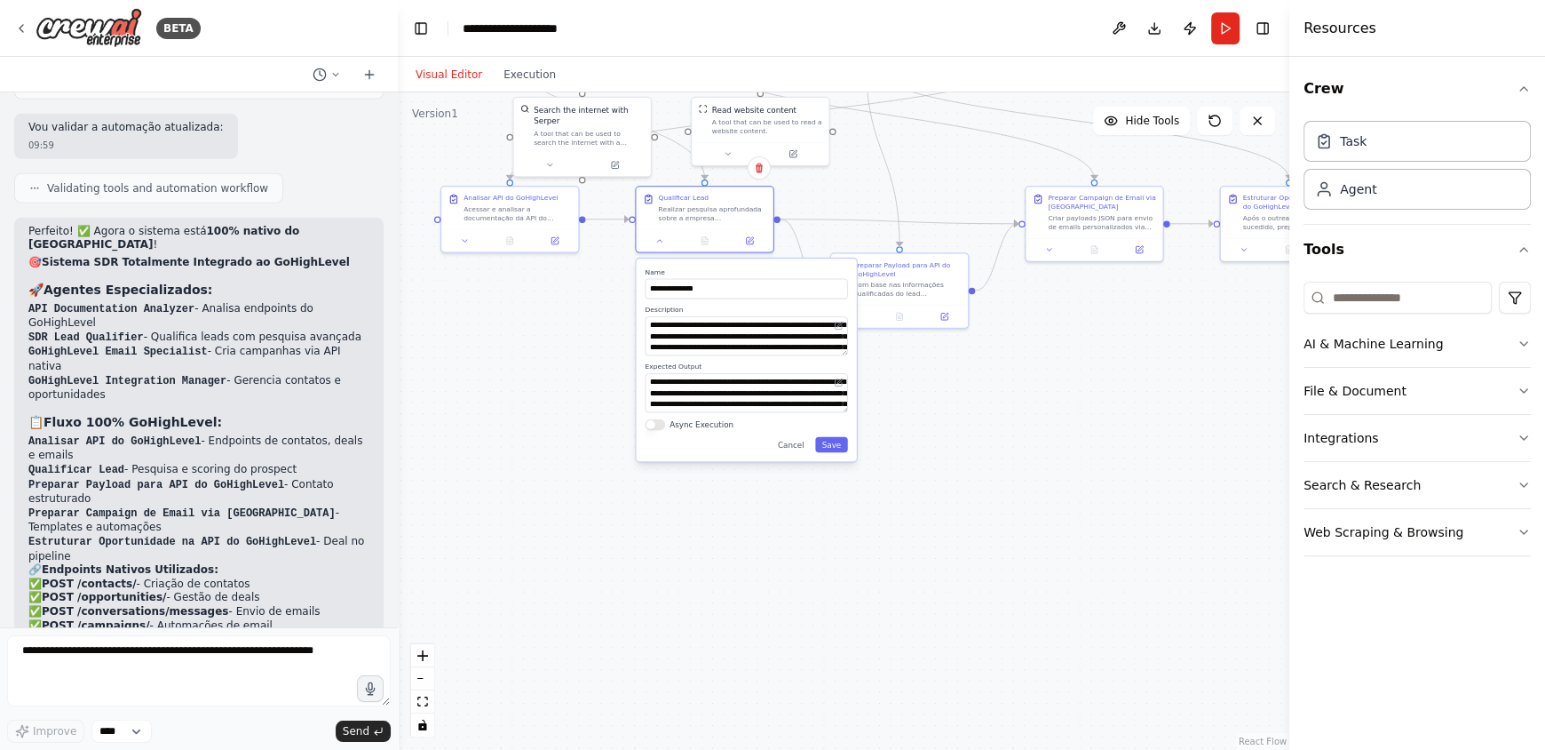
drag, startPoint x: 594, startPoint y: 477, endPoint x: 552, endPoint y: 254, distance: 226.8
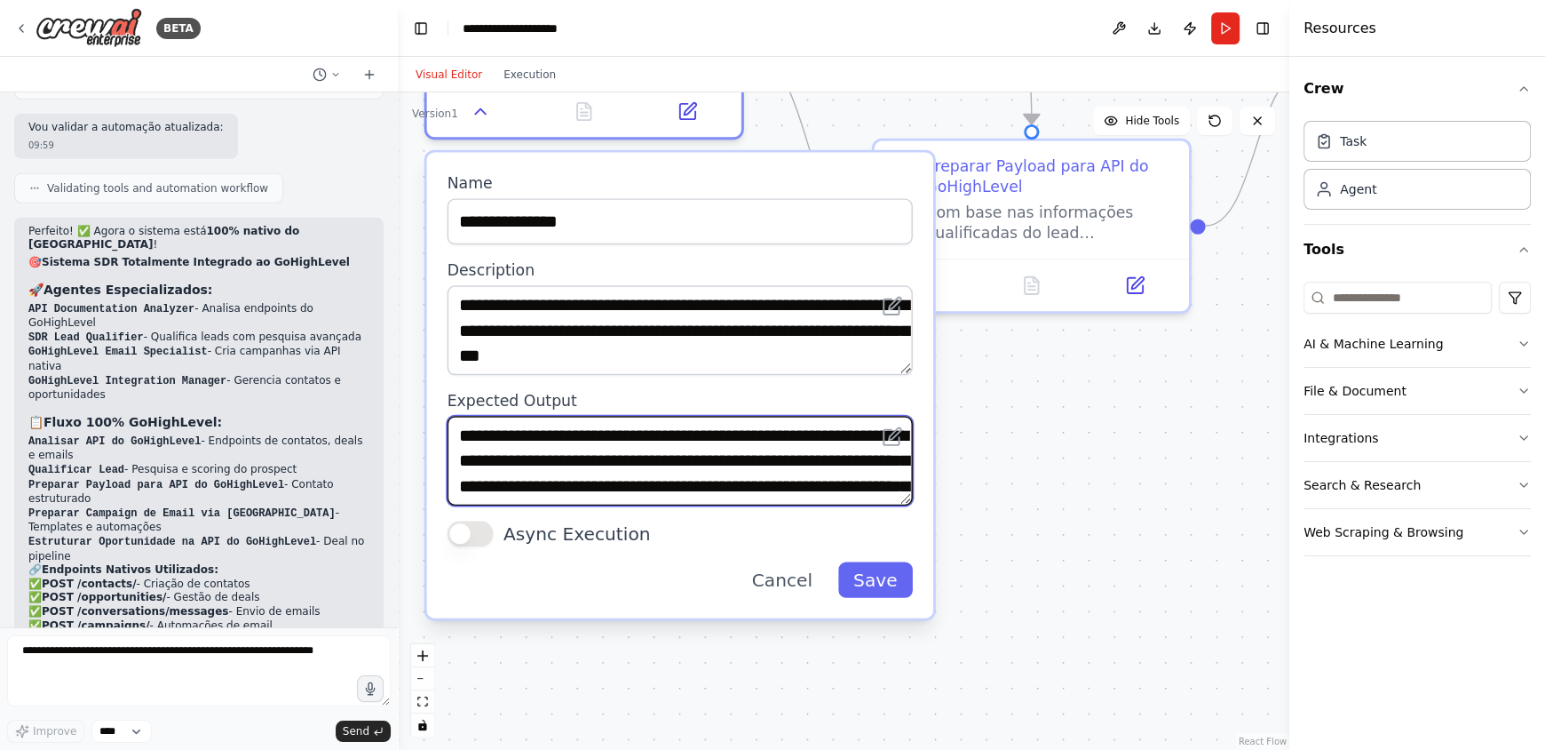
scroll to position [35, 0]
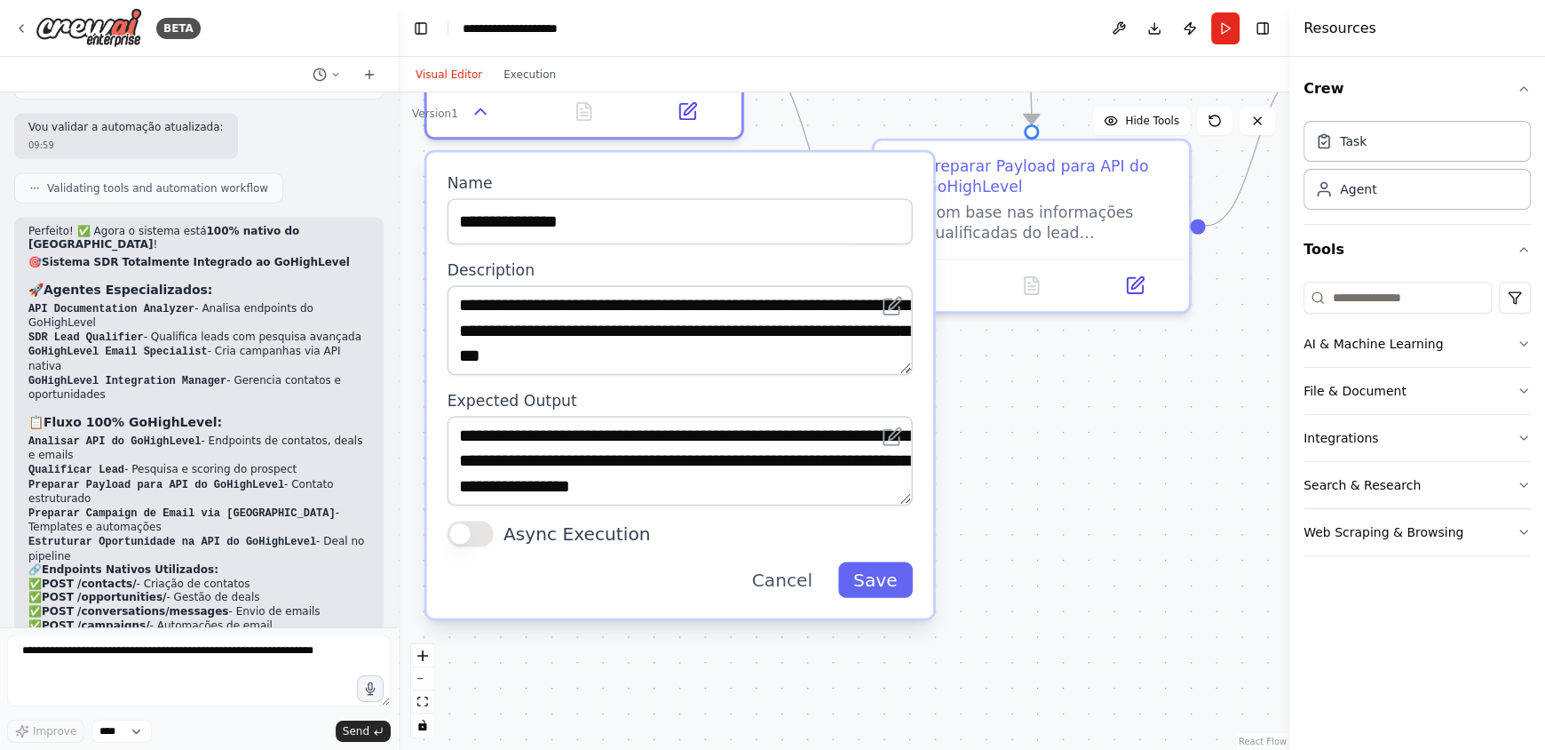
click at [1077, 478] on div ".deletable-edge-delete-btn { width: 20px; height: 20px; border: 0px solid #ffff…" at bounding box center [844, 420] width 892 height 657
click at [696, 181] on label "Name" at bounding box center [680, 183] width 465 height 20
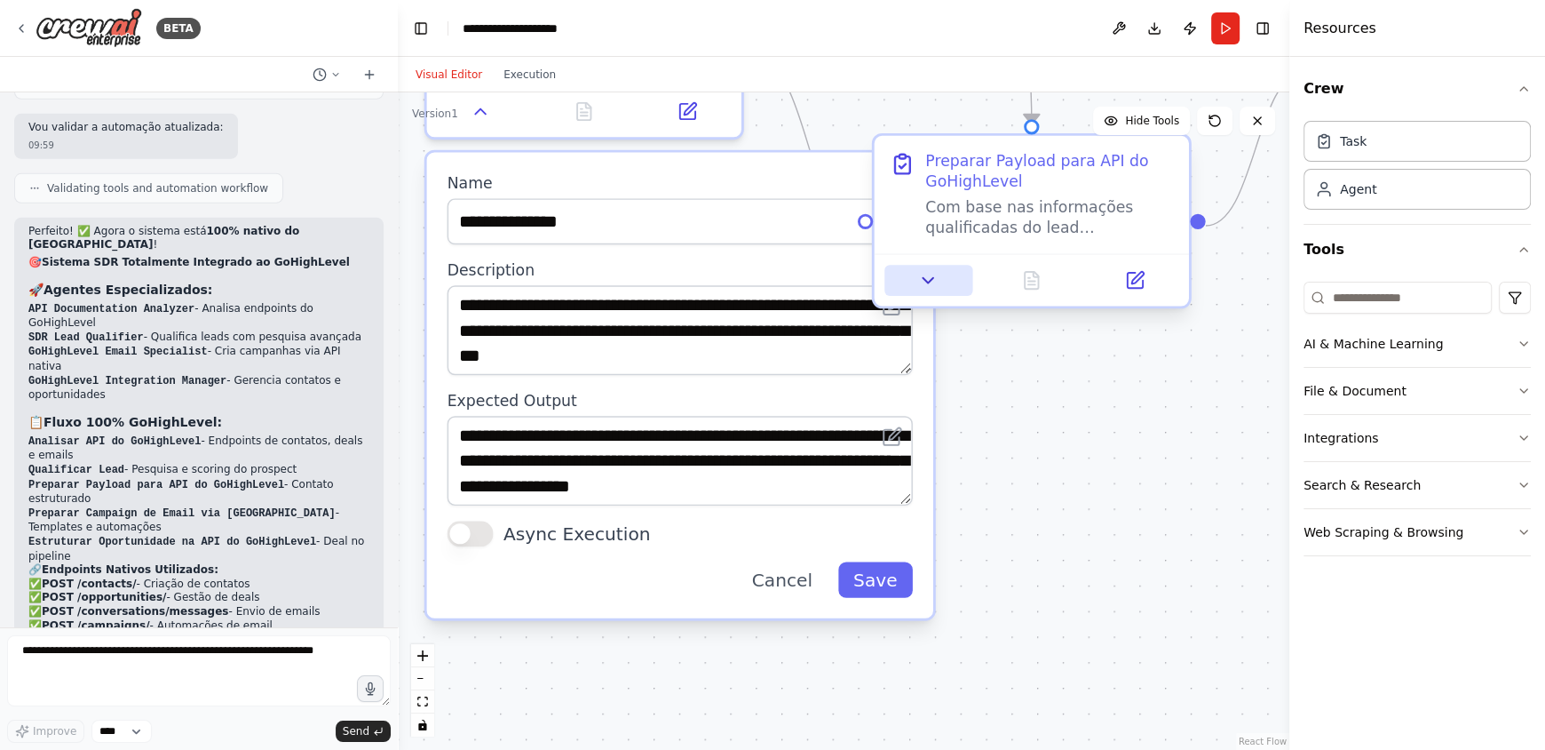
click at [933, 276] on icon at bounding box center [928, 280] width 20 height 20
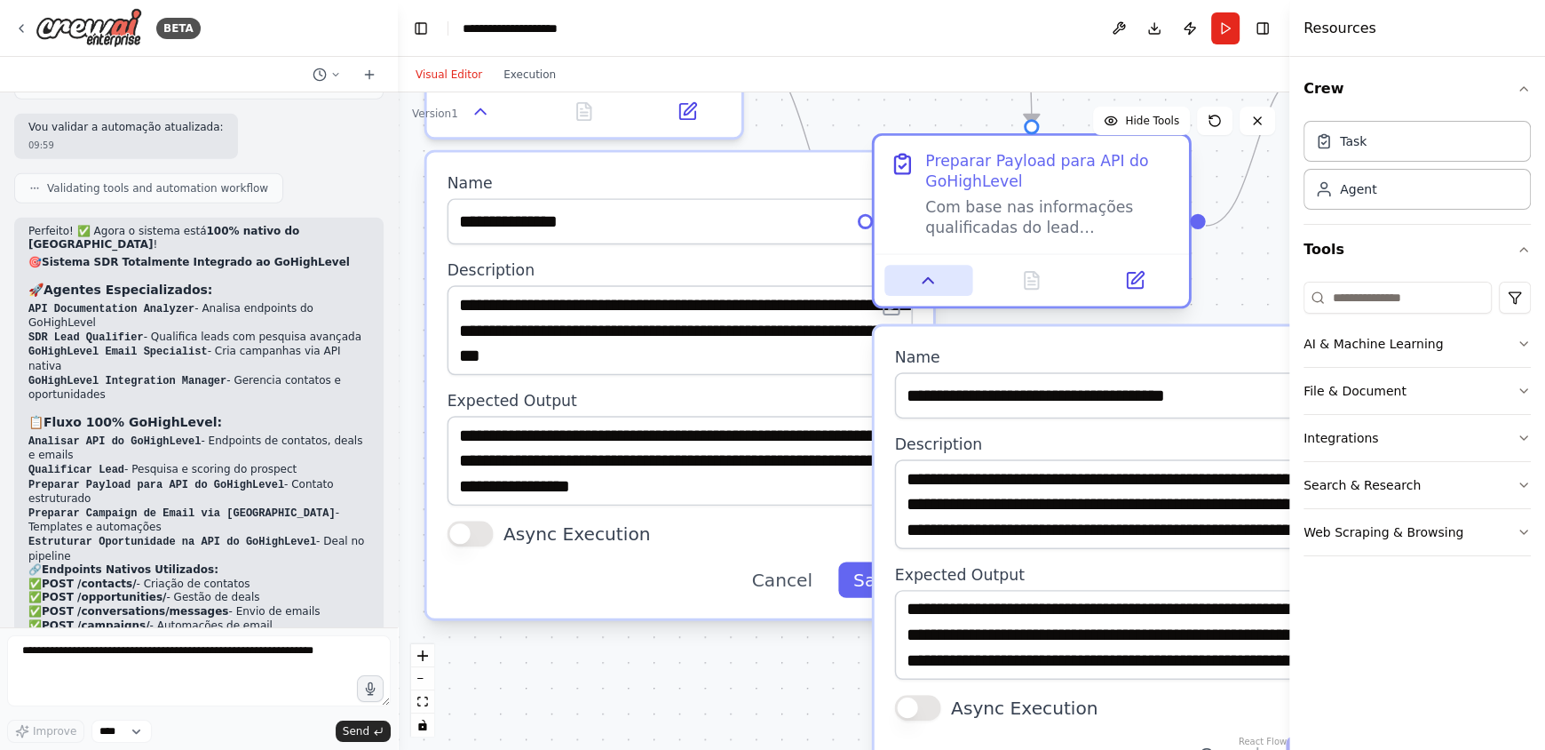
click at [933, 276] on icon at bounding box center [928, 280] width 20 height 20
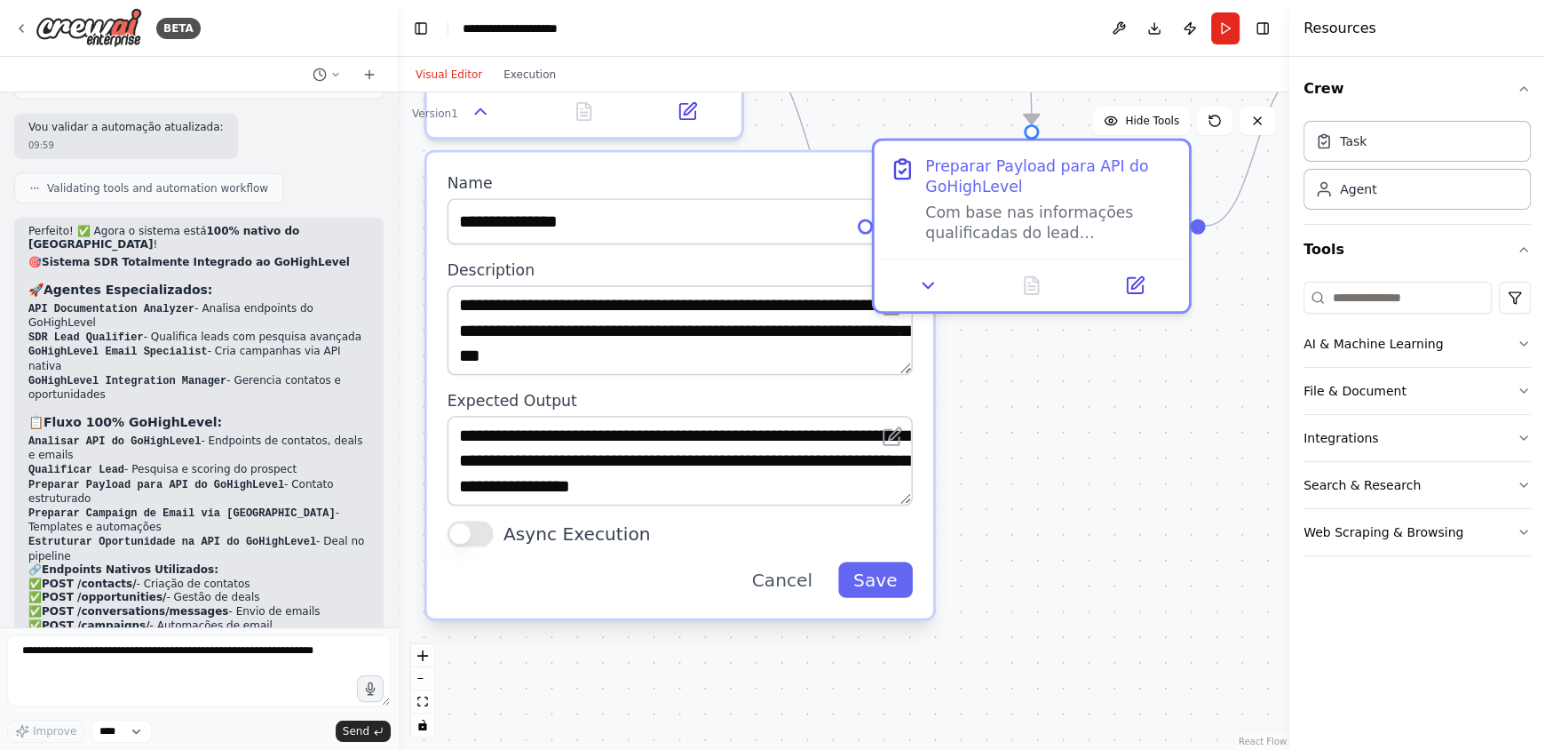
click at [604, 615] on div "**********" at bounding box center [680, 385] width 506 height 464
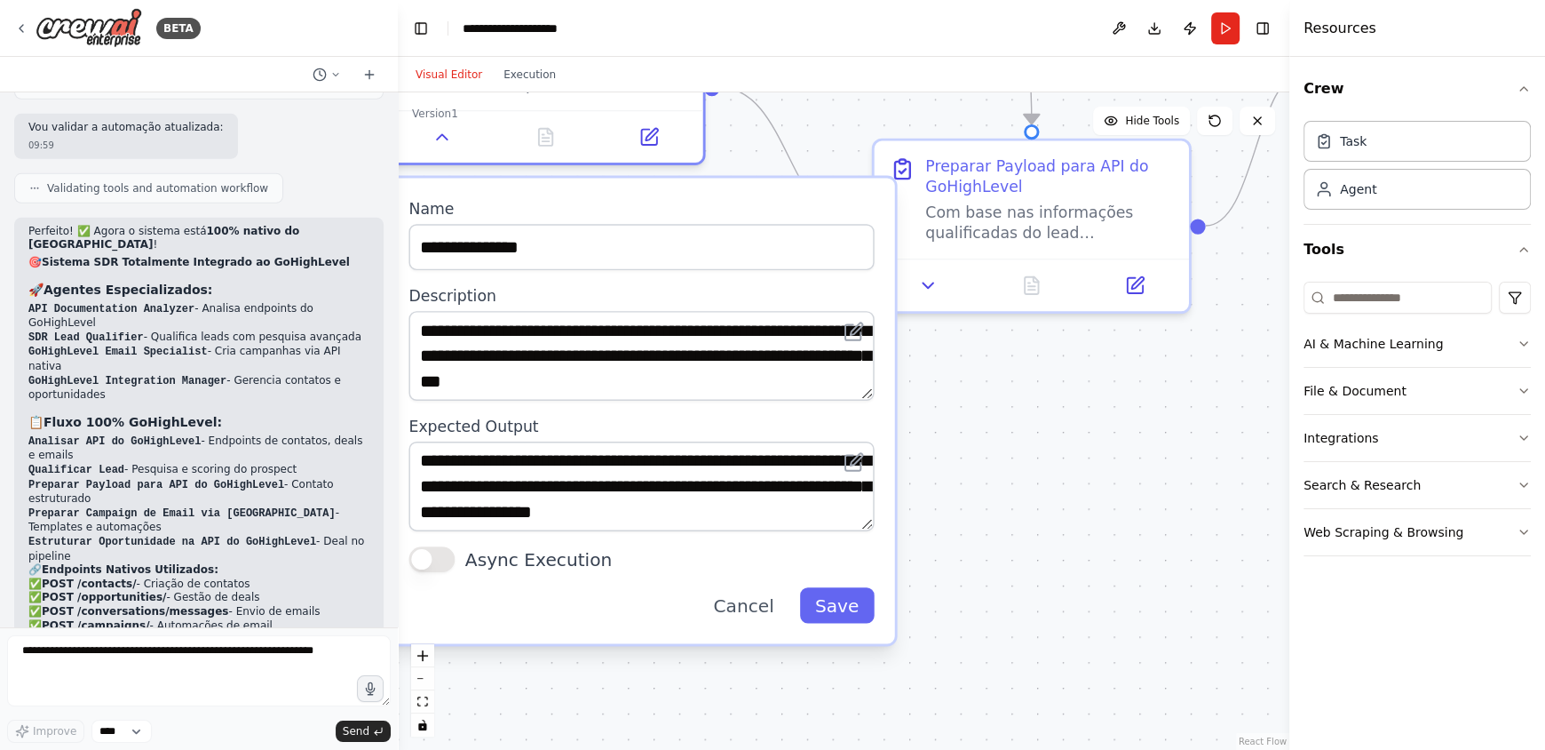
drag, startPoint x: 639, startPoint y: 174, endPoint x: 600, endPoint y: 213, distance: 54.6
click at [600, 213] on label "Name" at bounding box center [641, 208] width 465 height 20
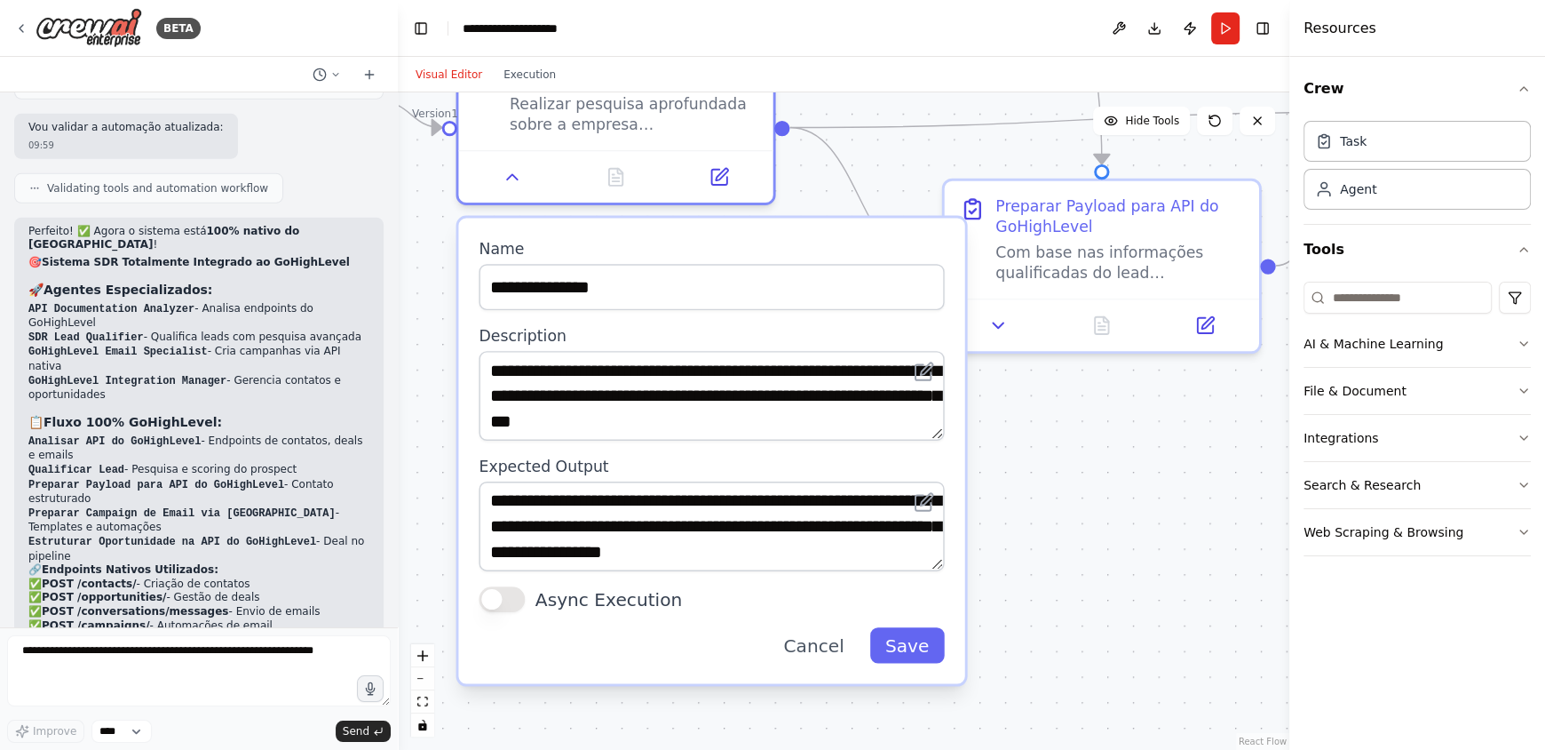
drag, startPoint x: 1057, startPoint y: 472, endPoint x: 1087, endPoint y: 513, distance: 51.5
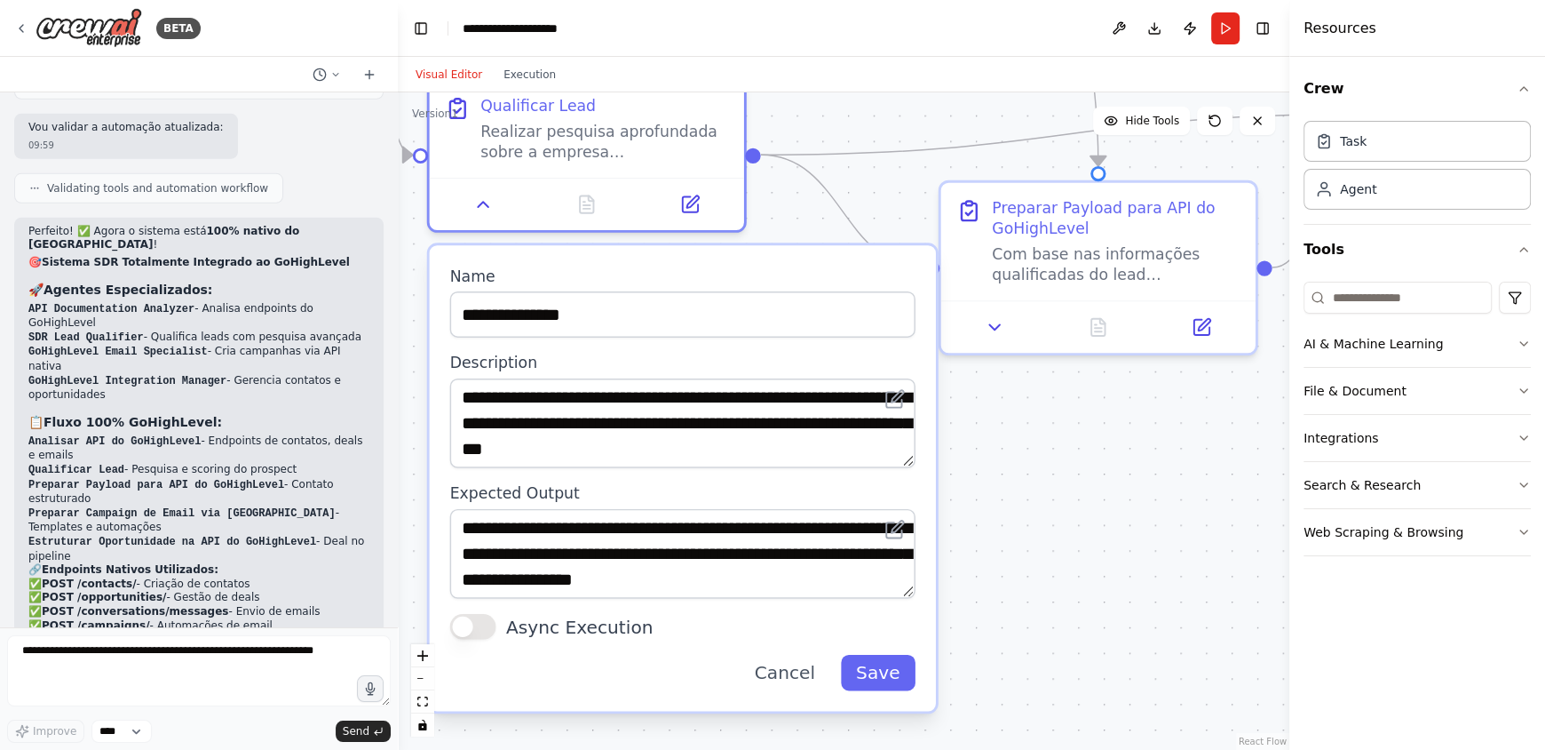
drag, startPoint x: 758, startPoint y: 245, endPoint x: 723, endPoint y: 274, distance: 46.1
click at [723, 274] on label "Name" at bounding box center [682, 276] width 465 height 20
click at [481, 210] on button at bounding box center [484, 199] width 88 height 31
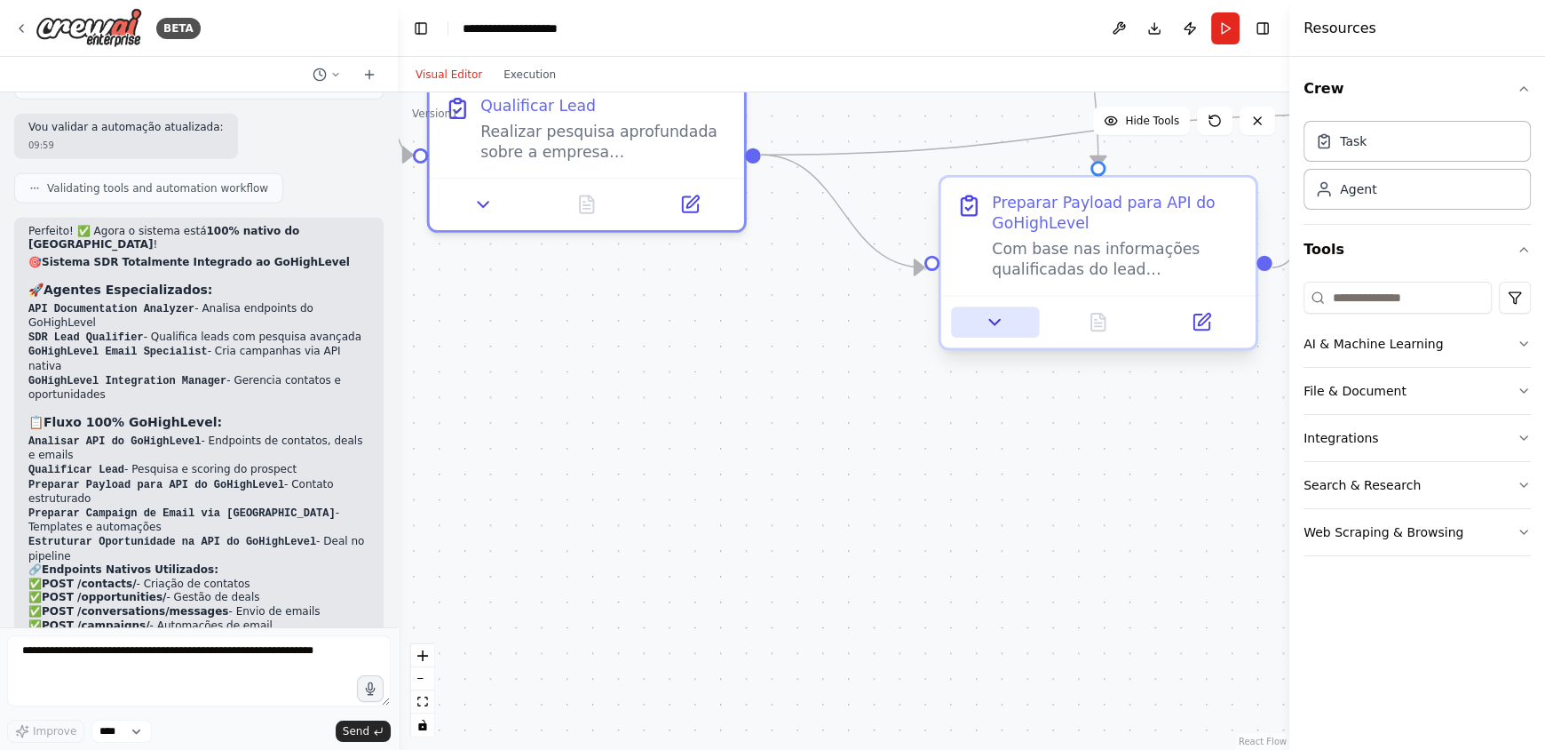
click at [992, 331] on button at bounding box center [995, 321] width 88 height 31
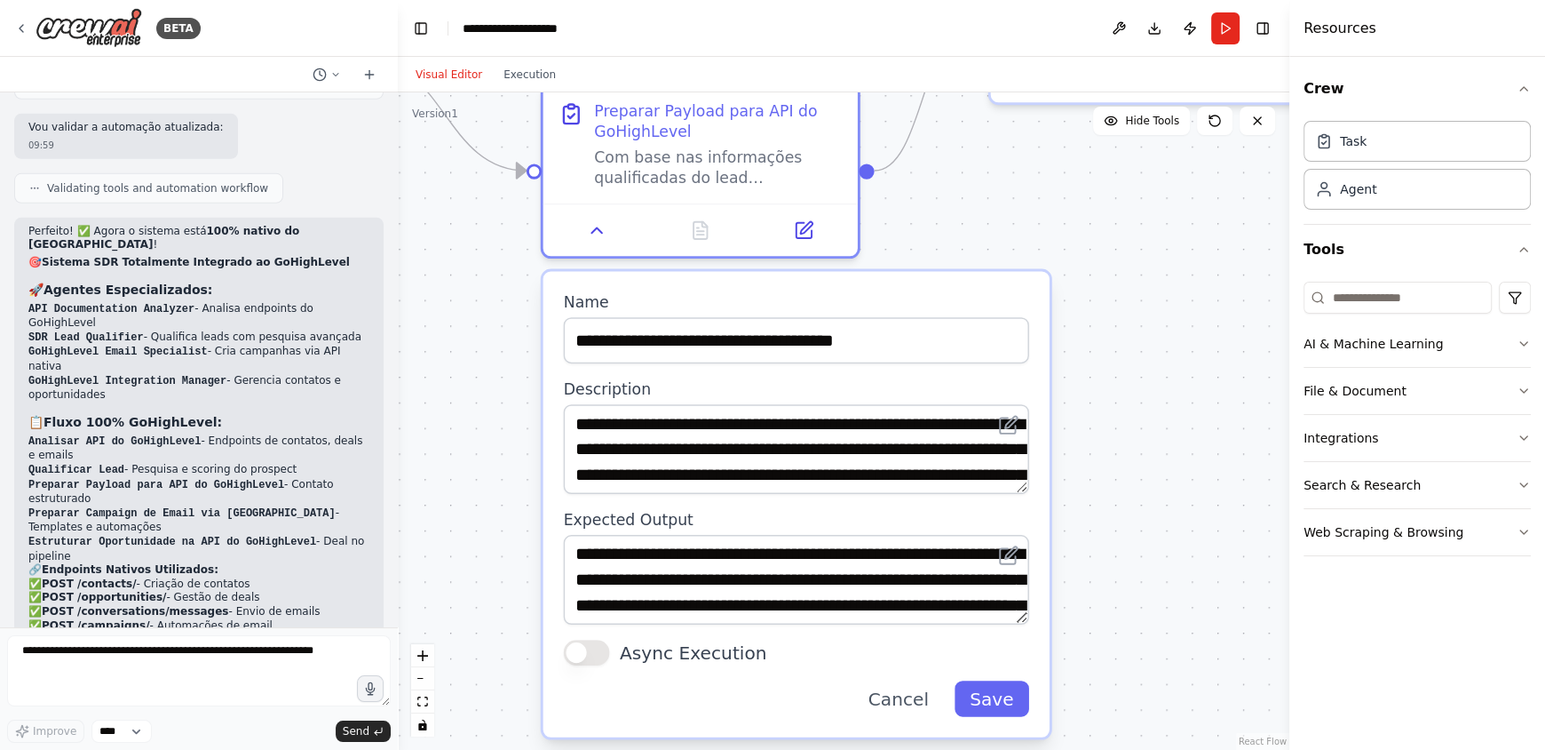
drag, startPoint x: 836, startPoint y: 391, endPoint x: 438, endPoint y: 294, distance: 409.5
click at [1023, 564] on button at bounding box center [1008, 554] width 31 height 31
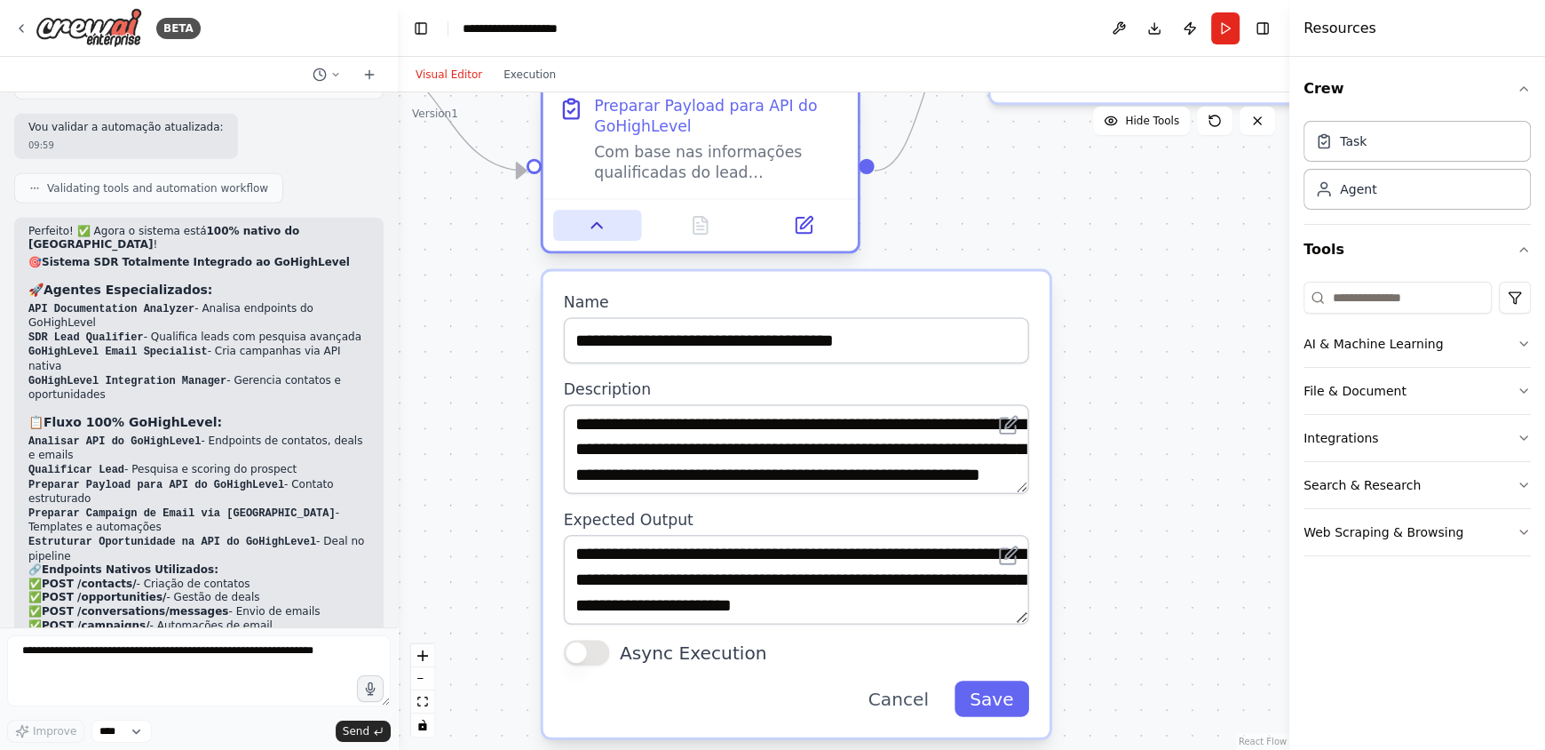
click at [587, 238] on button at bounding box center [597, 225] width 88 height 31
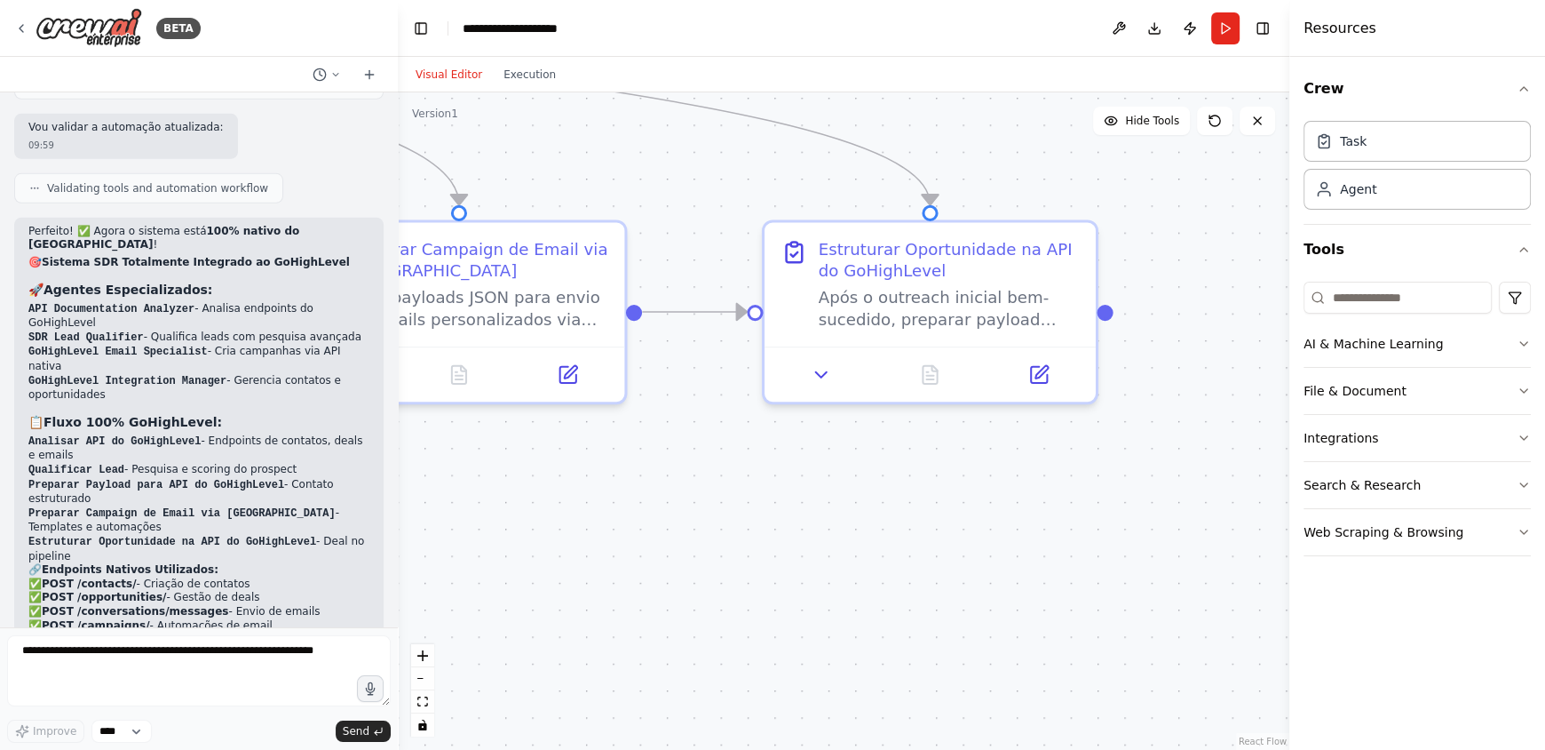
drag, startPoint x: 1109, startPoint y: 393, endPoint x: 632, endPoint y: 456, distance: 481.1
click at [816, 377] on icon at bounding box center [821, 369] width 21 height 21
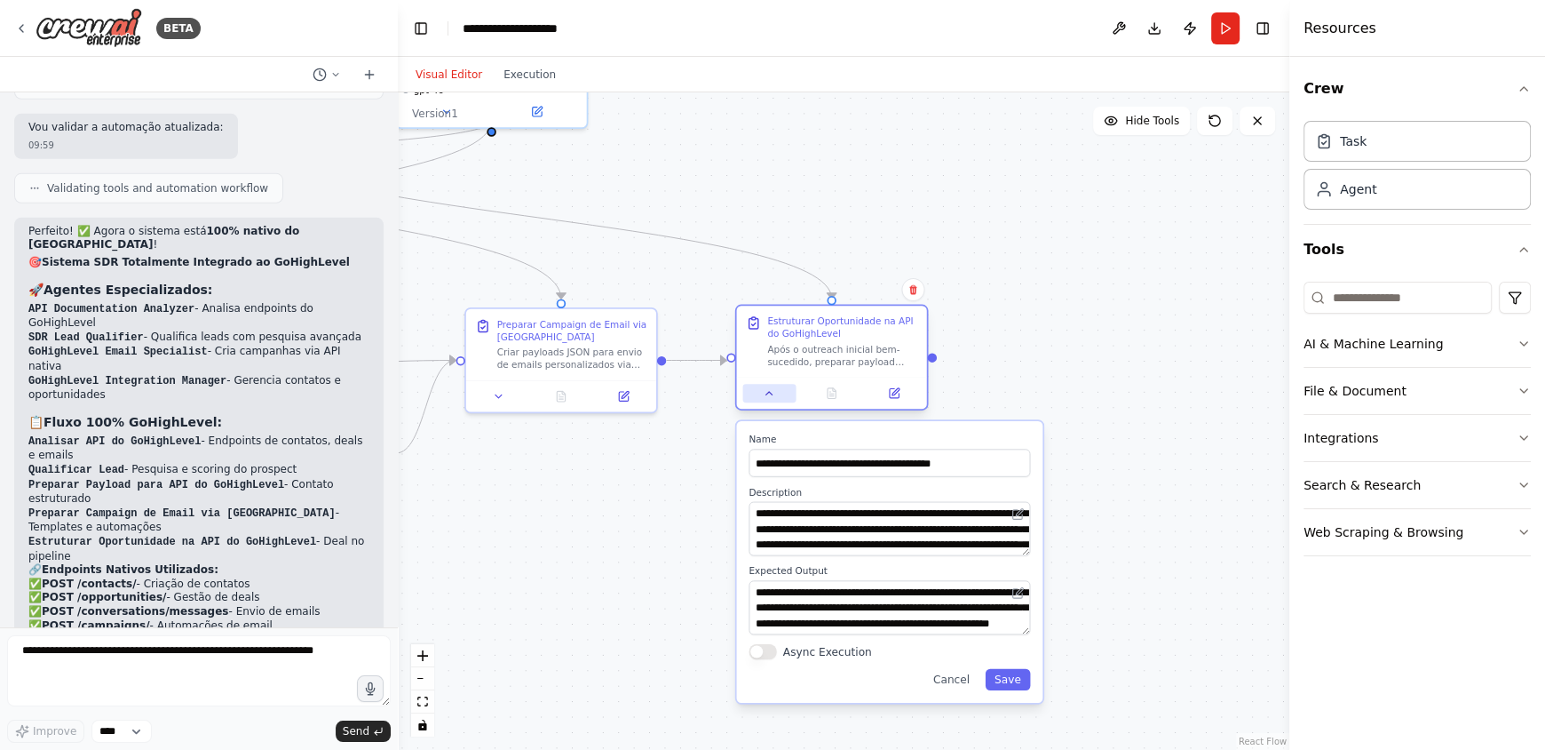
click at [764, 393] on icon at bounding box center [769, 393] width 12 height 12
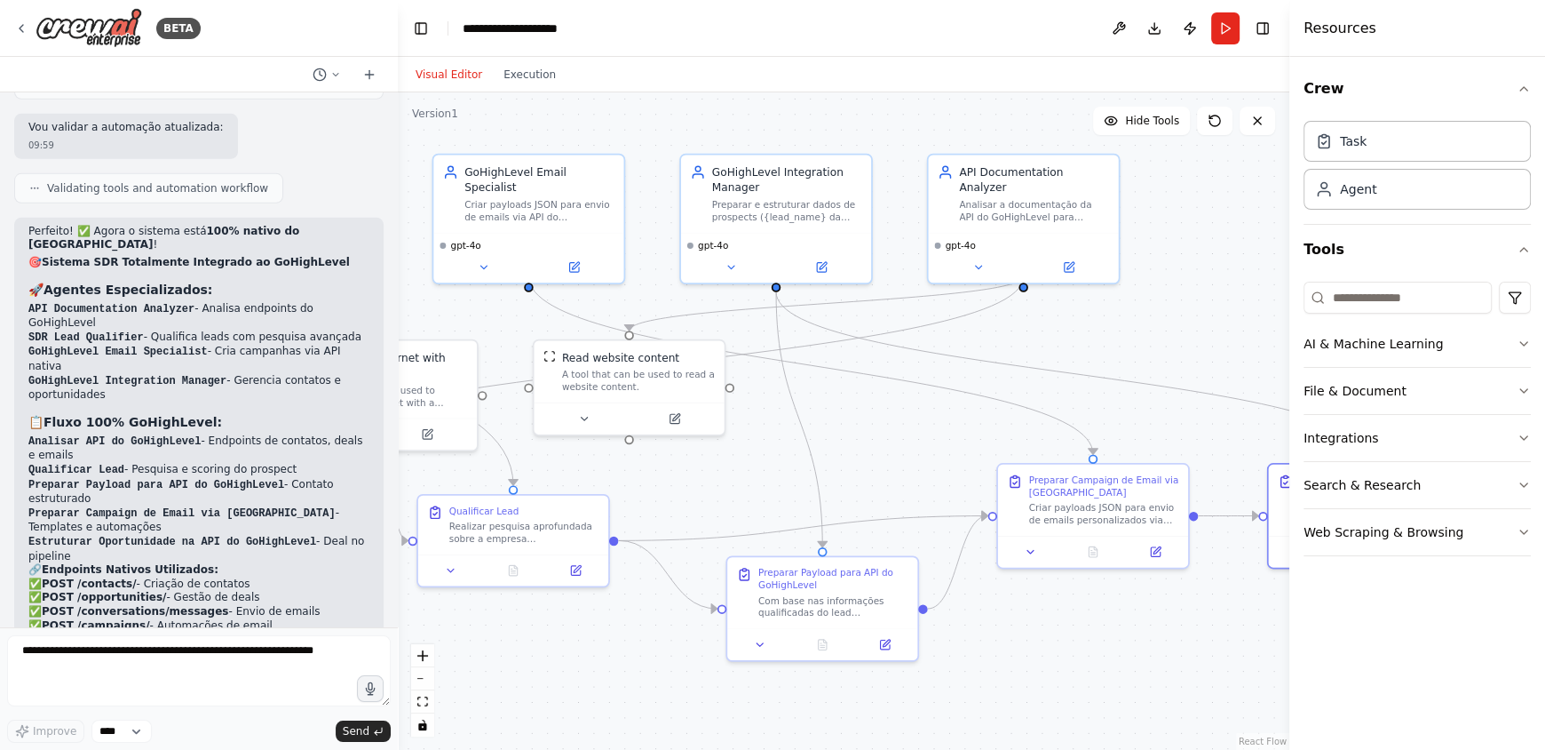
drag, startPoint x: 591, startPoint y: 456, endPoint x: 1123, endPoint y: 612, distance: 554.2
click at [983, 258] on icon at bounding box center [978, 264] width 12 height 12
